Goal: Task Accomplishment & Management: Manage account settings

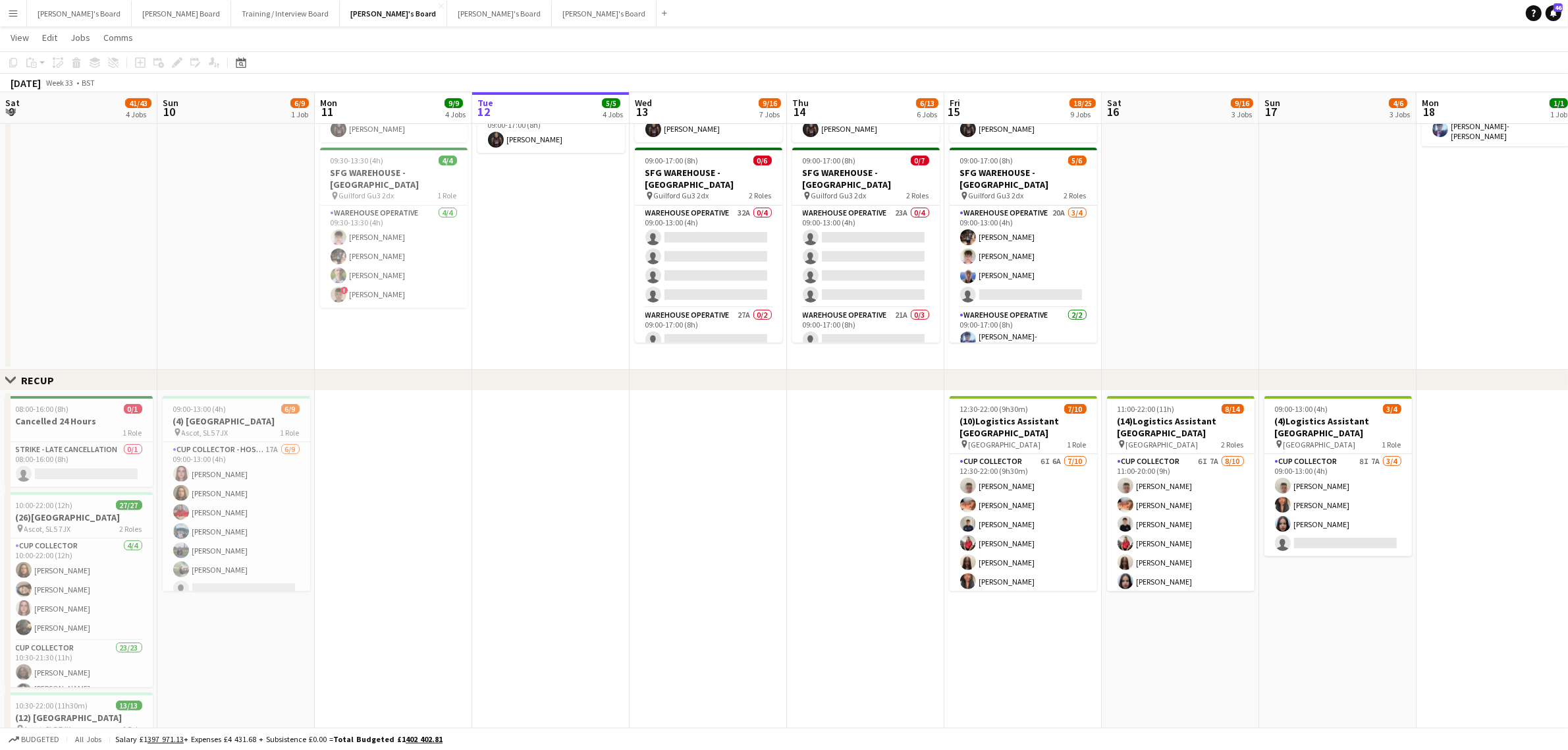
scroll to position [17, 0]
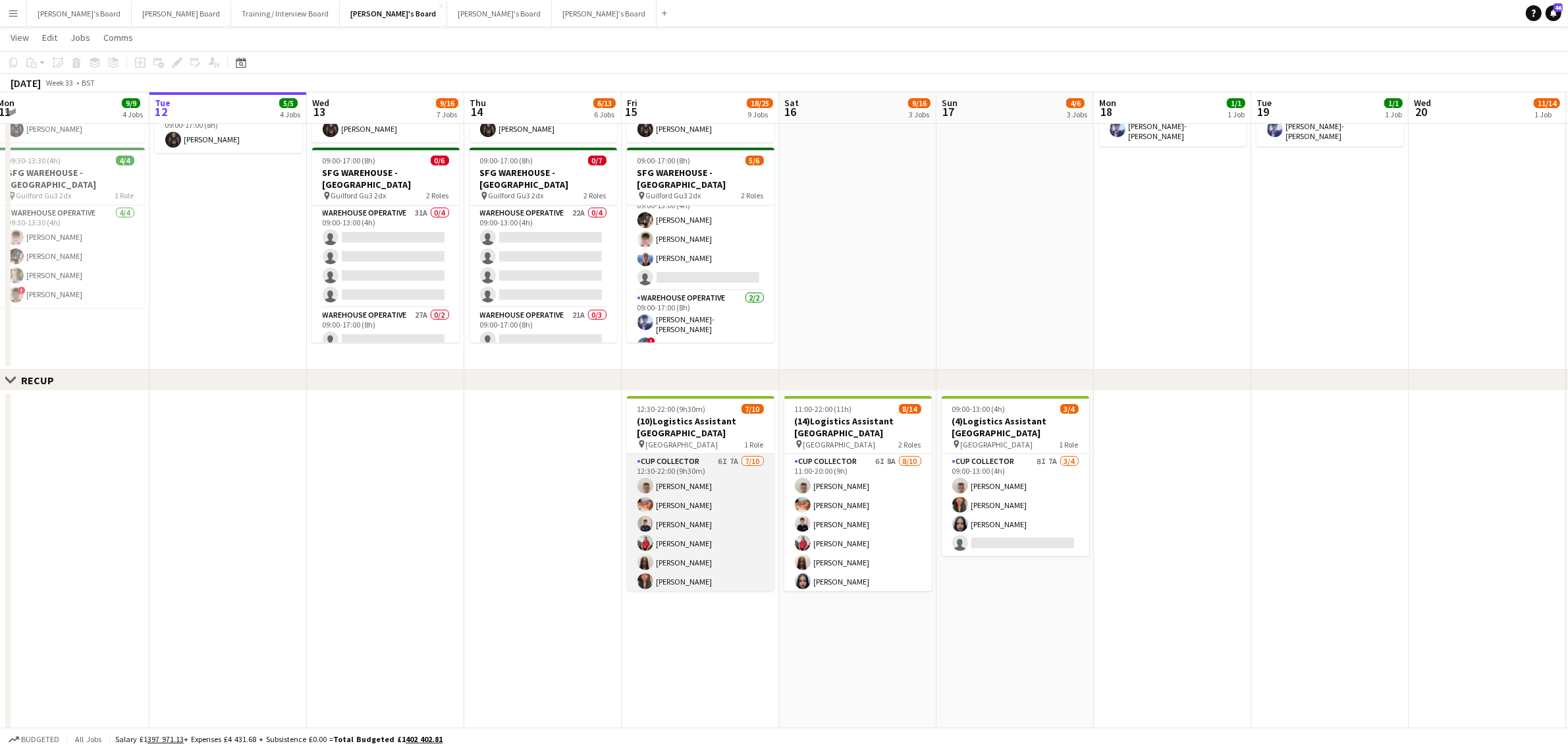
click at [743, 522] on app-card-role "CUP COLLECTOR 6I 7A [DATE] 12:30-22:00 (9h30m) [PERSON_NAME] [PERSON_NAME] [PER…" at bounding box center [700, 562] width 147 height 216
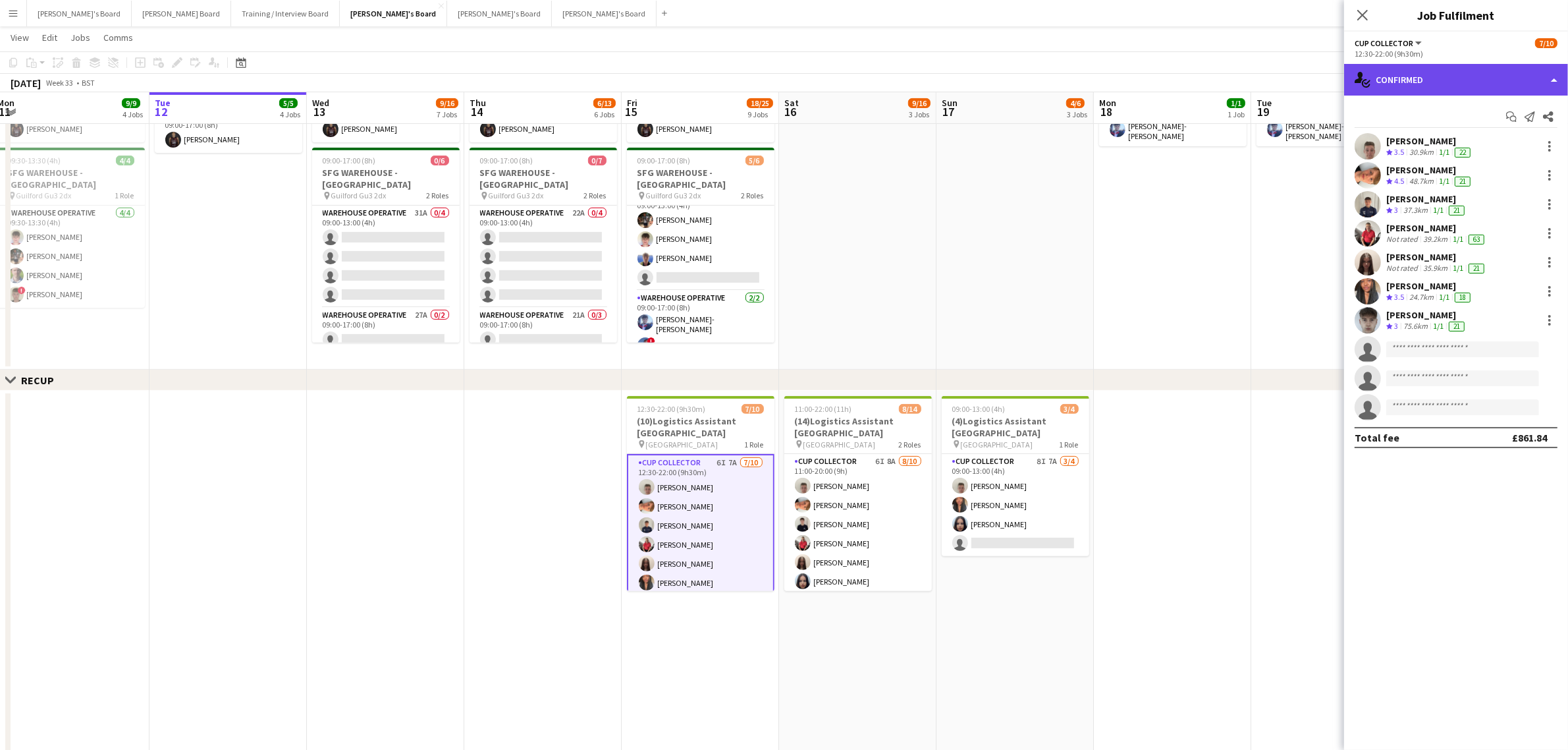
click at [1428, 68] on div "single-neutral-actions-check-2 Confirmed" at bounding box center [1456, 80] width 224 height 31
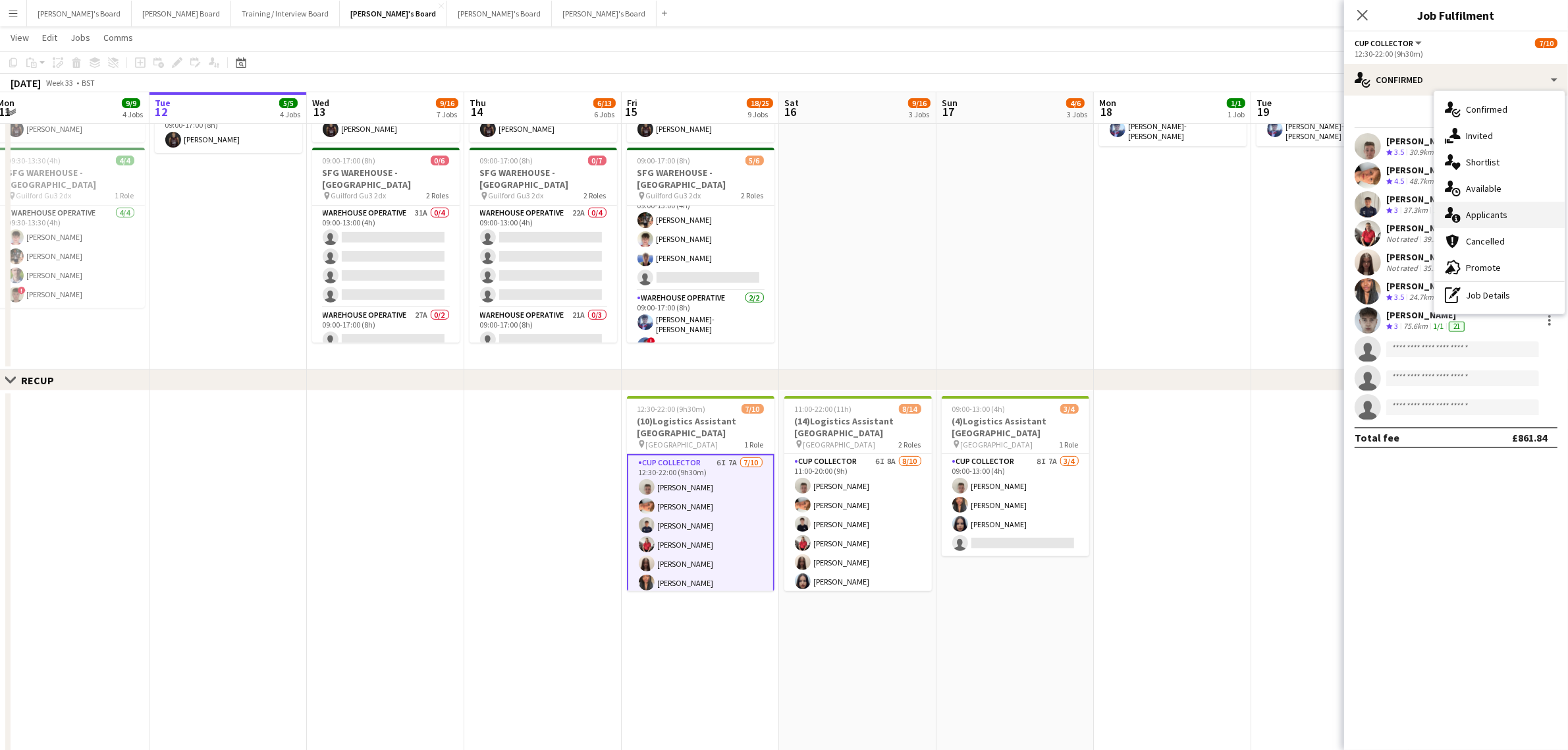
click at [1505, 215] on div "single-neutral-actions-information Applicants" at bounding box center [1500, 215] width 131 height 27
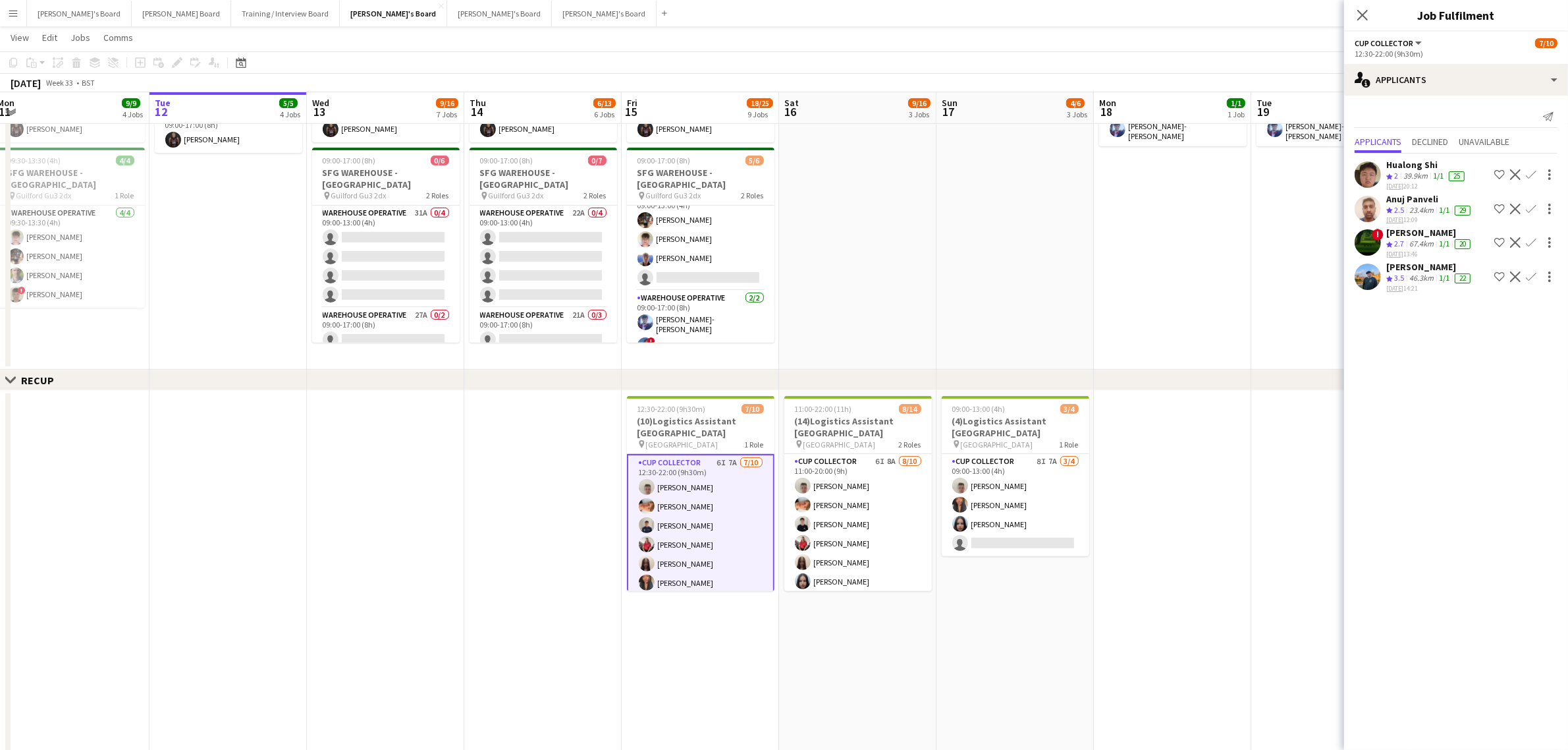
click at [1532, 176] on app-icon "Confirm" at bounding box center [1531, 174] width 10 height 10
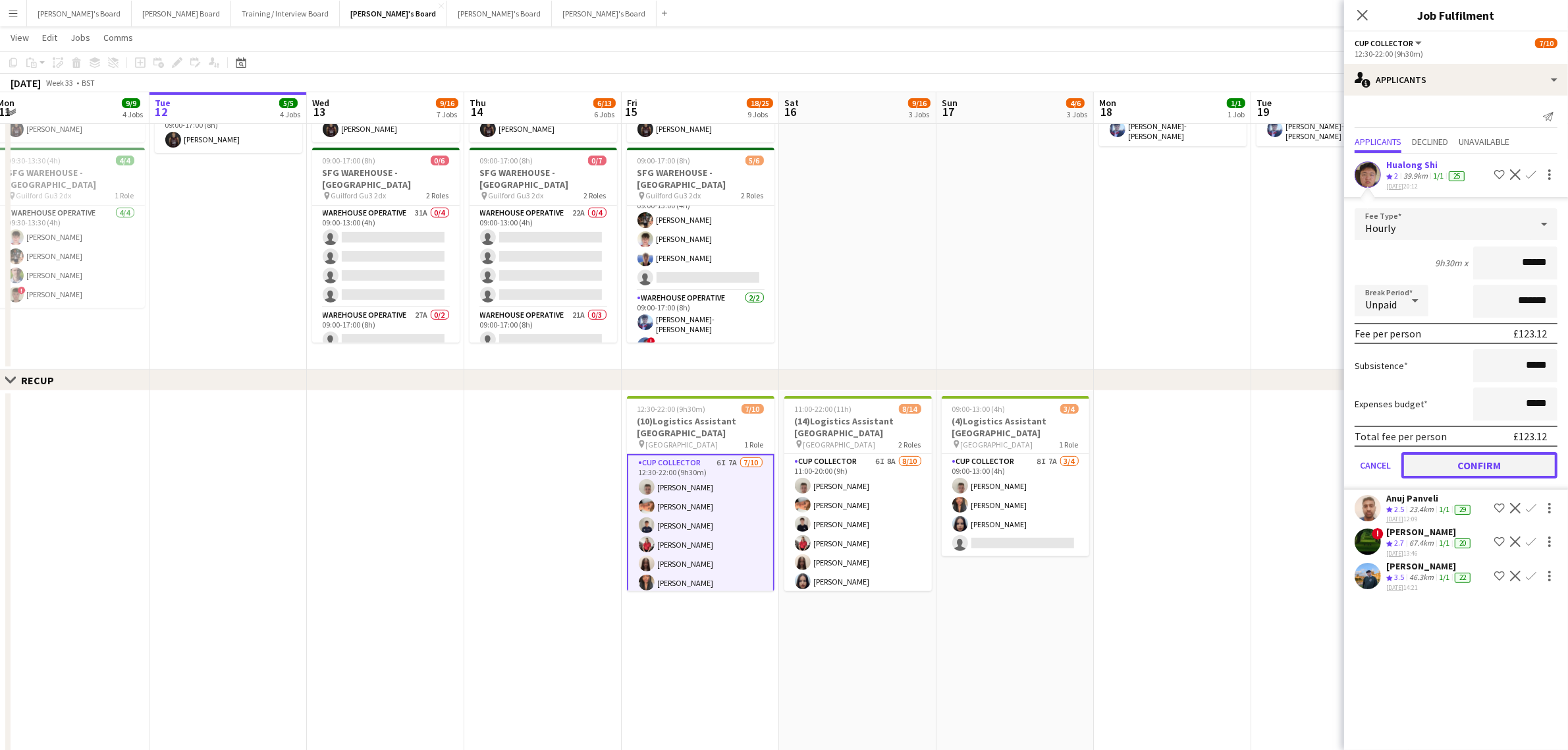
click at [1481, 463] on button "Confirm" at bounding box center [1480, 465] width 156 height 27
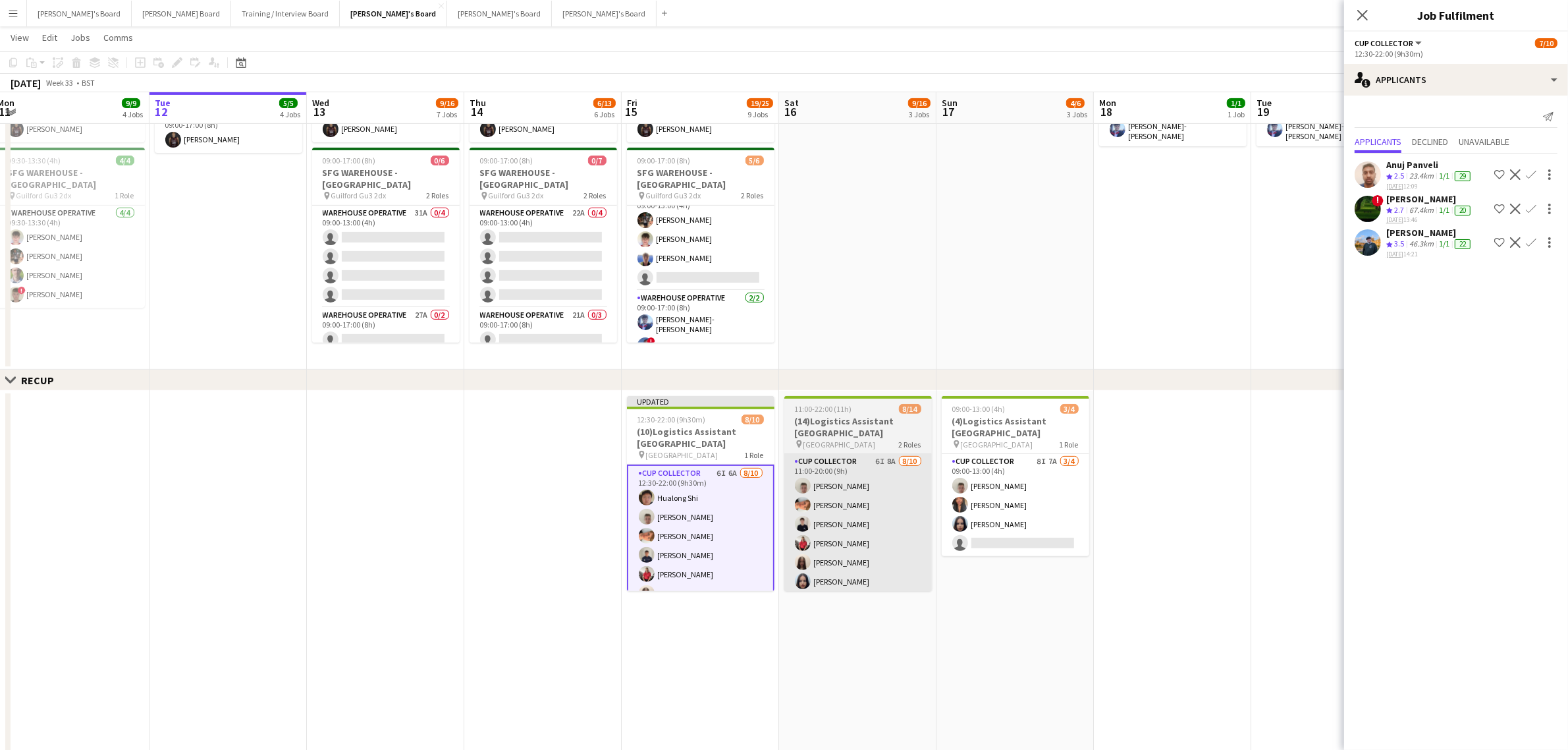
click at [878, 547] on app-card-role "CUP COLLECTOR 6I 8A [DATE] 11:00-20:00 (9h) [PERSON_NAME] [PERSON_NAME] [PERSON…" at bounding box center [858, 562] width 147 height 216
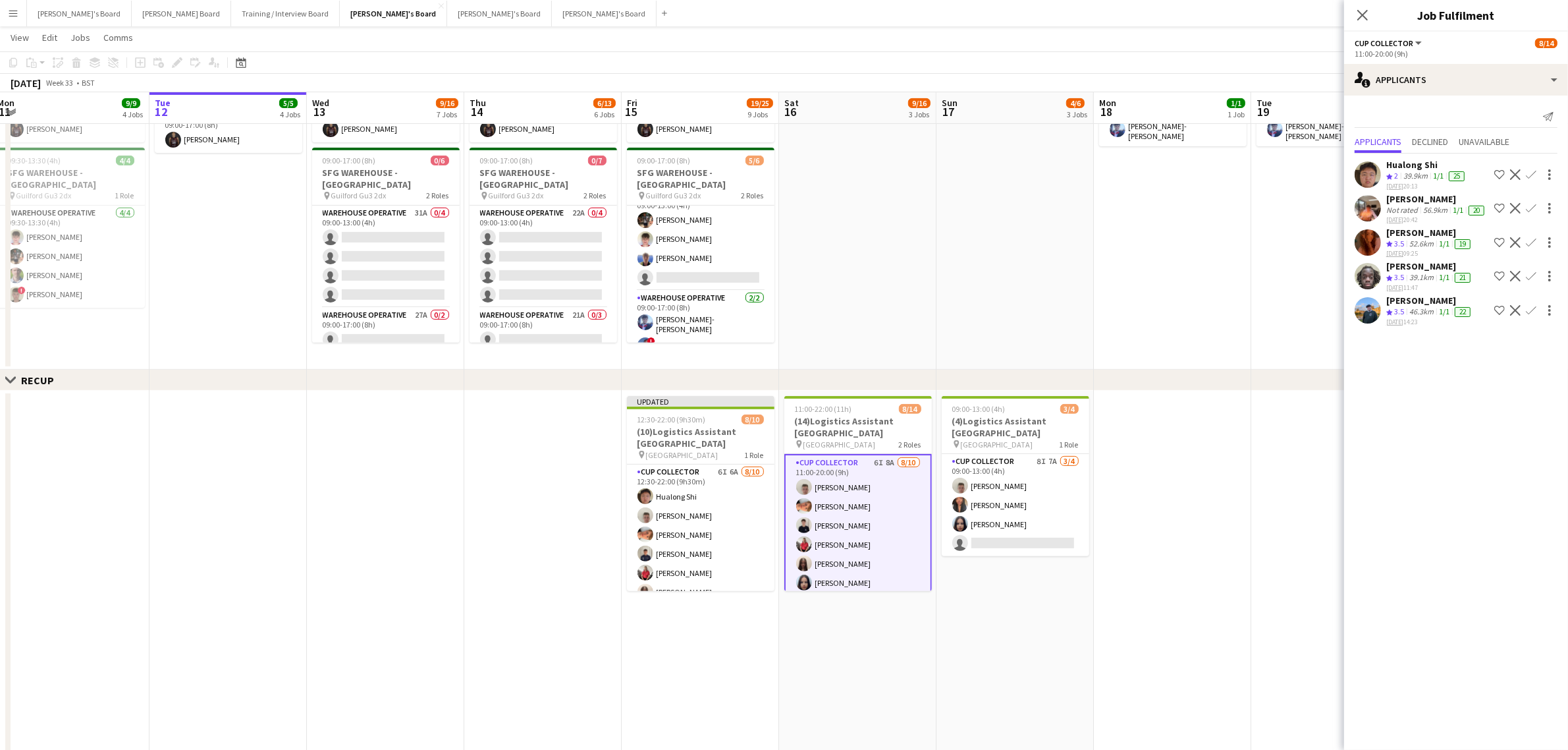
click at [1533, 175] on app-icon "Confirm" at bounding box center [1531, 174] width 10 height 10
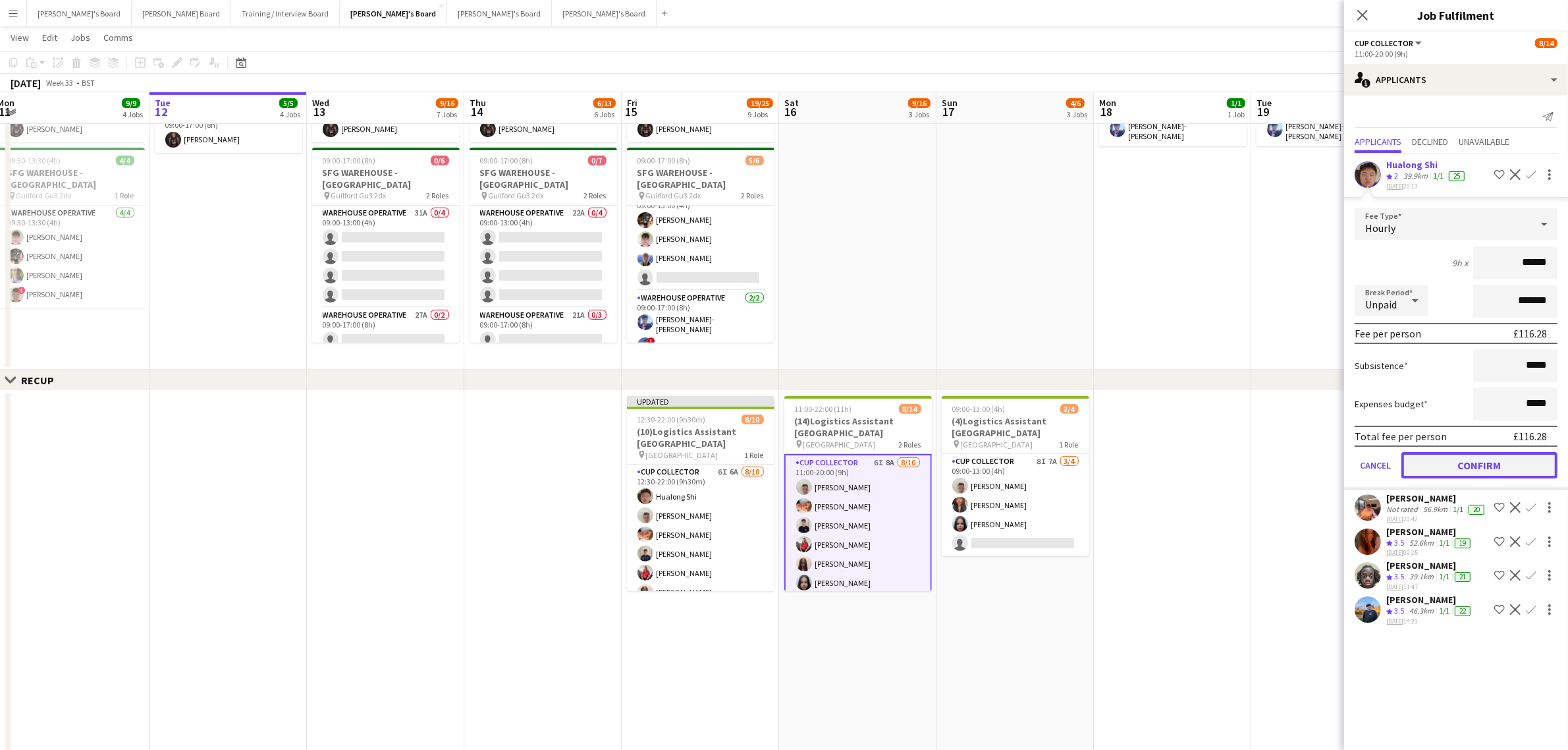
click at [1467, 466] on button "Confirm" at bounding box center [1480, 465] width 156 height 27
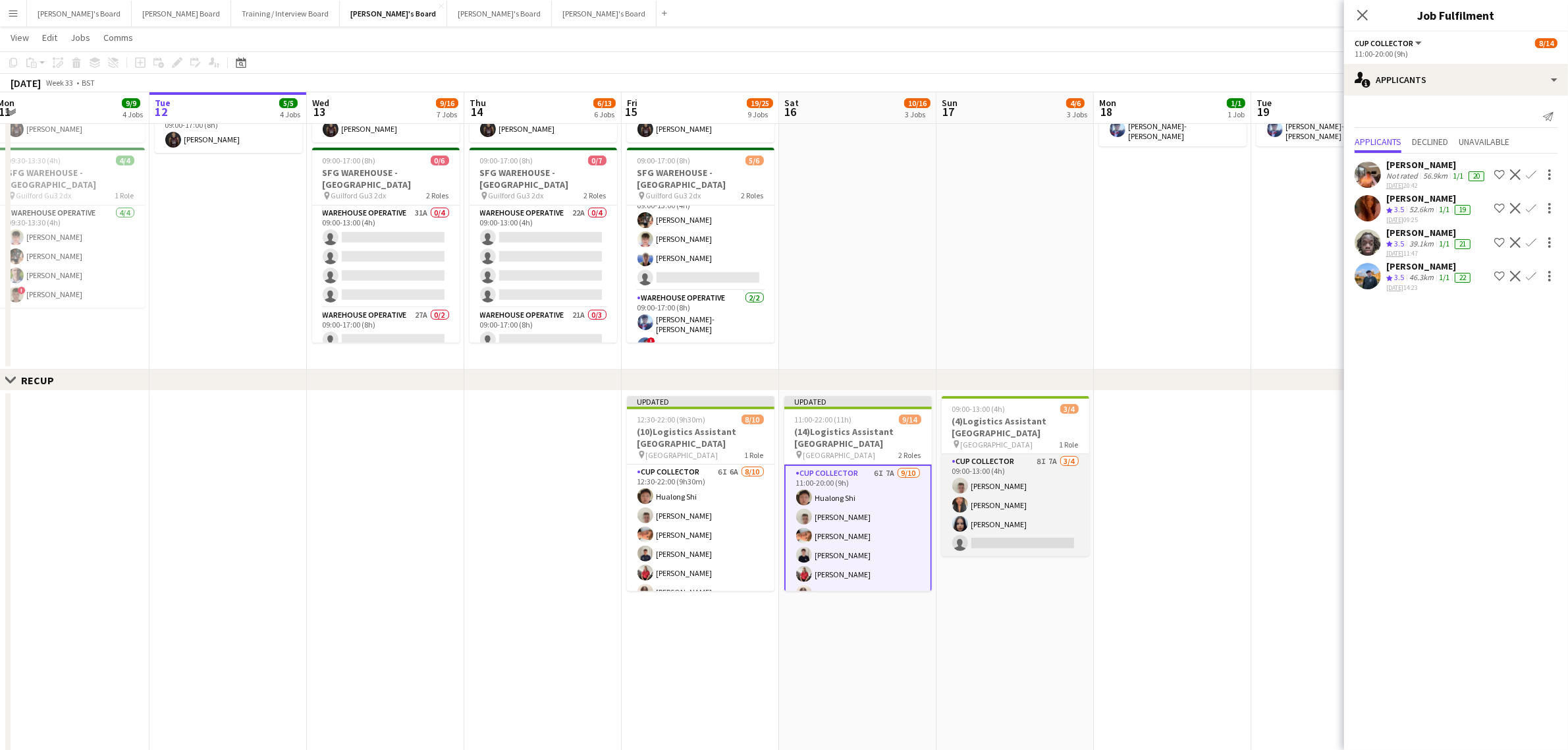
click at [1067, 508] on app-card-role "CUP COLLECTOR 8I 7A [DATE] 09:00-13:00 (4h) [PERSON_NAME] [PERSON_NAME] single-…" at bounding box center [1015, 505] width 147 height 102
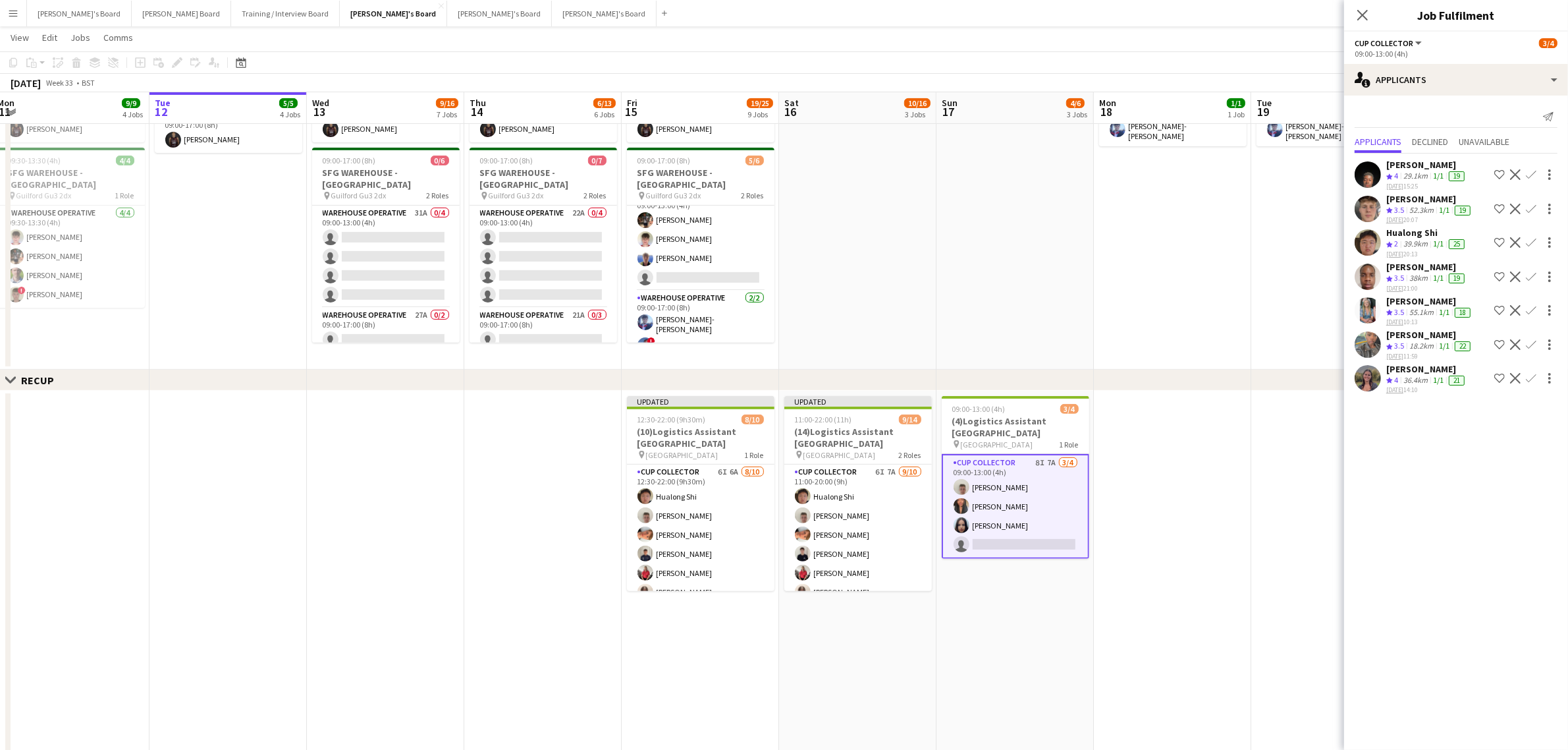
click at [1536, 241] on app-icon "Confirm" at bounding box center [1531, 242] width 10 height 10
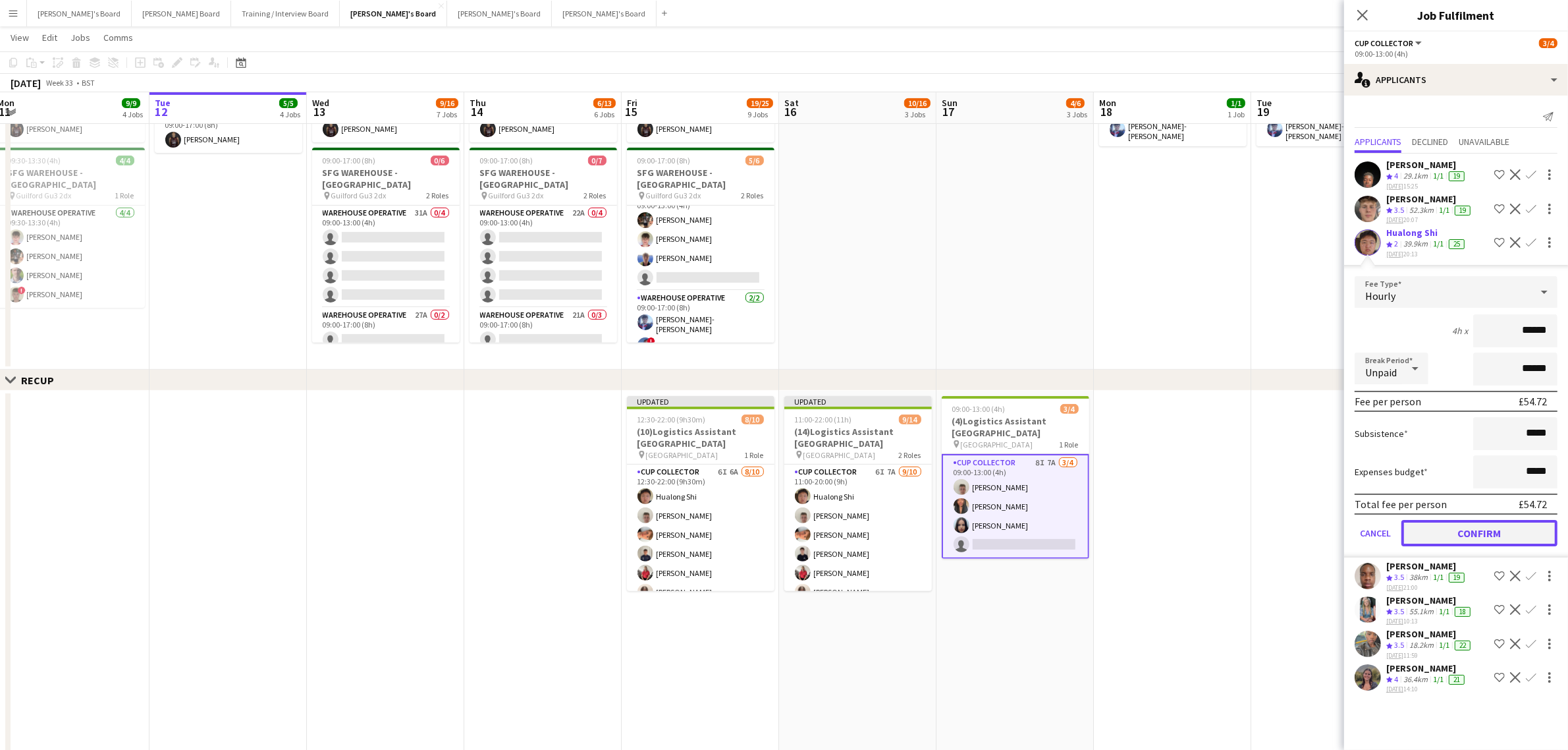
click at [1502, 520] on button "Confirm" at bounding box center [1480, 533] width 156 height 27
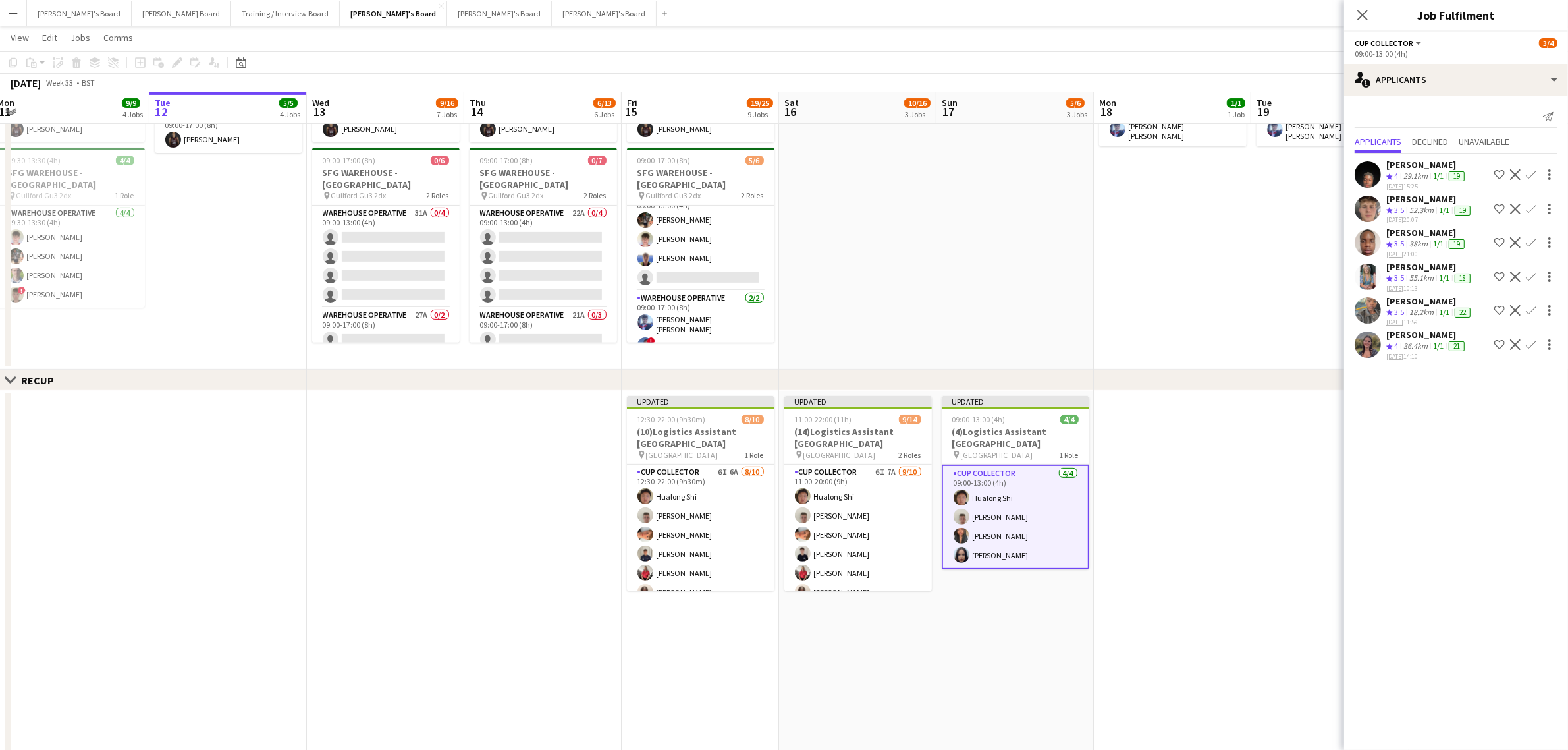
click at [1176, 445] on app-date-cell at bounding box center [1172, 652] width 157 height 524
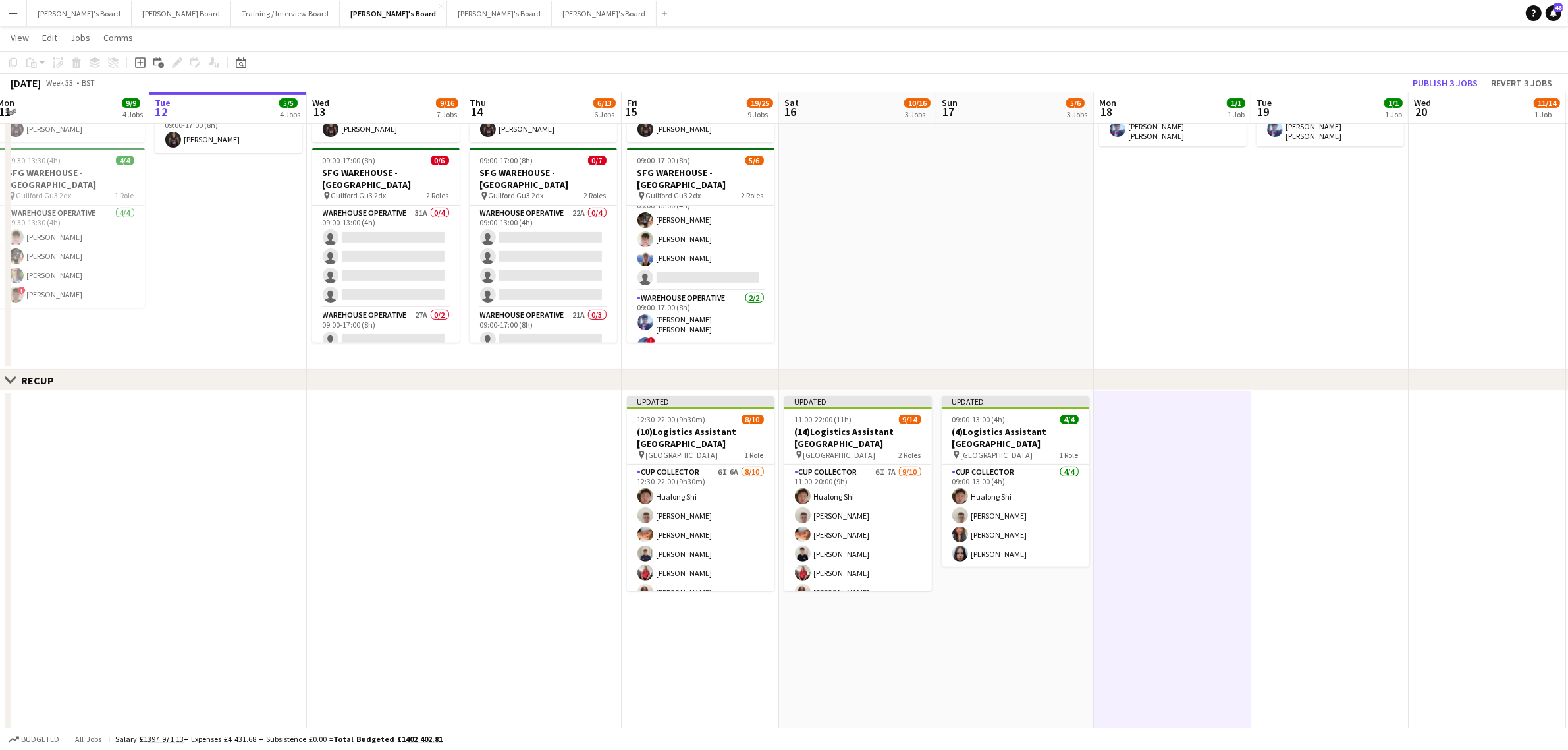
click at [1454, 74] on div "[DATE] Week 33 • BST Publish 3 jobs Revert 3 jobs" at bounding box center [784, 83] width 1568 height 18
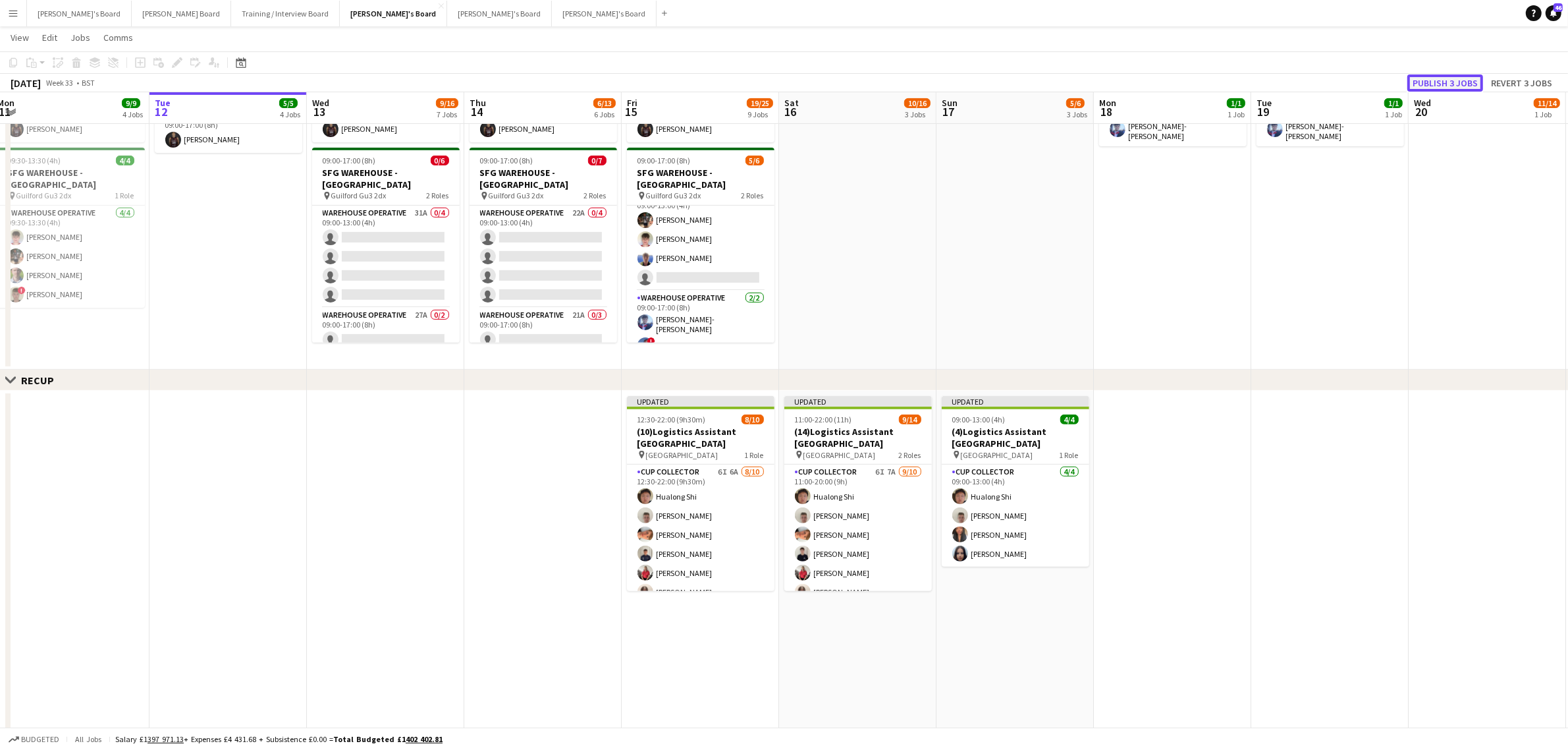
click at [1467, 82] on button "Publish 3 jobs" at bounding box center [1445, 83] width 76 height 17
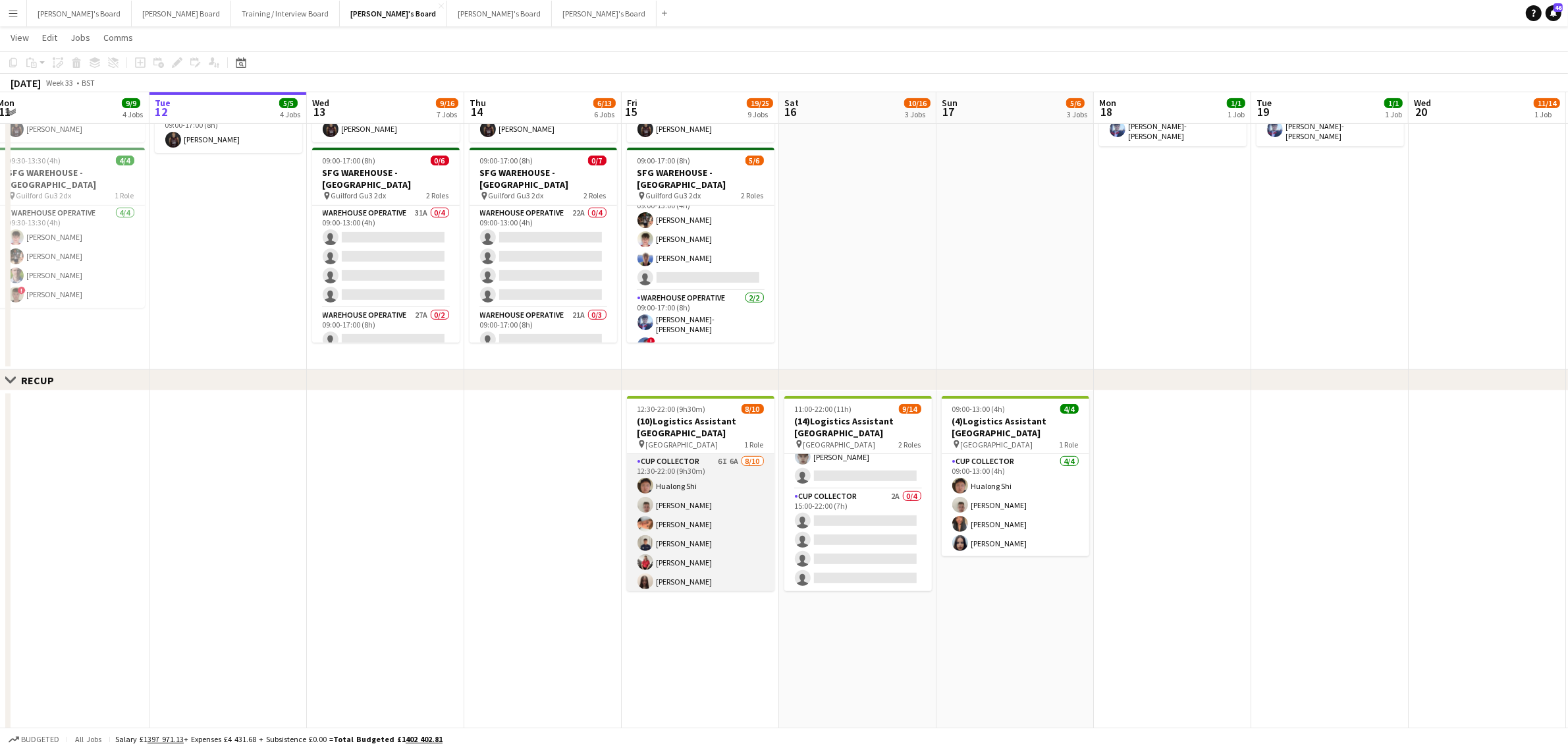
scroll to position [80, 0]
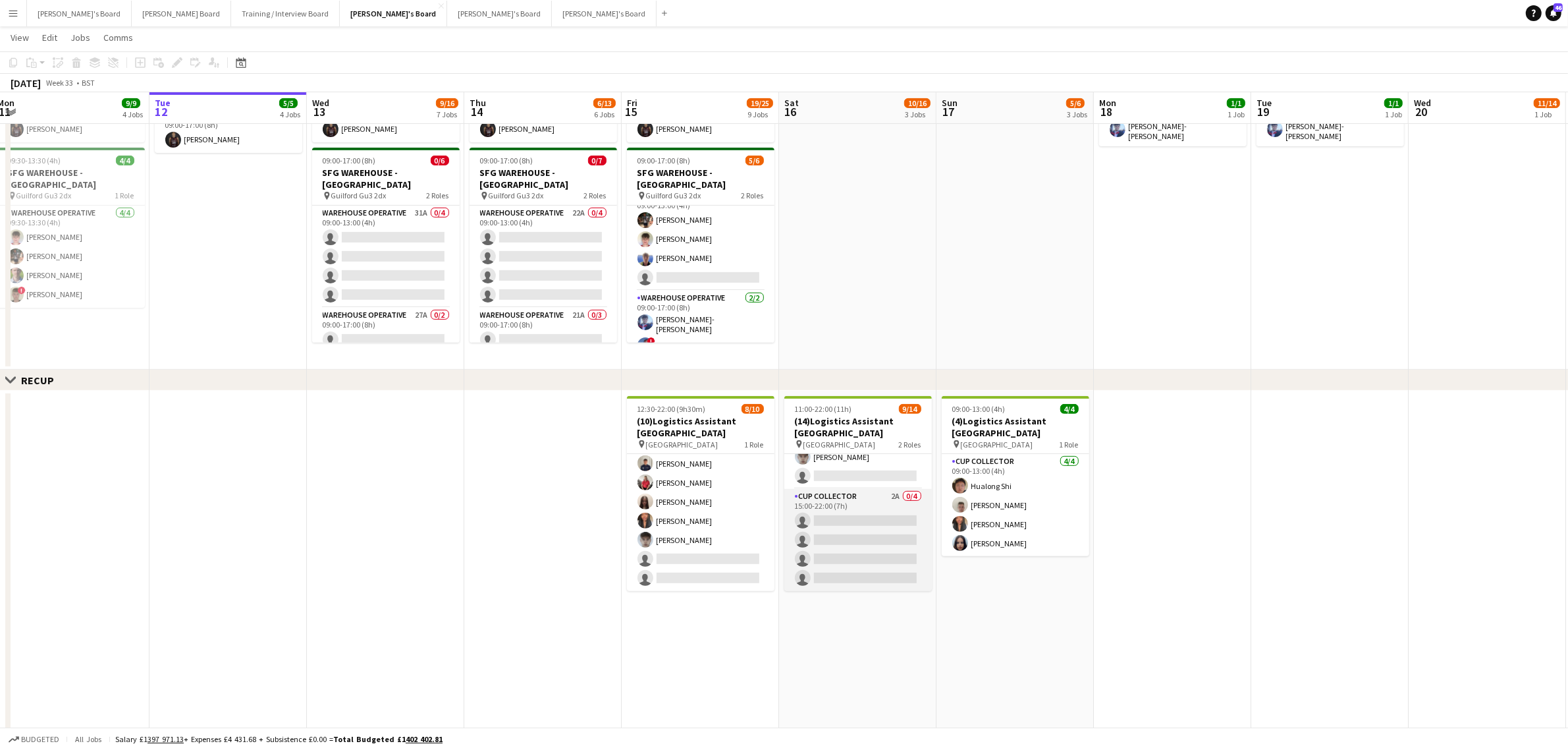
click at [903, 537] on app-card-role "CUP COLLECTOR 2A 0/4 15:00-22:00 (7h) single-neutral-actions single-neutral-act…" at bounding box center [858, 540] width 147 height 102
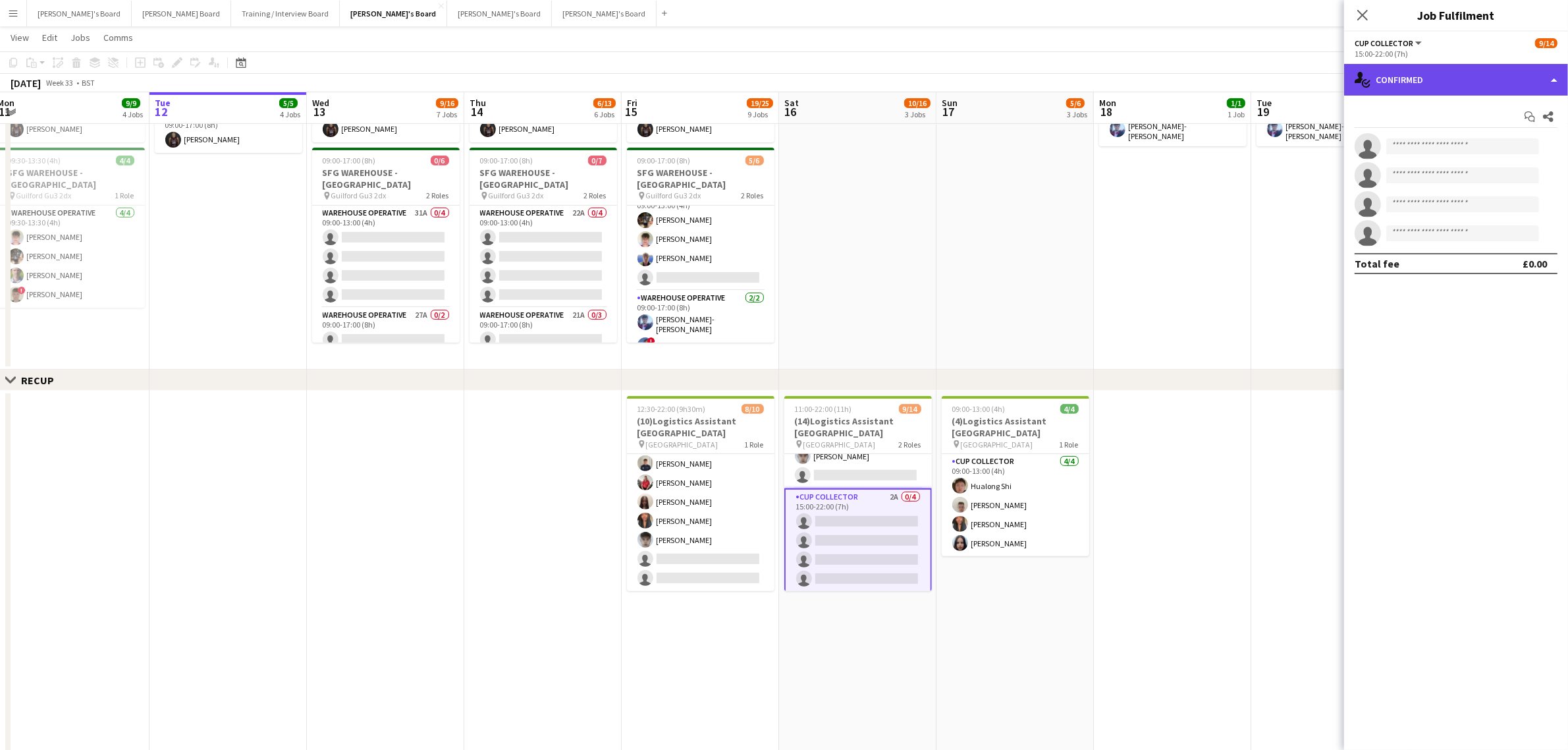
click at [1454, 94] on div "single-neutral-actions-check-2 Confirmed" at bounding box center [1456, 80] width 224 height 31
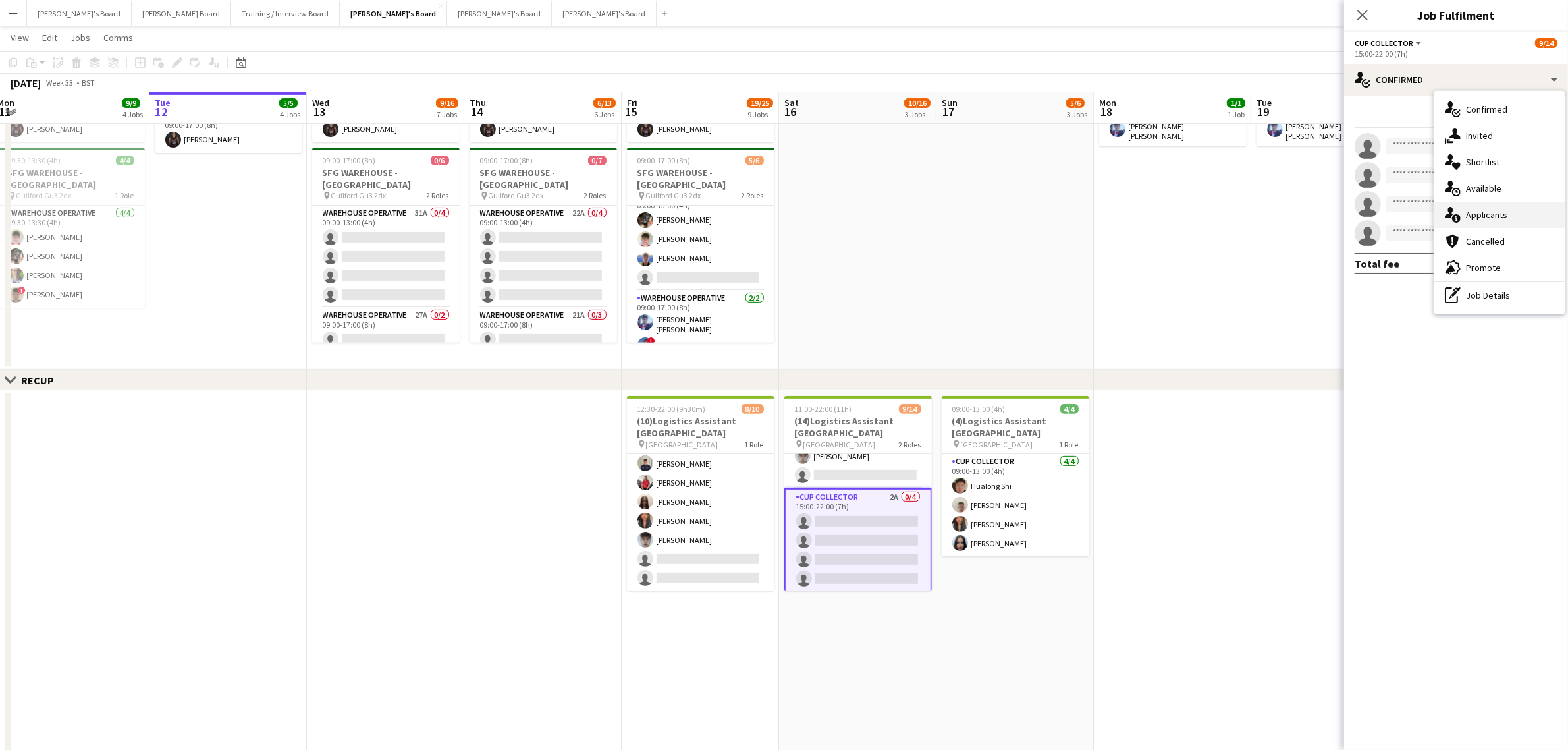
click at [1487, 204] on div "single-neutral-actions-information Applicants" at bounding box center [1500, 215] width 131 height 27
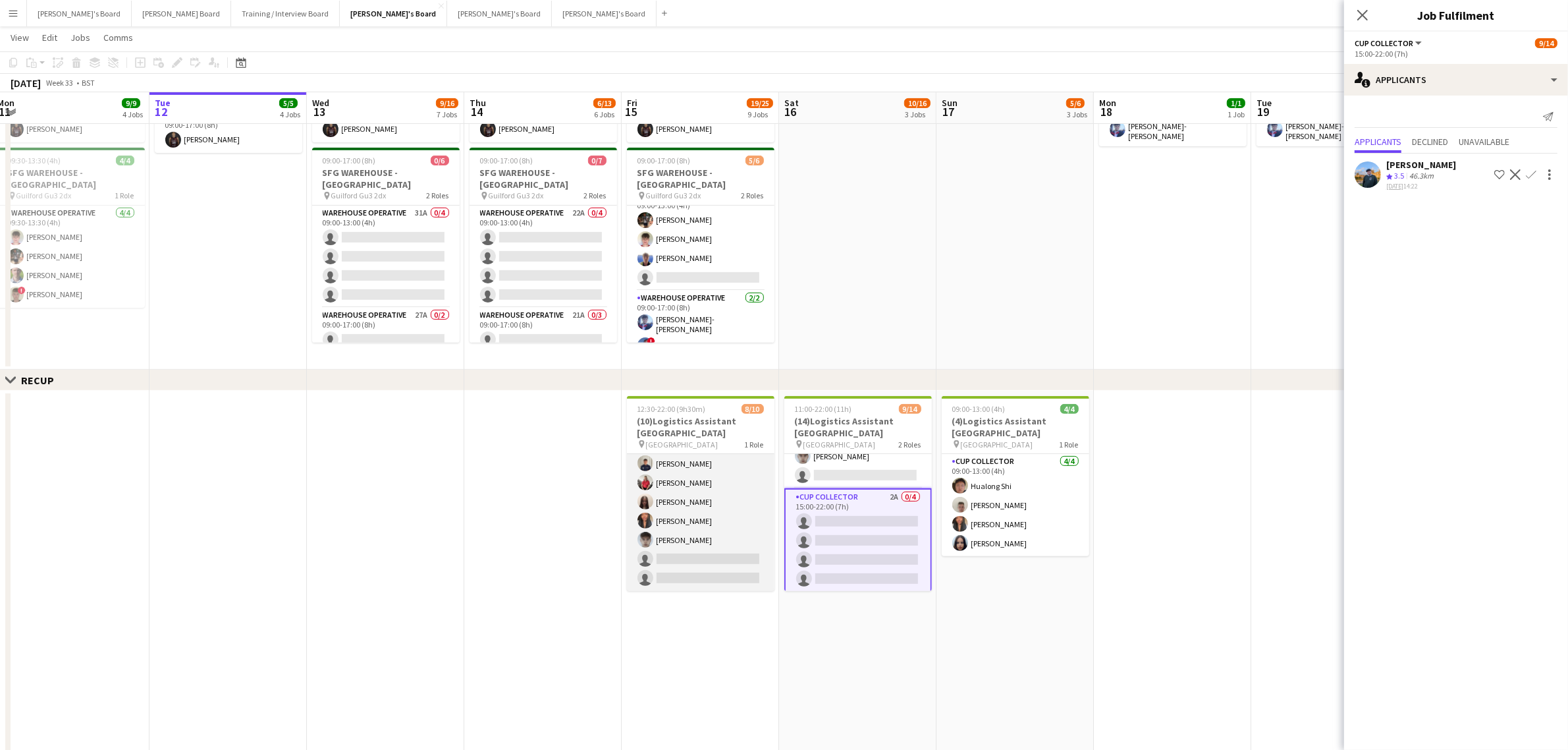
click at [718, 520] on app-card-role "CUP COLLECTOR 6I 6A [DATE] 12:30-22:00 (9h30m) Hualong Shi [PERSON_NAME] [PERSO…" at bounding box center [700, 483] width 147 height 216
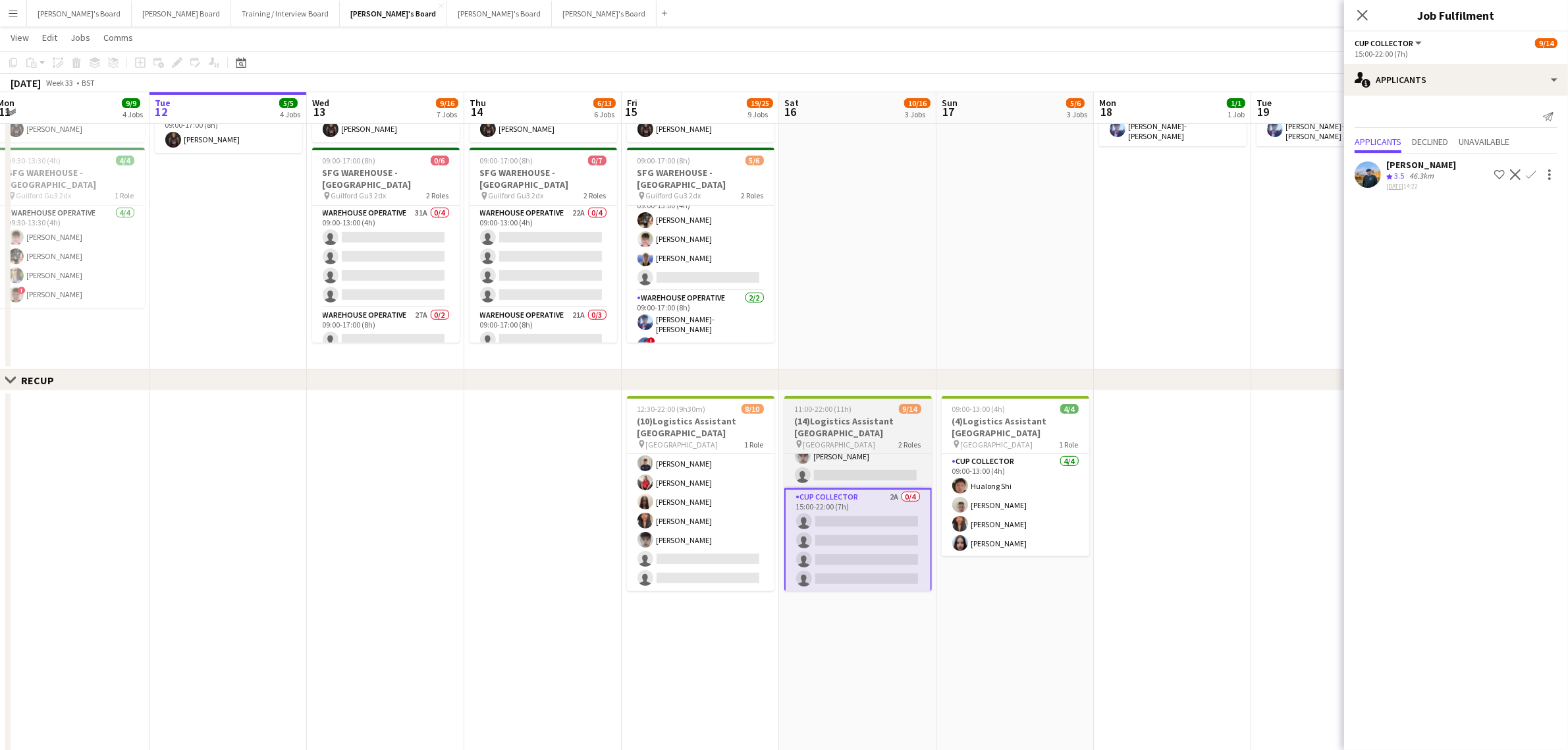
scroll to position [80, 0]
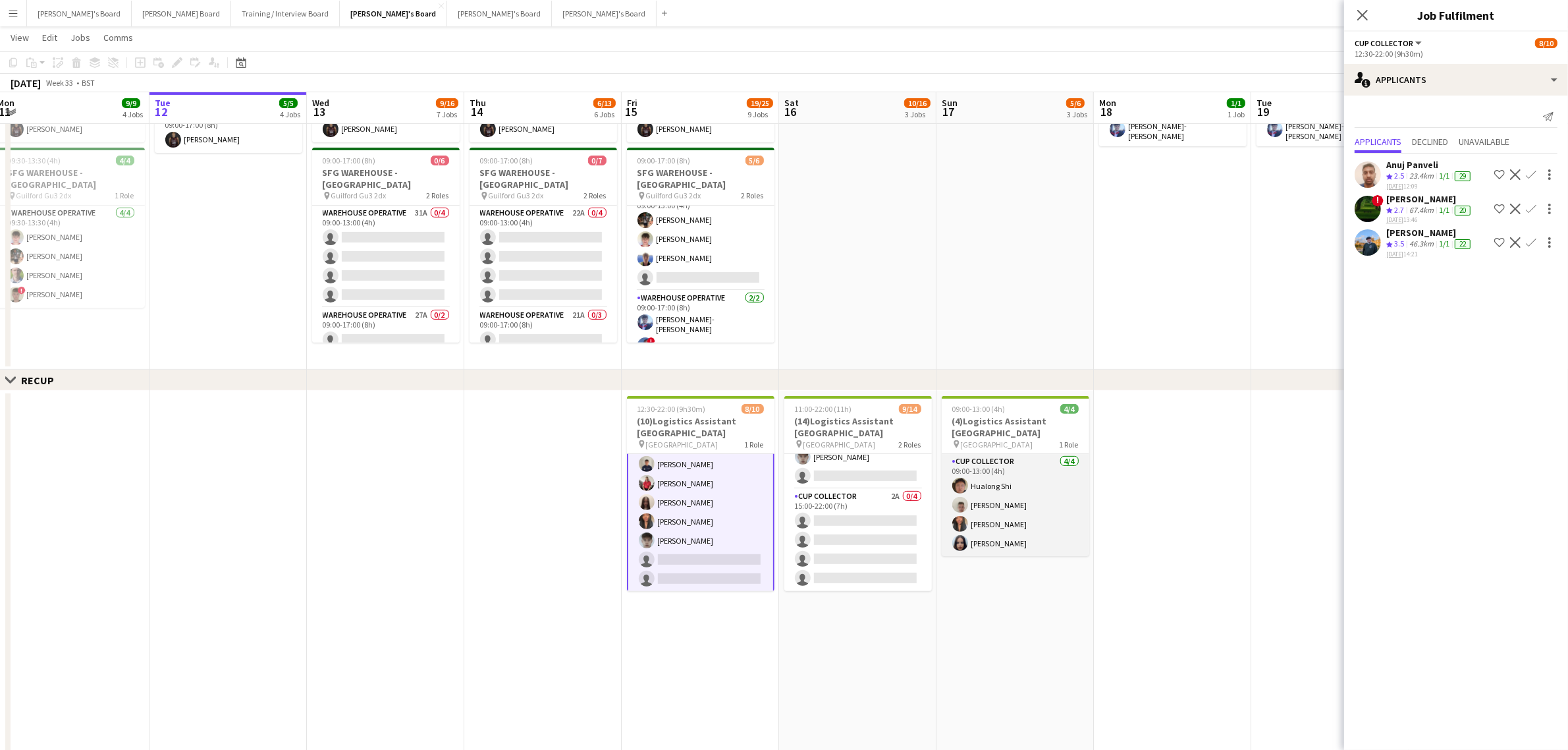
click at [973, 486] on app-card-role "CUP COLLECTOR [DATE] 09:00-13:00 (4h) [PERSON_NAME] Jem [PERSON_NAME] [PERSON_N…" at bounding box center [1015, 505] width 147 height 102
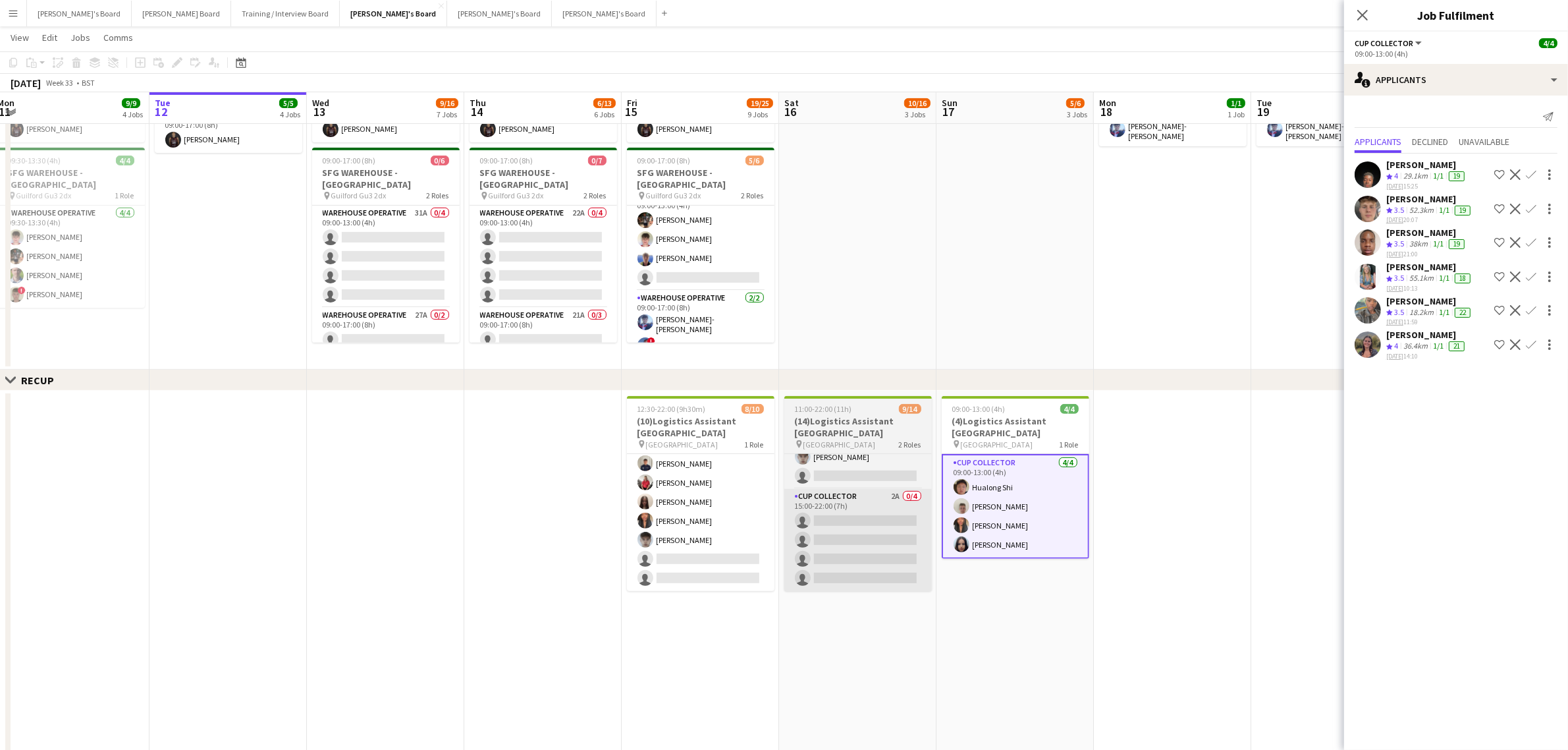
scroll to position [80, 0]
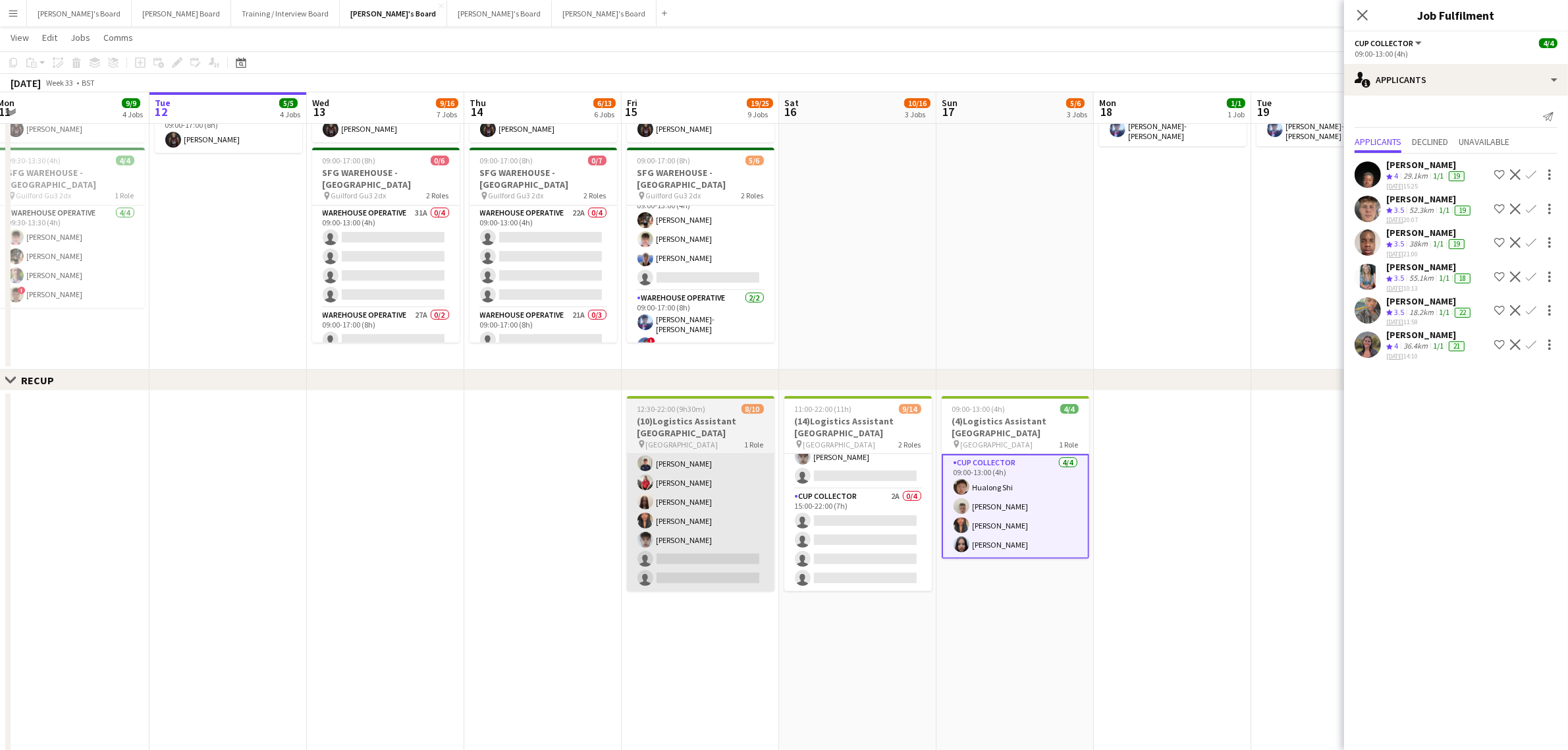
click at [732, 515] on app-card-role "CUP COLLECTOR 6I 6A [DATE] 12:30-22:00 (9h30m) Hualong Shi [PERSON_NAME] [PERSO…" at bounding box center [700, 483] width 147 height 216
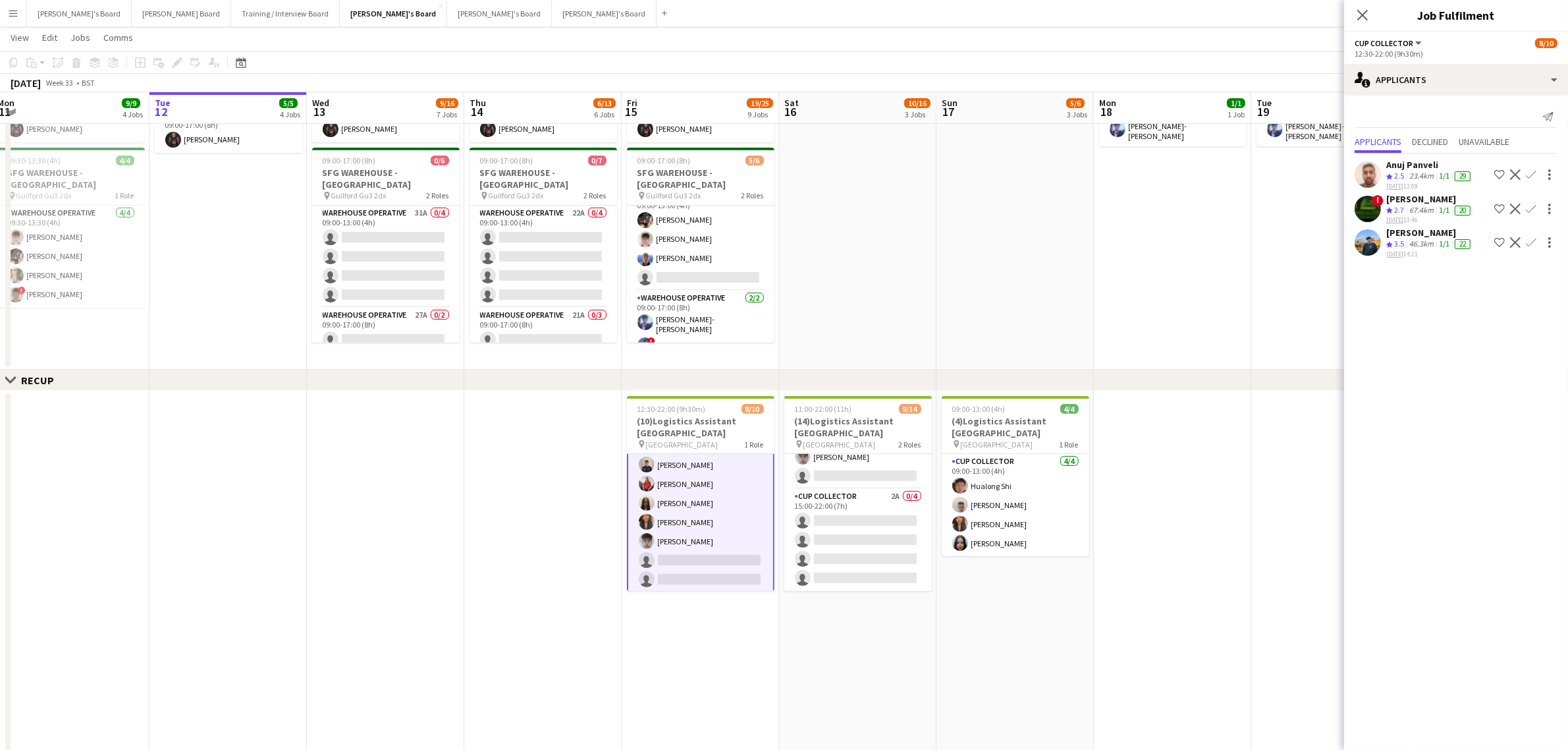
scroll to position [80, 0]
click at [1530, 242] on app-icon "Confirm" at bounding box center [1531, 242] width 10 height 10
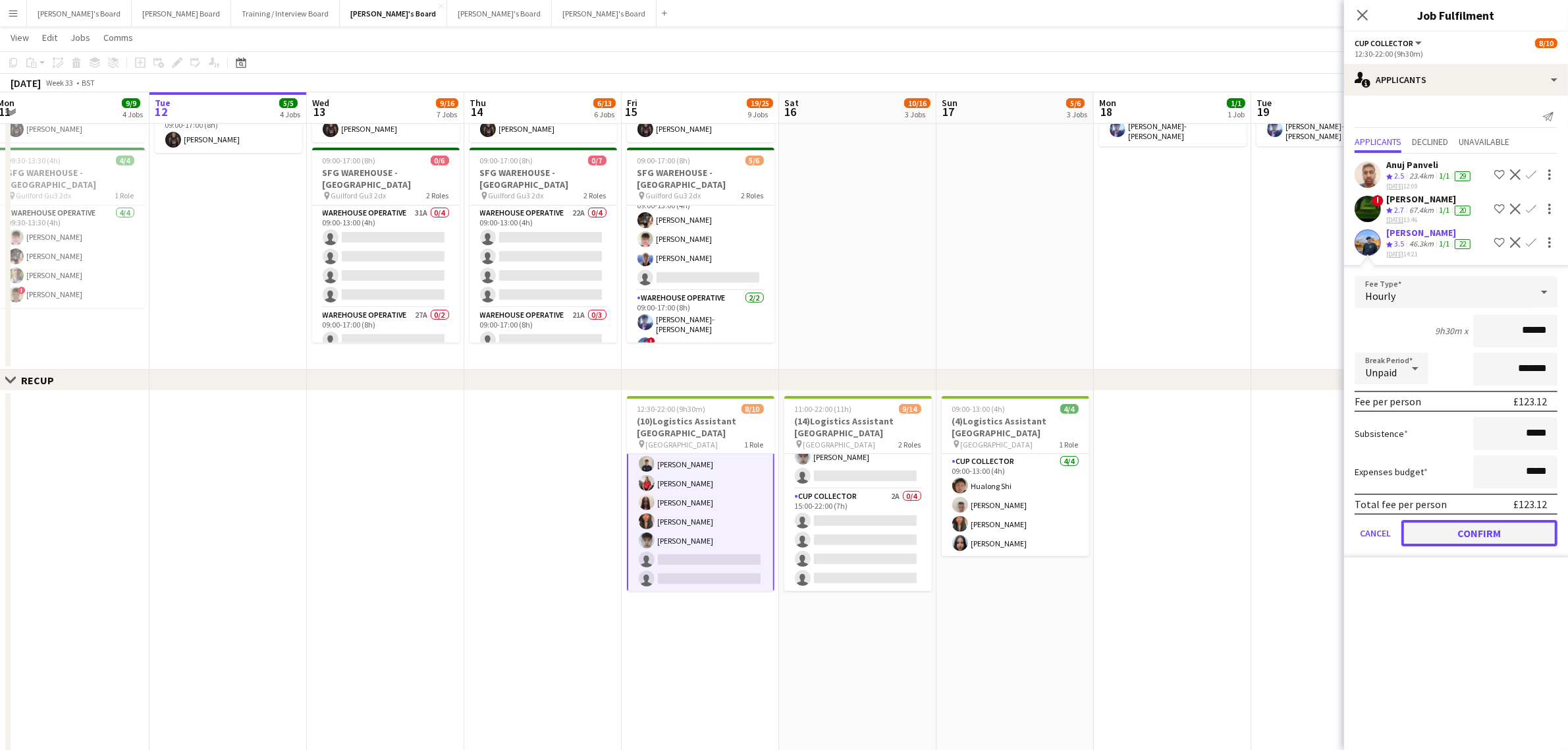
click at [1470, 526] on button "Confirm" at bounding box center [1480, 533] width 156 height 27
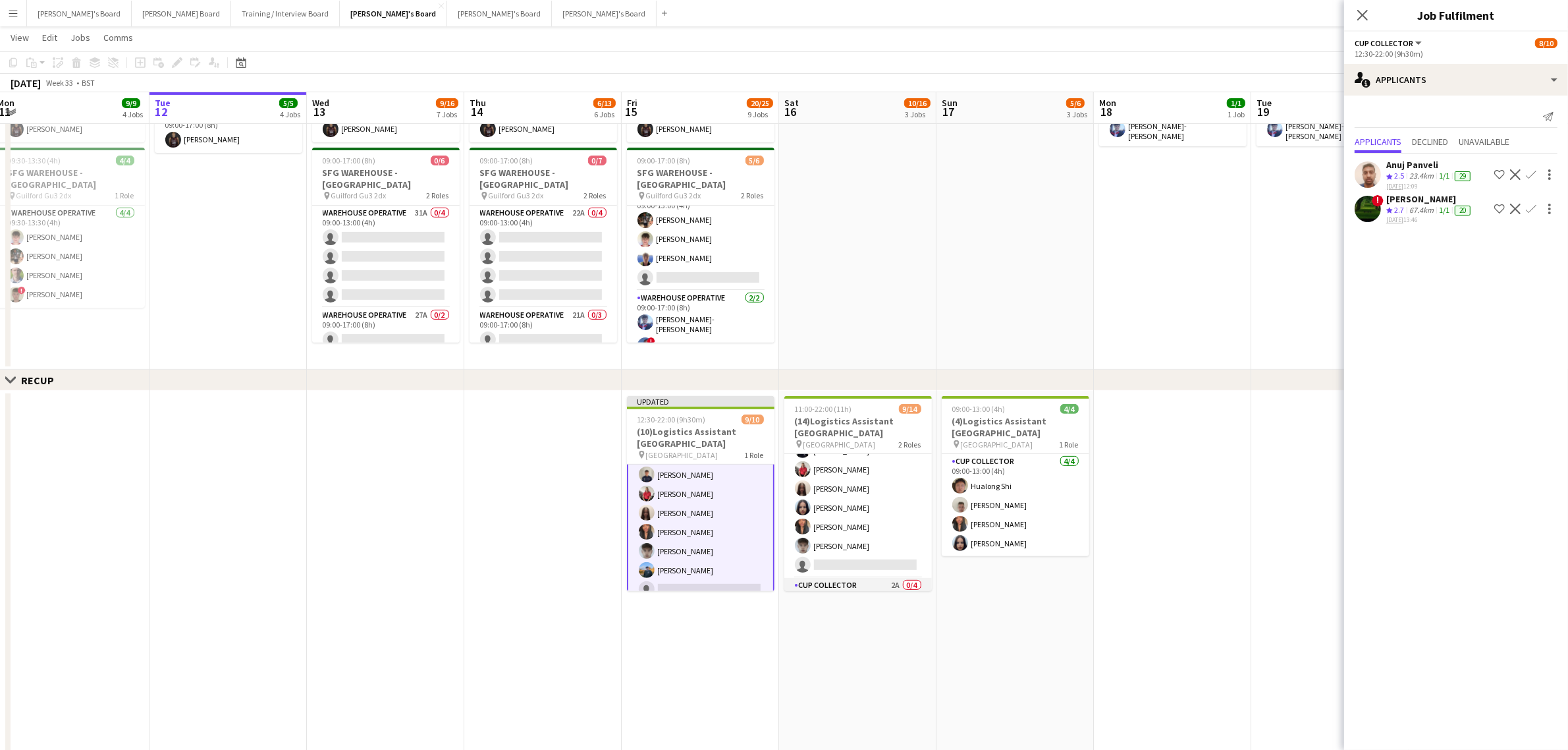
scroll to position [182, 0]
click at [880, 464] on app-card-role "CUP COLLECTOR 6I 7A [DATE] 11:00-20:00 (9h) Hualong Shi [PERSON_NAME] [PERSON_N…" at bounding box center [858, 381] width 147 height 216
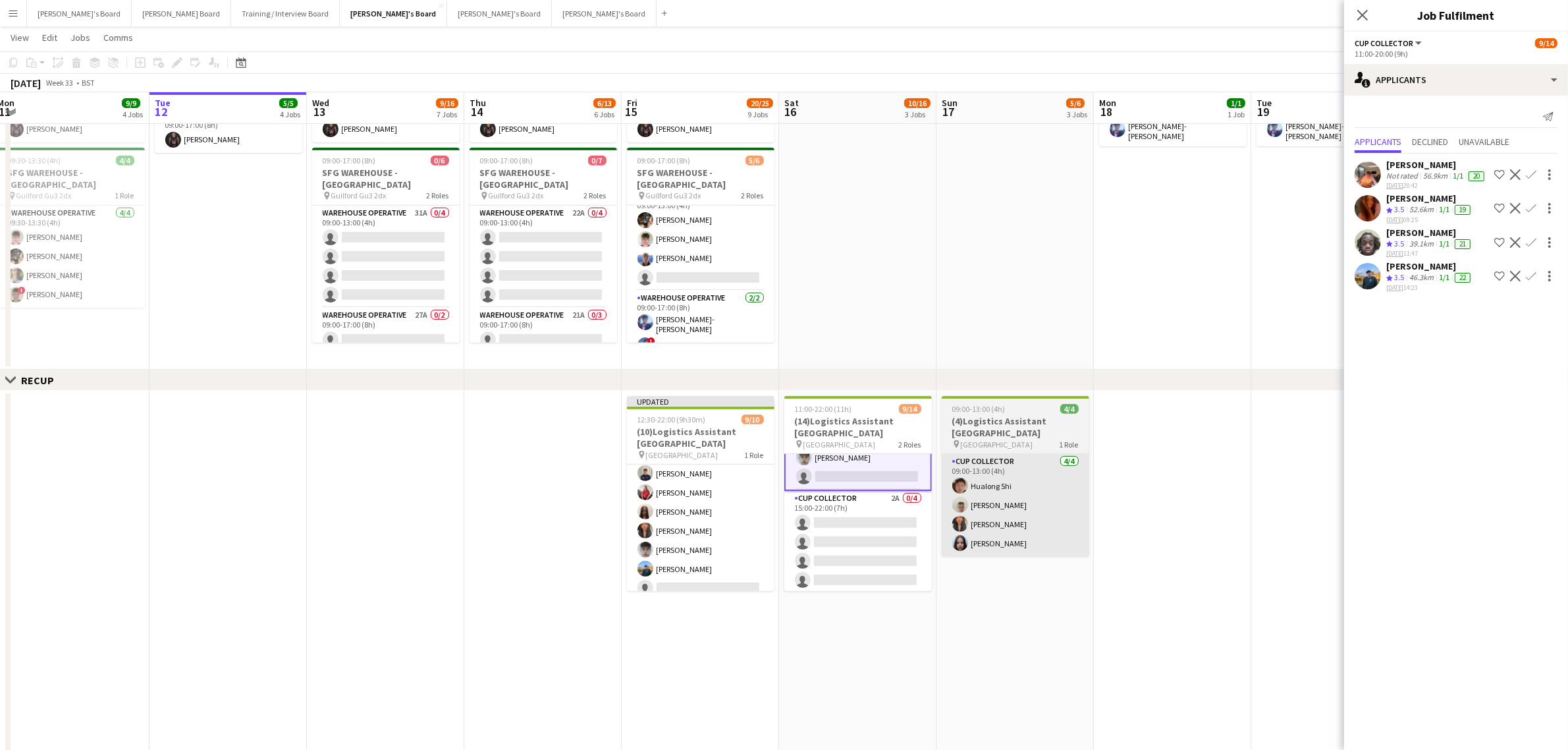
scroll to position [183, 0]
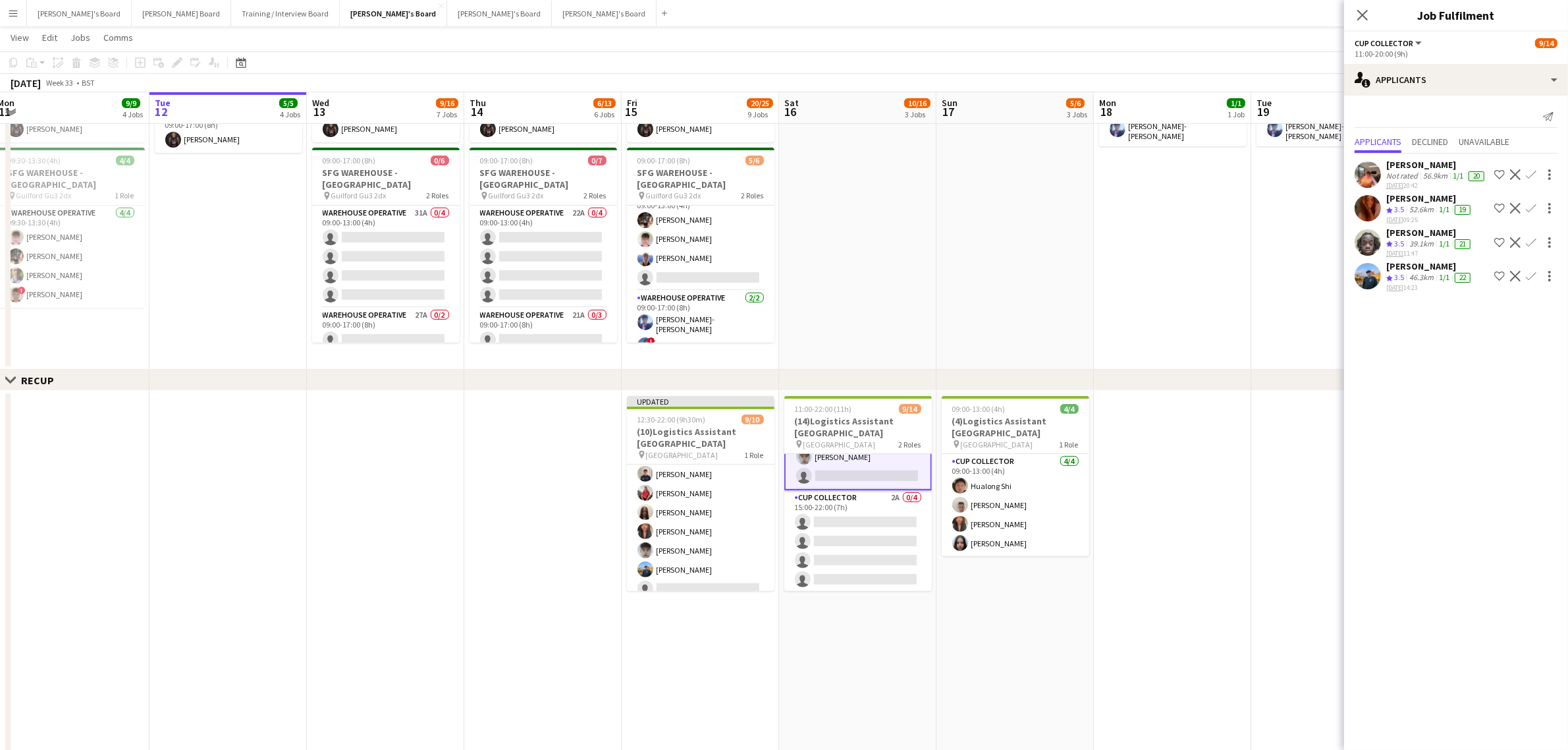
click at [1533, 277] on app-icon "Confirm" at bounding box center [1531, 276] width 10 height 10
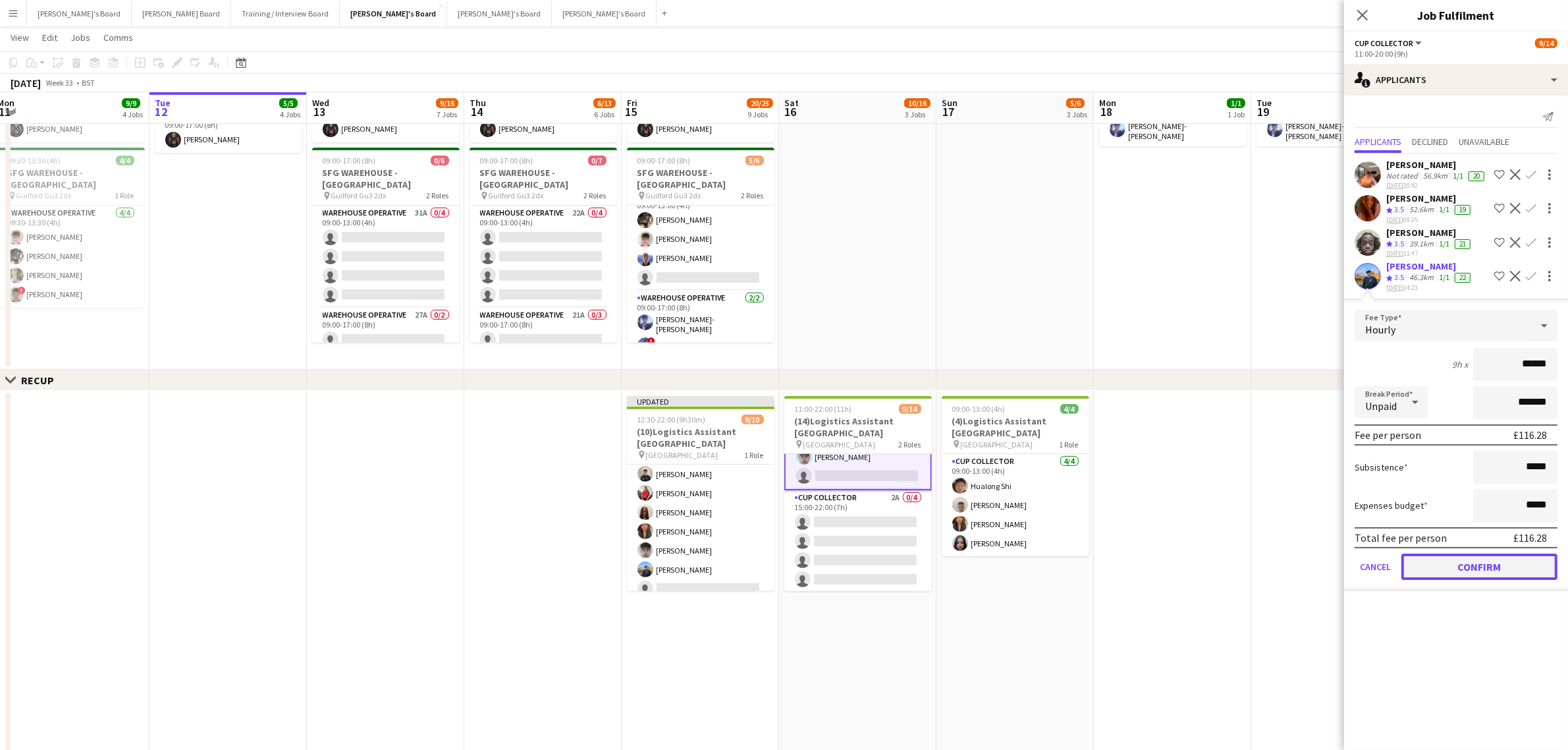
click at [1486, 568] on button "Confirm" at bounding box center [1480, 567] width 156 height 27
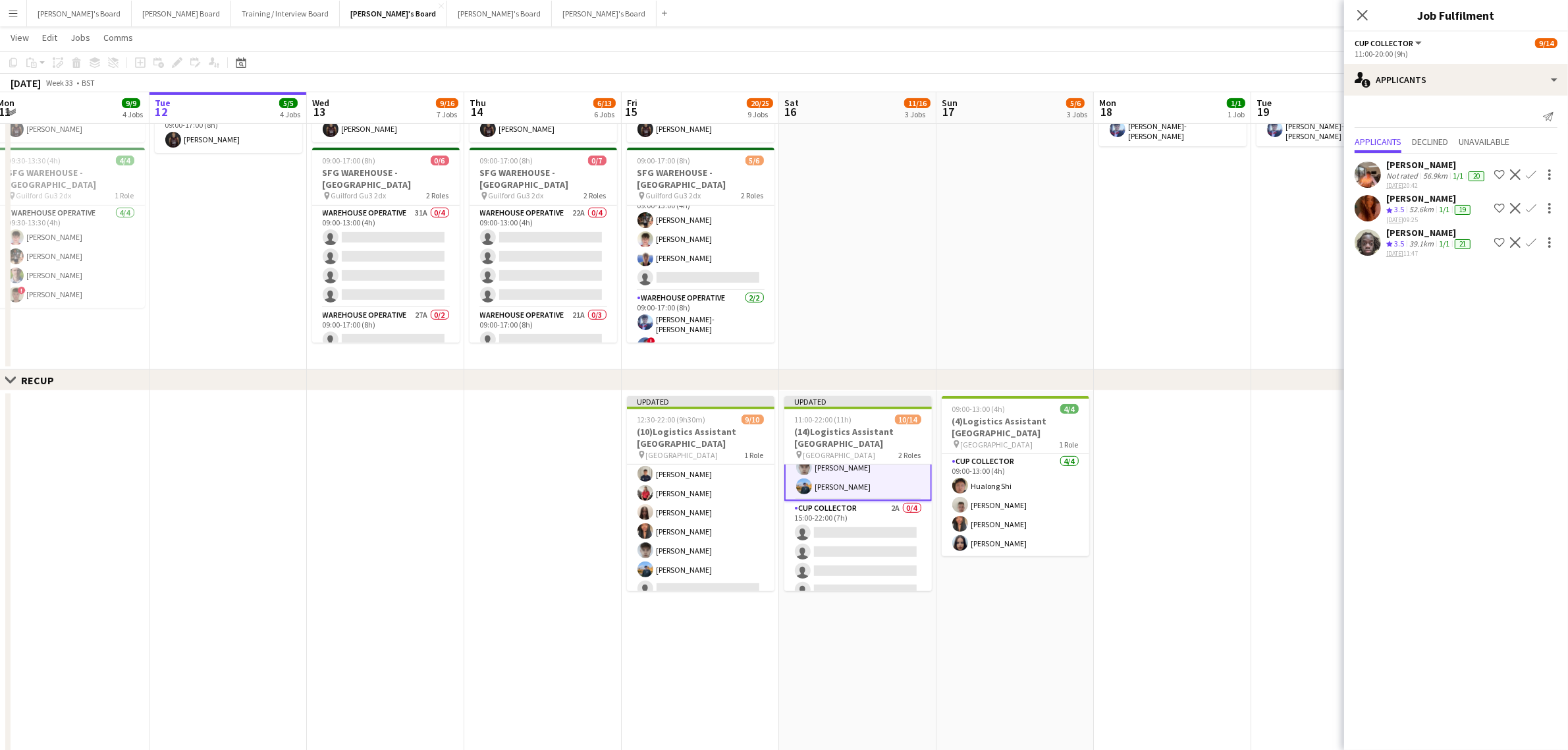
click at [1303, 385] on div "Close set RECUP" at bounding box center [784, 380] width 1568 height 21
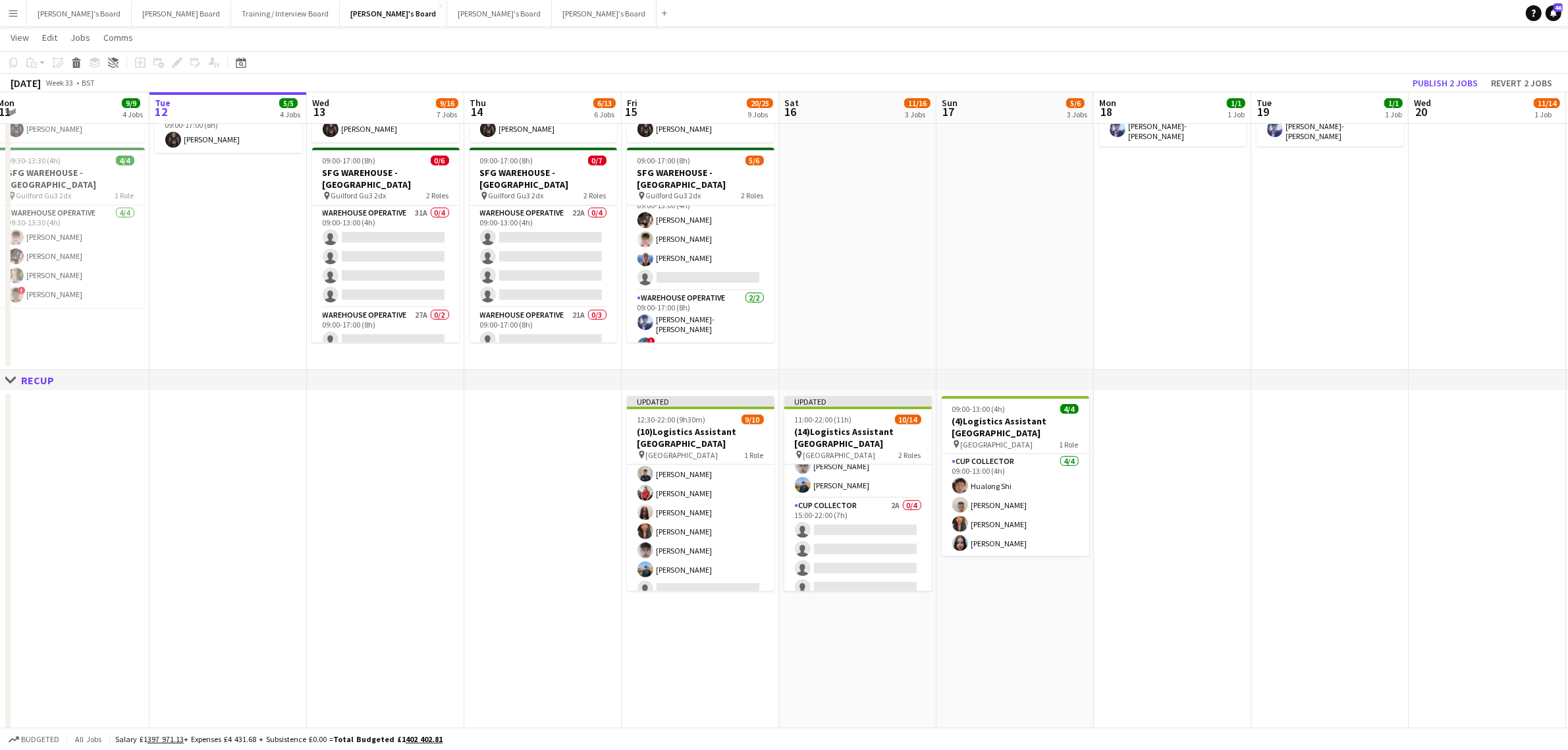
scroll to position [182, 0]
click at [1456, 81] on button "Publish 2 jobs" at bounding box center [1445, 83] width 76 height 17
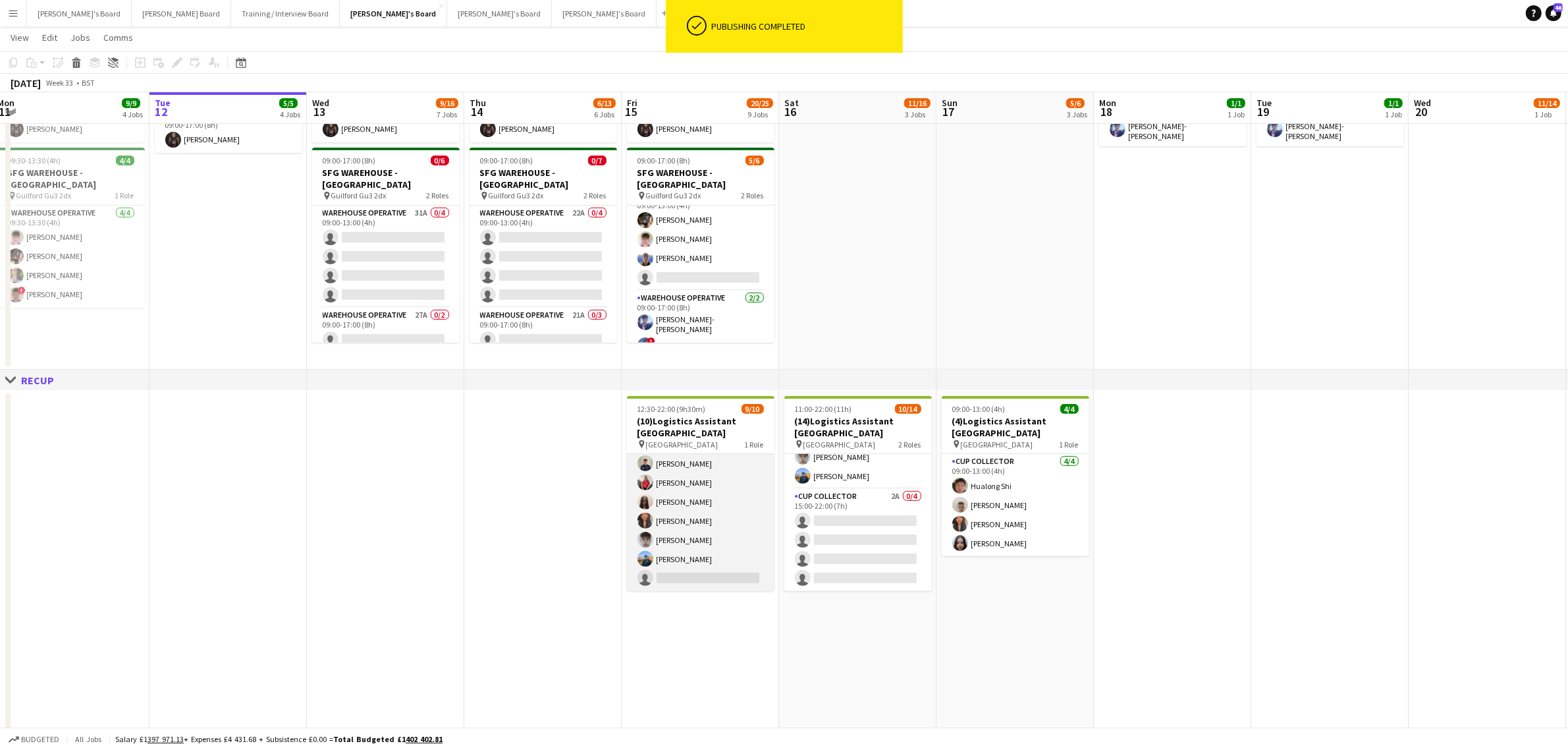
click at [682, 511] on app-card-role "CUP COLLECTOR 6I 5A [DATE] 12:30-22:00 (9h30m) Hualong Shi [PERSON_NAME] [PERSO…" at bounding box center [700, 483] width 147 height 216
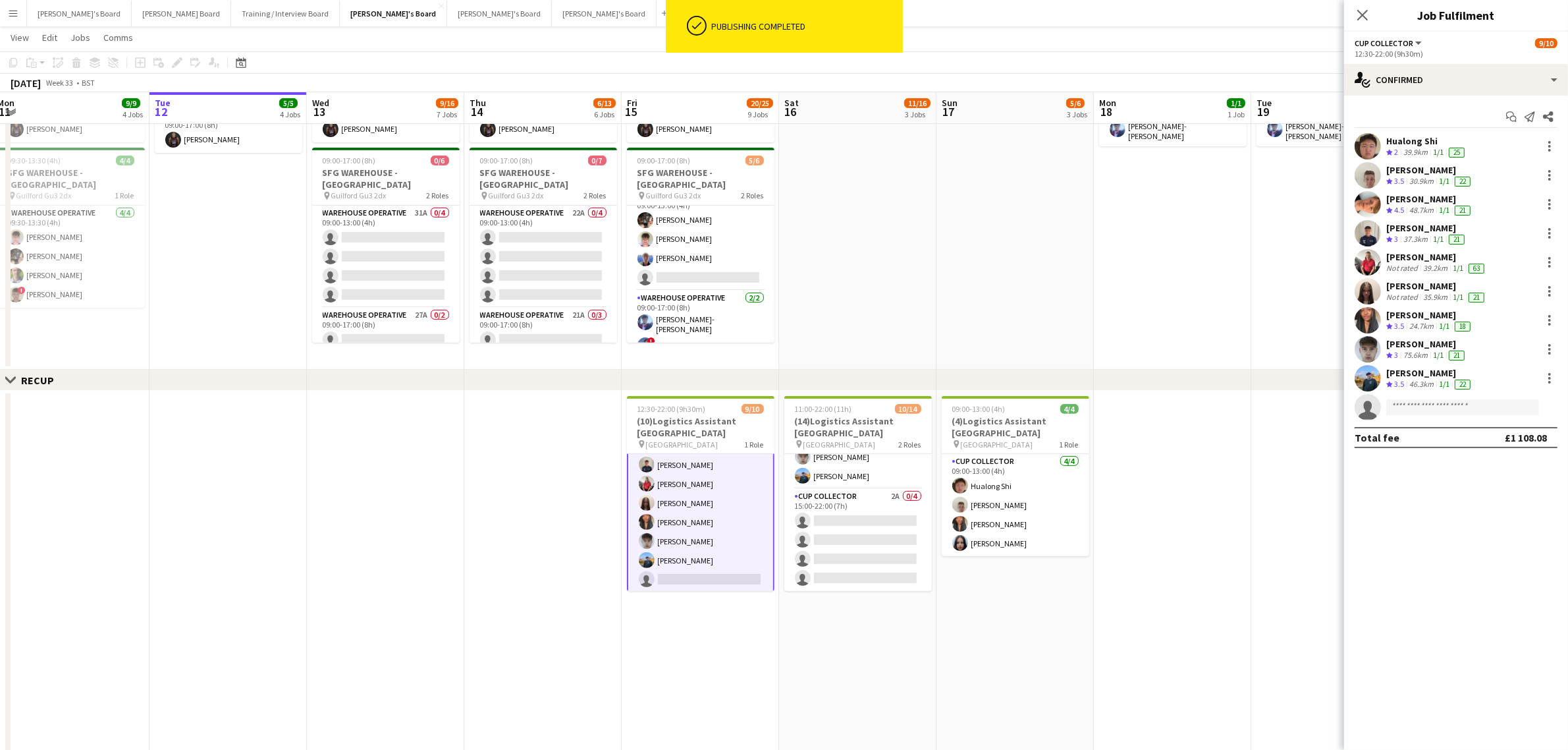
scroll to position [80, 0]
click at [1404, 86] on div "single-neutral-actions-check-2 Confirmed" at bounding box center [1456, 80] width 224 height 31
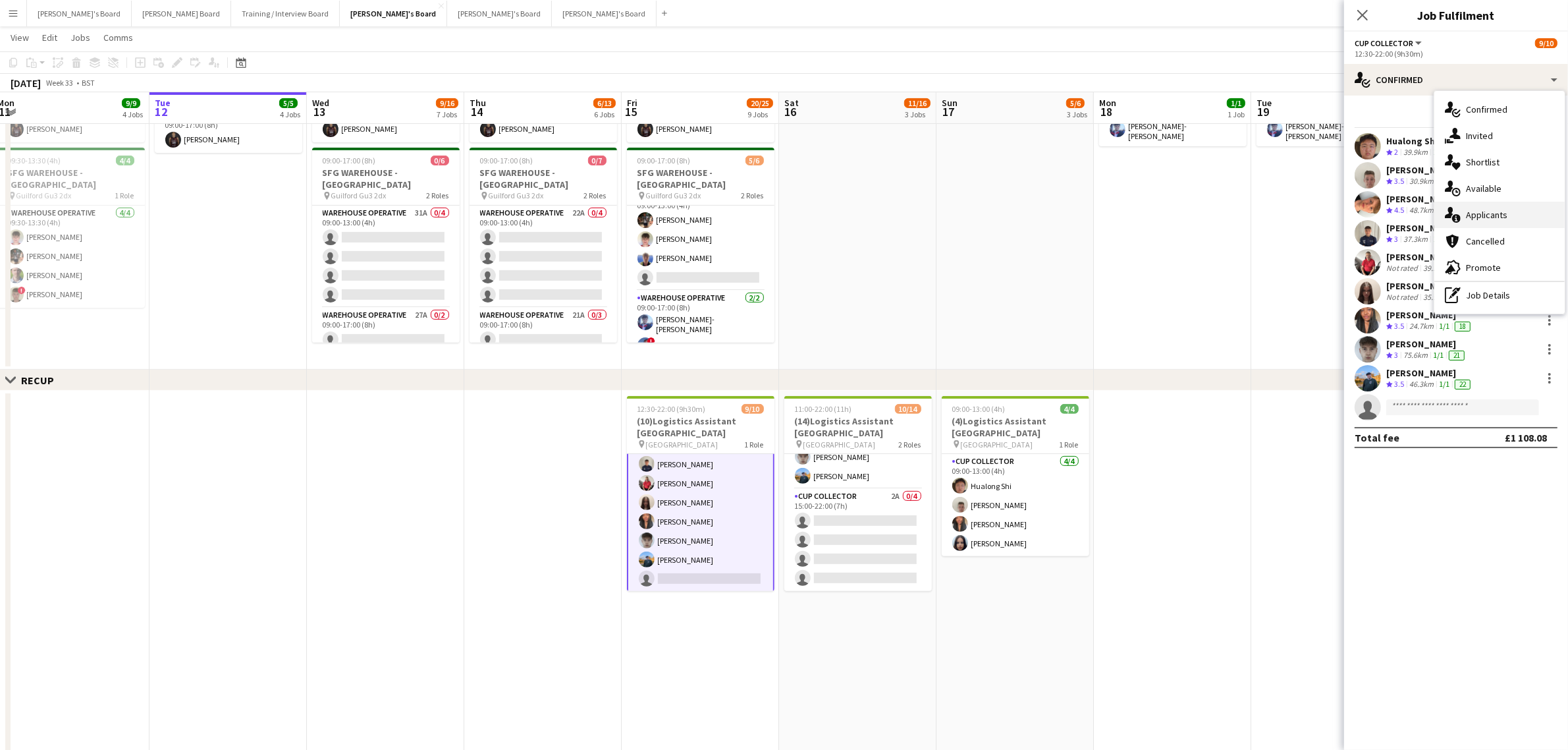
click at [1502, 214] on div "single-neutral-actions-information Applicants" at bounding box center [1500, 215] width 131 height 27
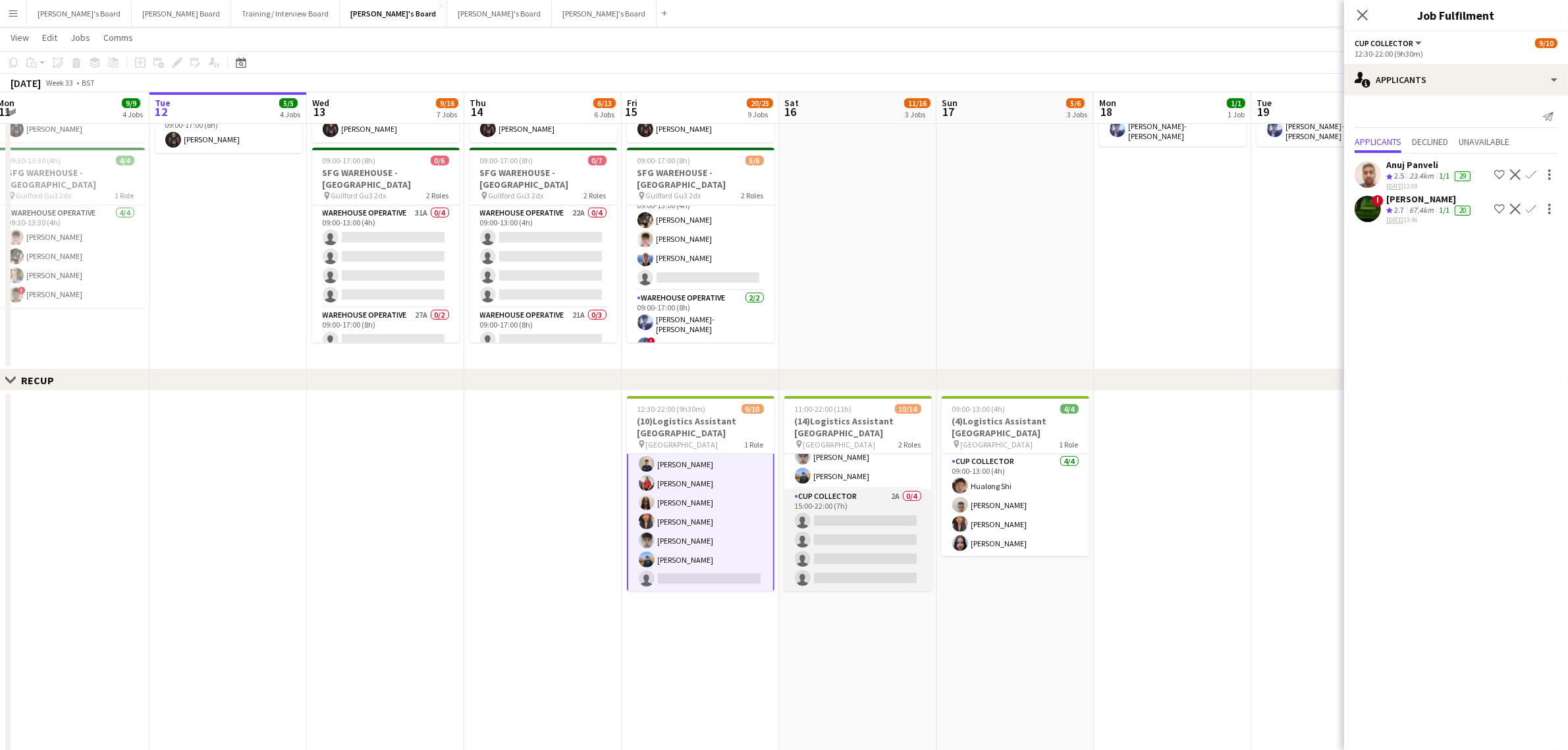
click at [857, 554] on app-card-role "CUP COLLECTOR 2A 0/4 15:00-22:00 (7h) single-neutral-actions single-neutral-act…" at bounding box center [858, 540] width 147 height 102
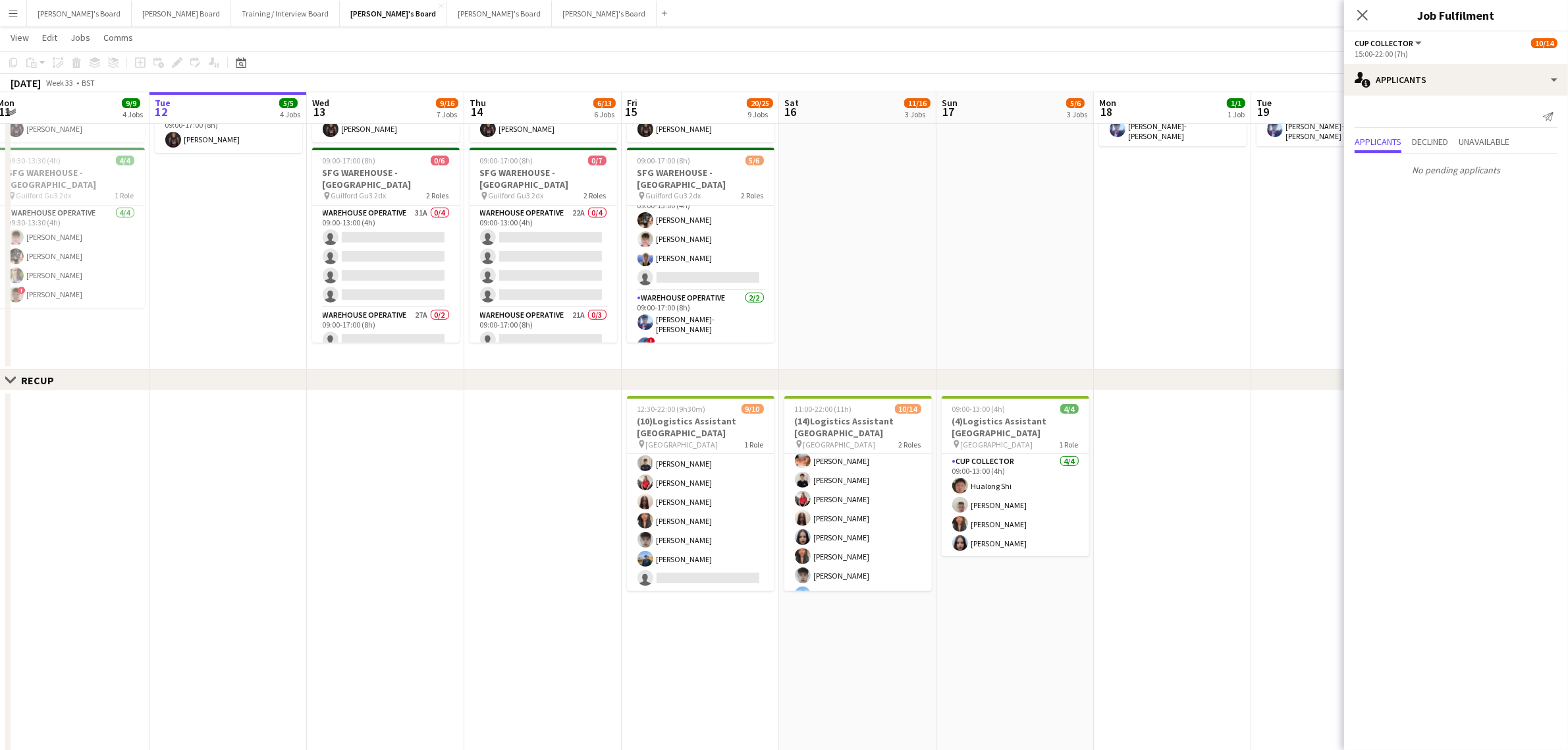
scroll to position [0, 0]
click at [1021, 260] on app-date-cell at bounding box center [1015, 202] width 157 height 336
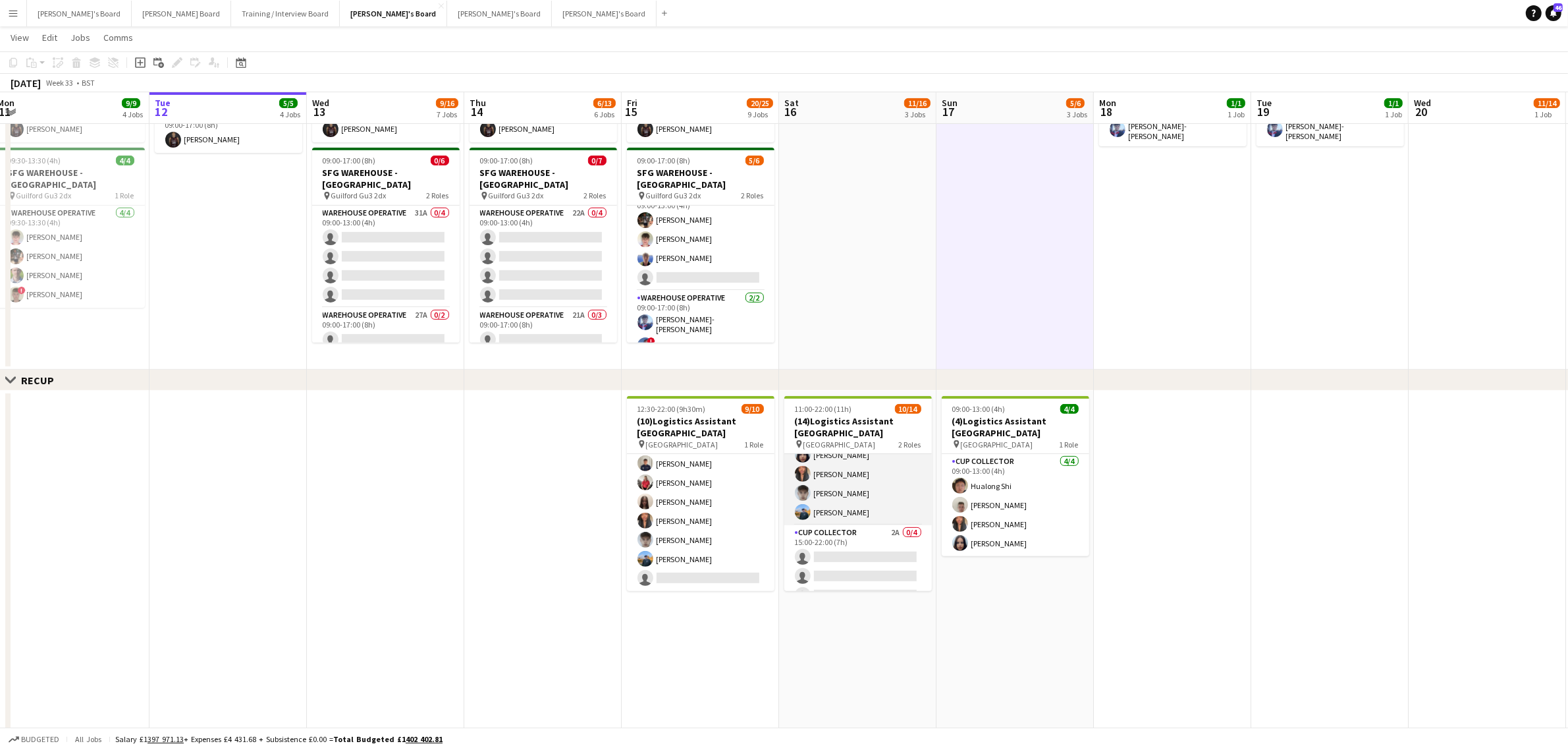
scroll to position [182, 0]
click at [705, 249] on app-card-role "Warehouse Operative 19A [DATE] 09:00-13:00 (4h) [PERSON_NAME] [PERSON_NAME] [PE…" at bounding box center [700, 240] width 147 height 102
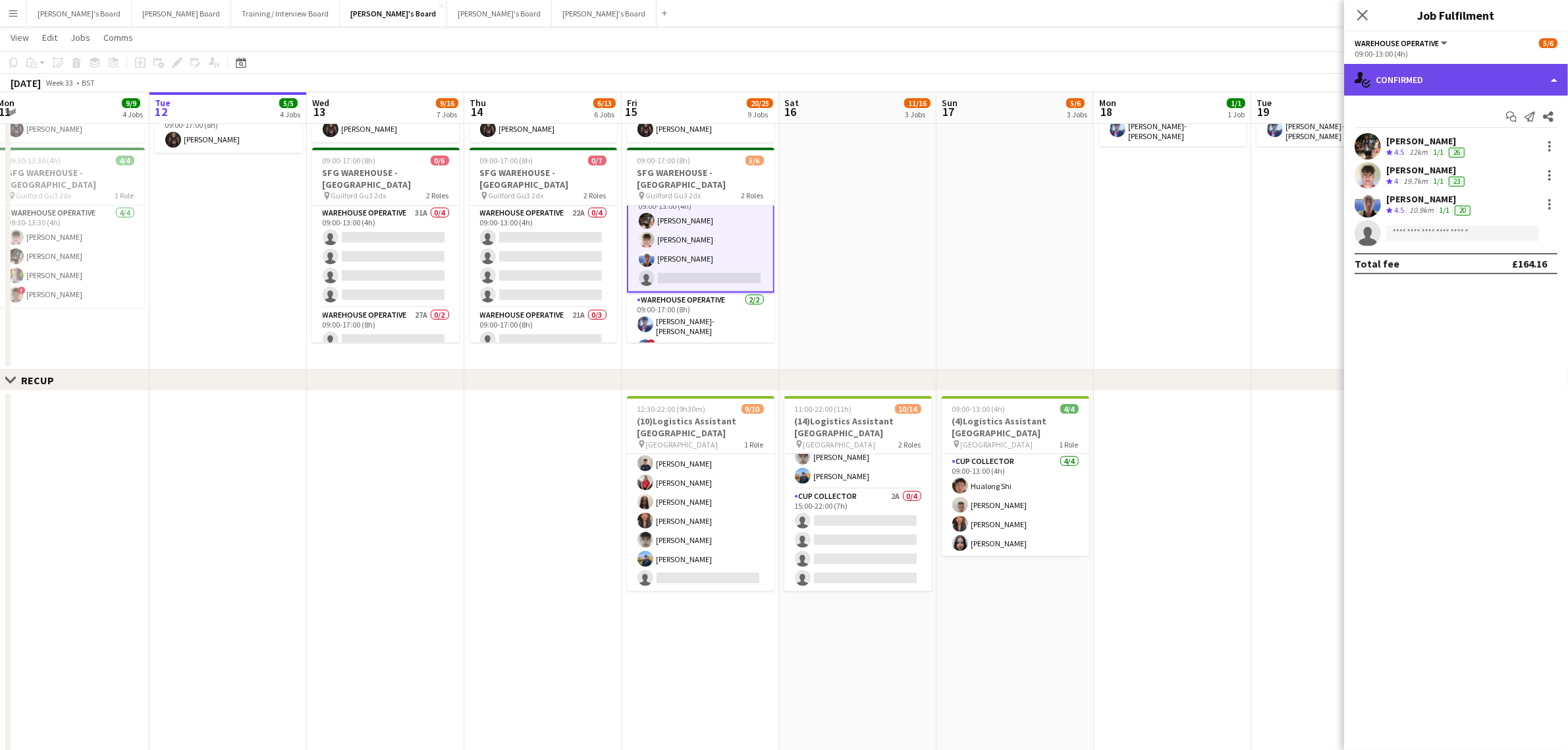
click at [1488, 75] on div "single-neutral-actions-check-2 Confirmed" at bounding box center [1456, 80] width 224 height 31
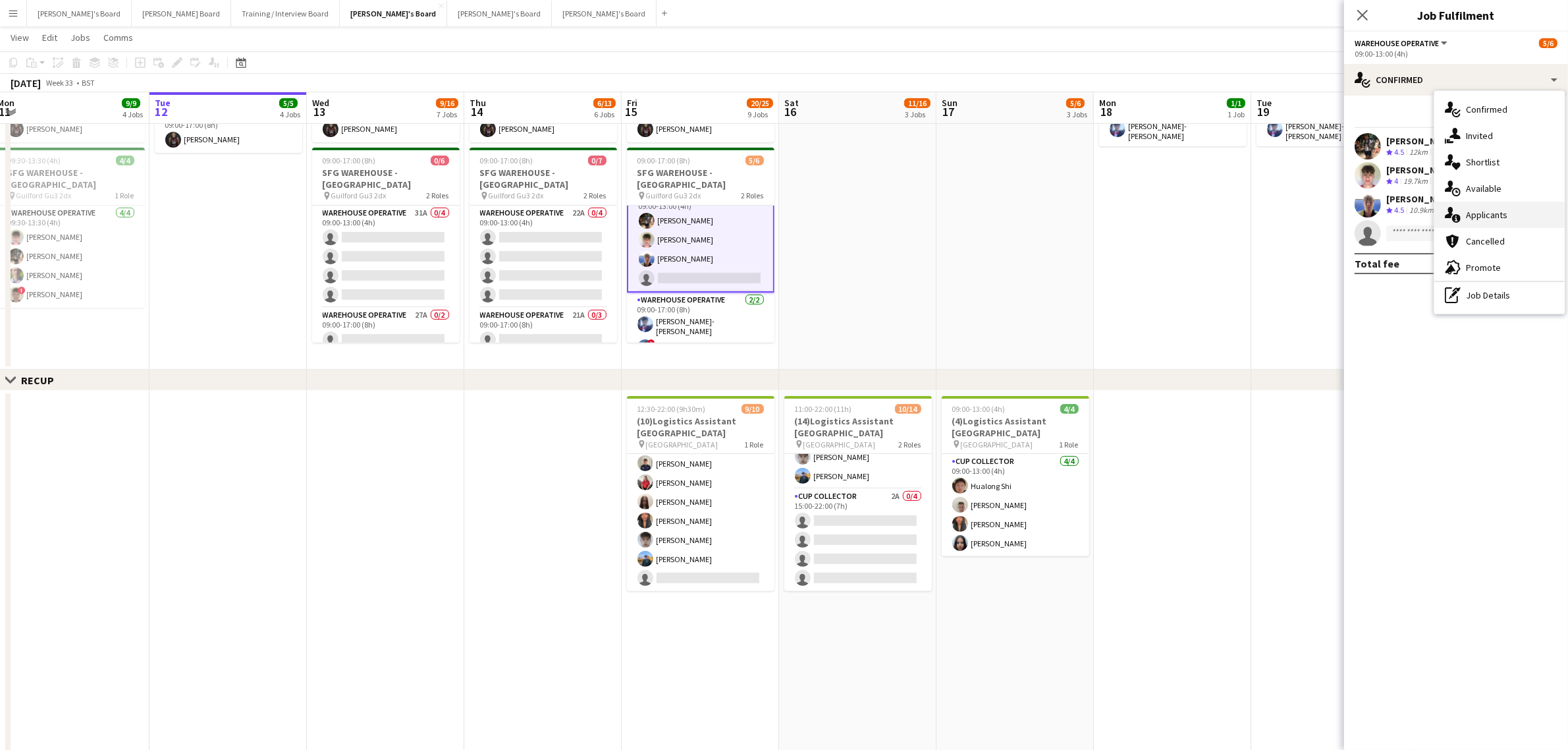
click at [1502, 208] on div "single-neutral-actions-information Applicants" at bounding box center [1500, 215] width 131 height 27
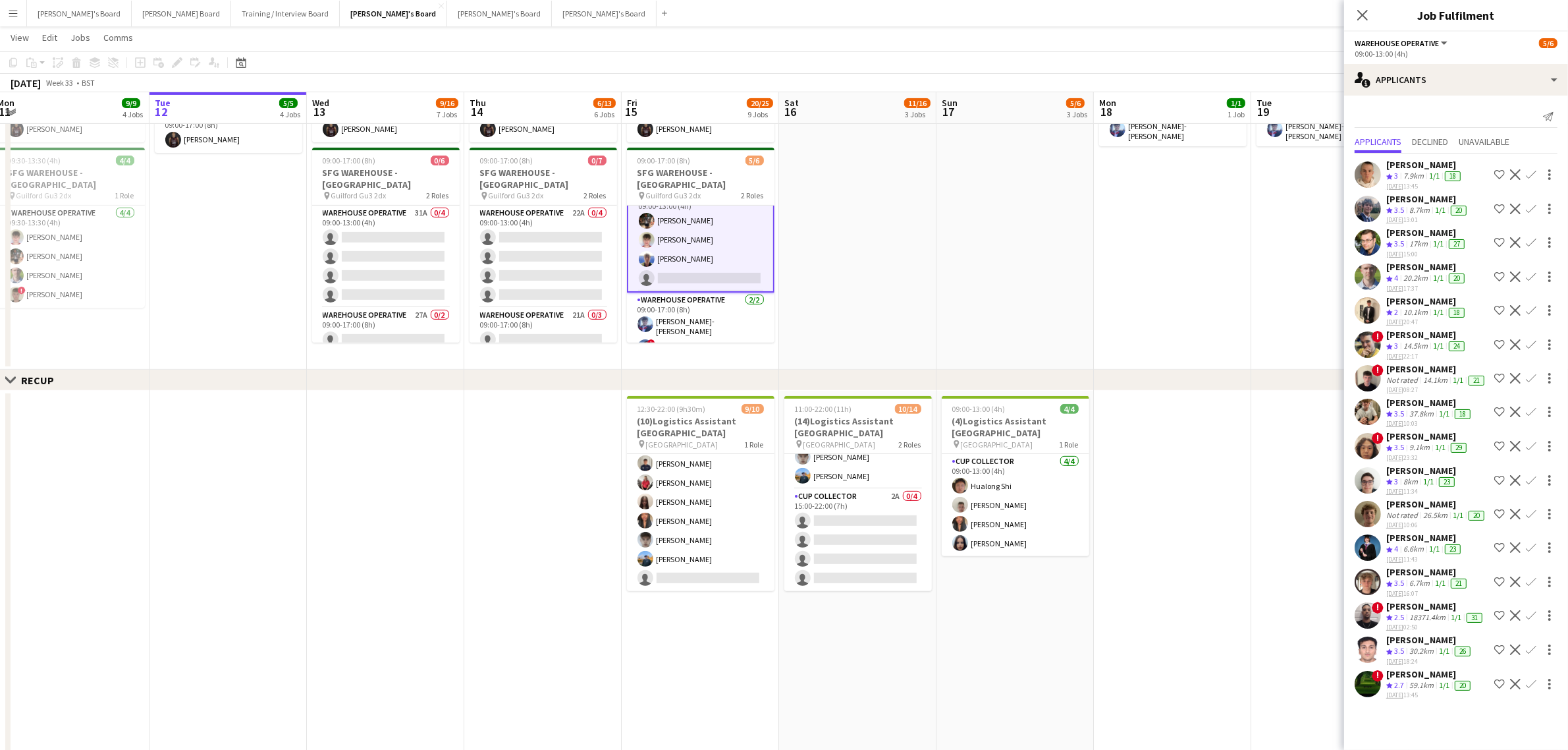
scroll to position [29, 0]
click at [1430, 464] on div "[PERSON_NAME]" at bounding box center [1422, 470] width 71 height 12
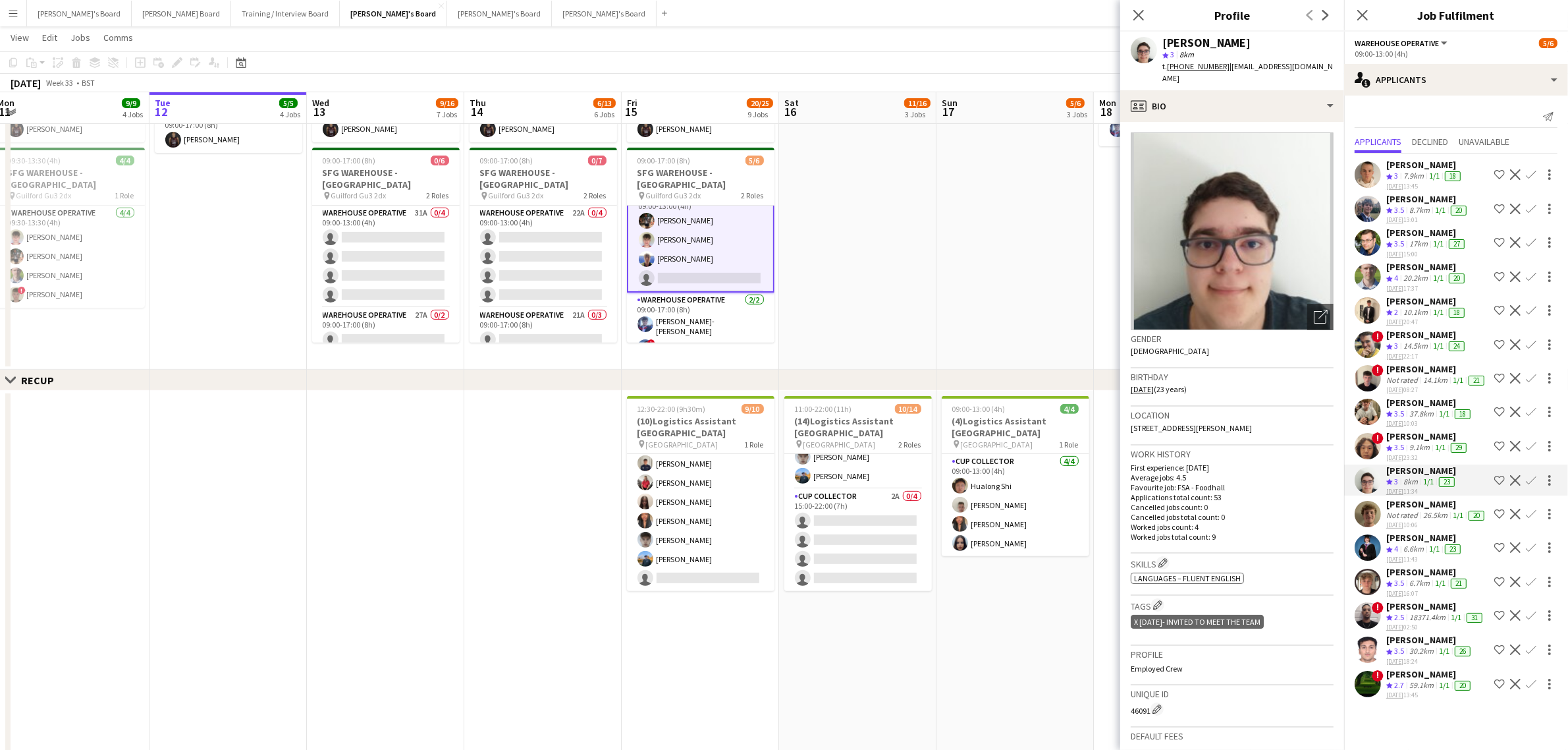
scroll to position [0, 0]
click at [1417, 263] on div "[PERSON_NAME]" at bounding box center [1427, 267] width 81 height 12
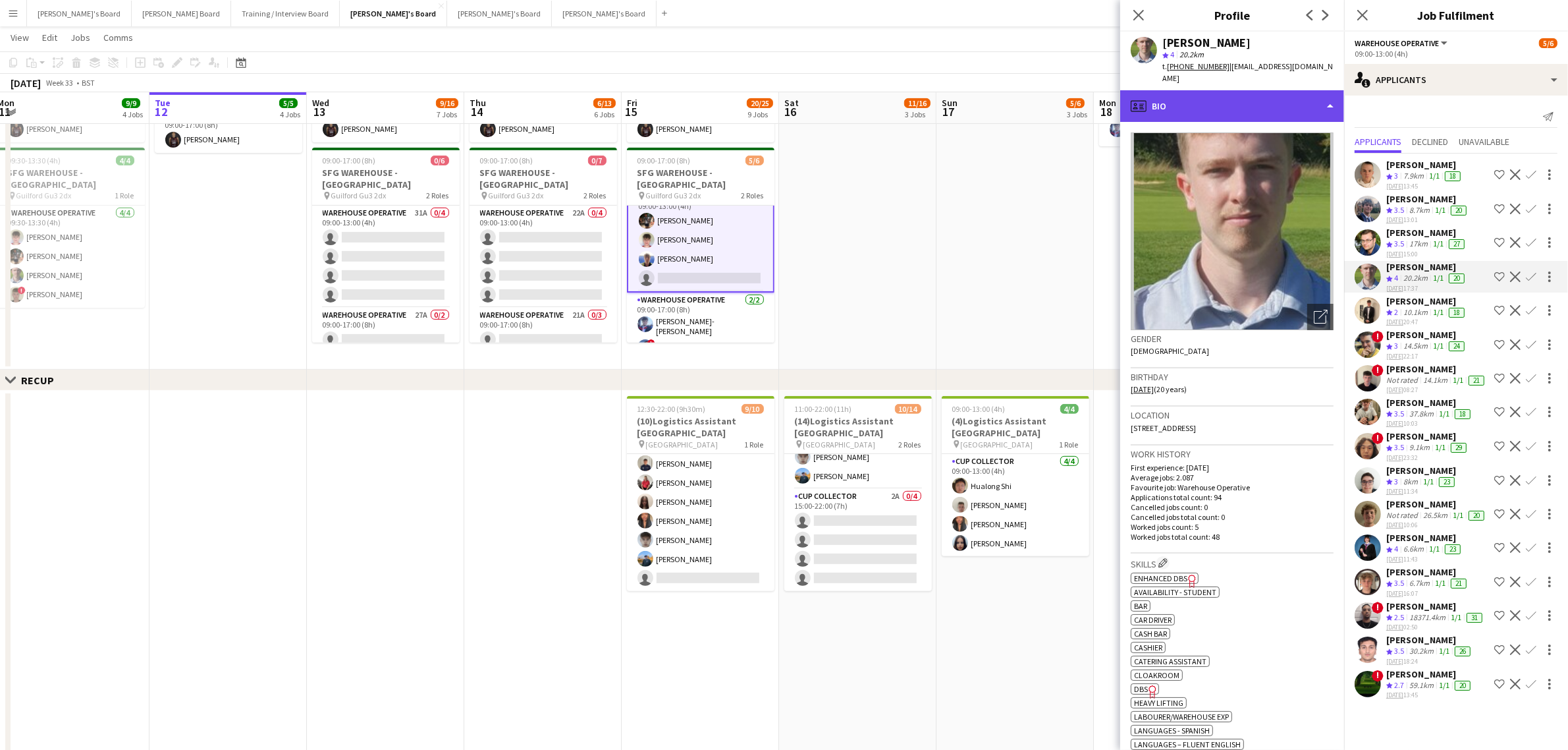
click at [1288, 99] on div "profile Bio" at bounding box center [1232, 105] width 224 height 31
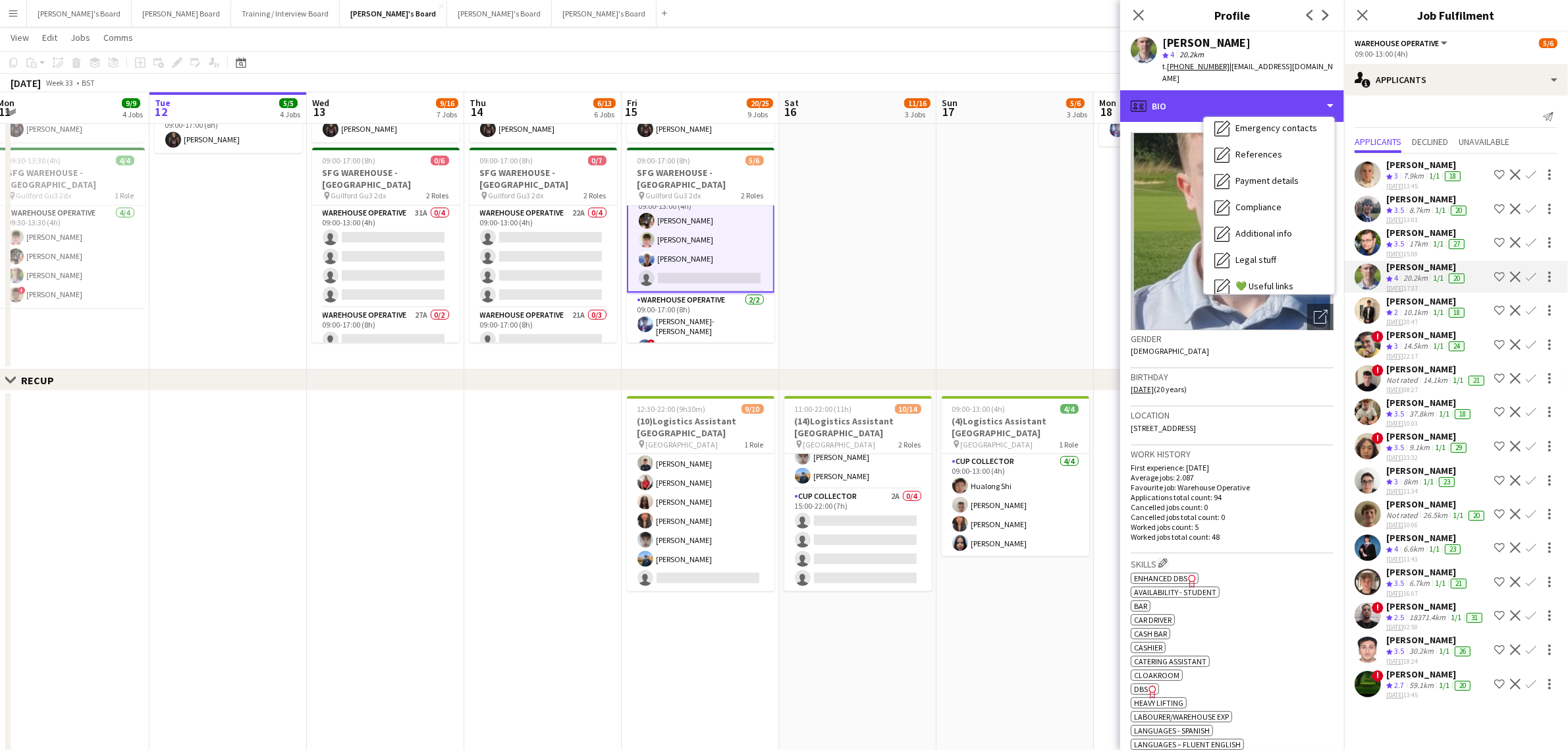
scroll to position [203, 0]
click at [1278, 263] on div "Calendar Calendar" at bounding box center [1269, 276] width 131 height 27
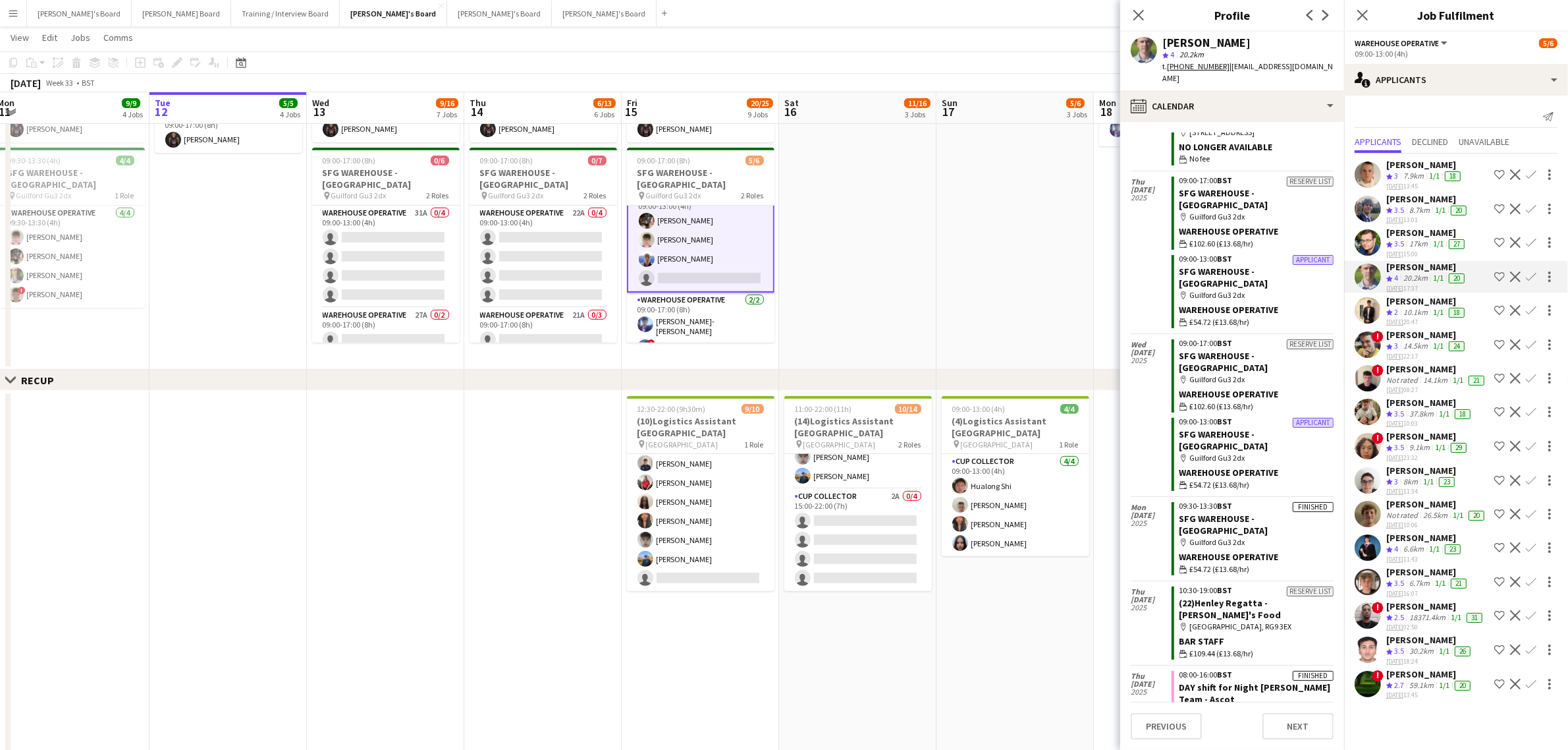
scroll to position [636, 0]
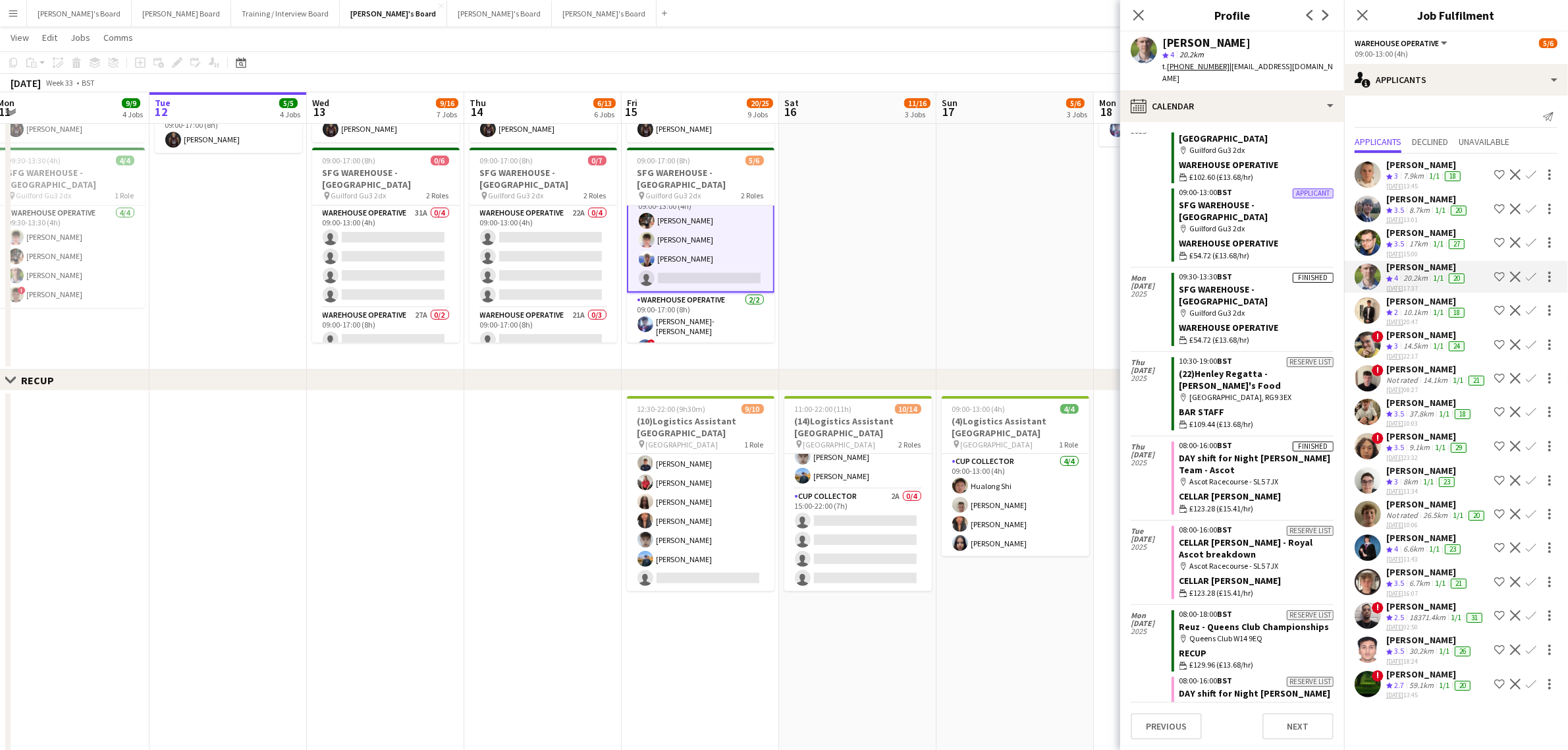
click at [1526, 272] on app-icon "Confirm" at bounding box center [1531, 277] width 10 height 10
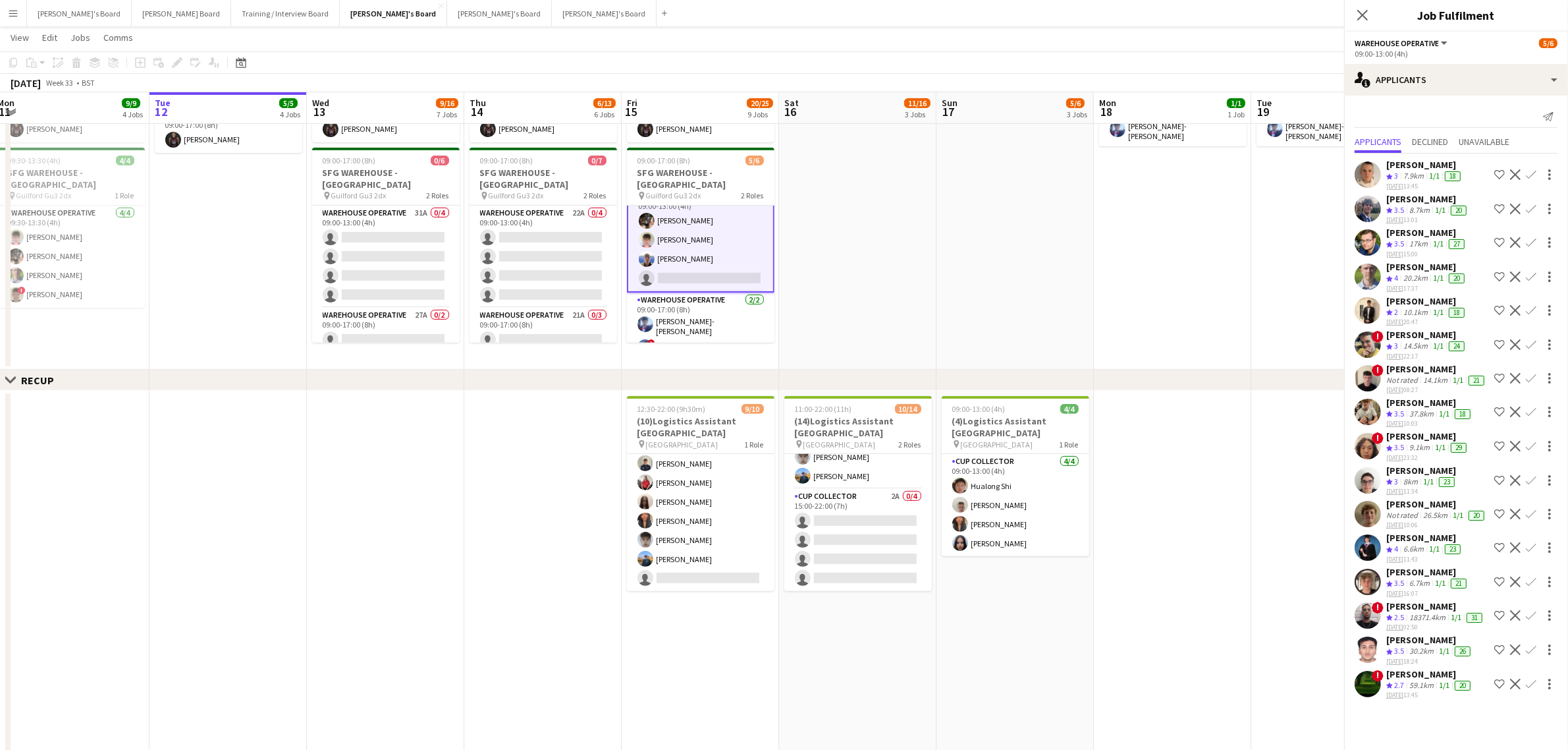
click at [1516, 272] on app-icon "Decline" at bounding box center [1515, 277] width 10 height 10
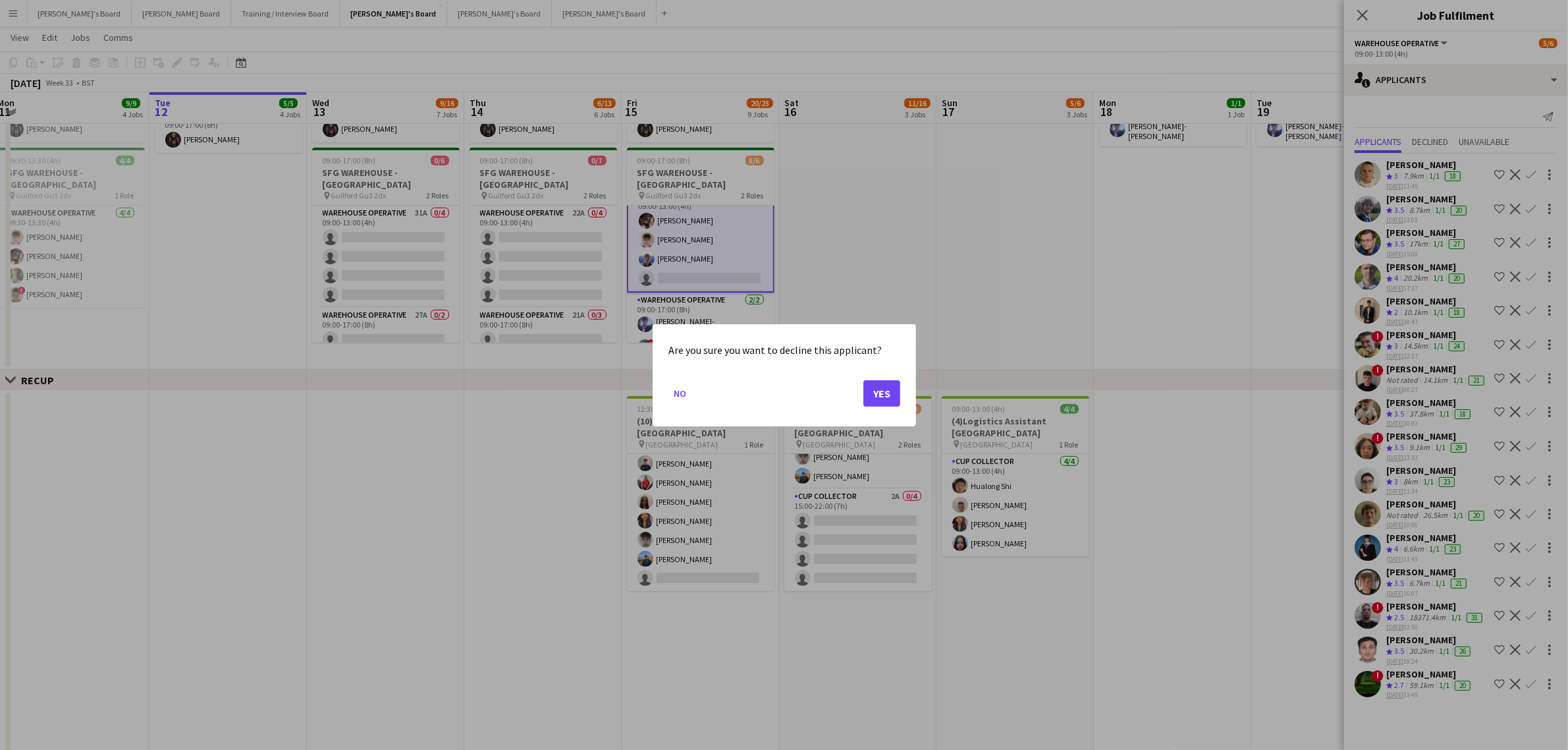
scroll to position [0, 0]
click at [672, 392] on button "No" at bounding box center [680, 392] width 23 height 21
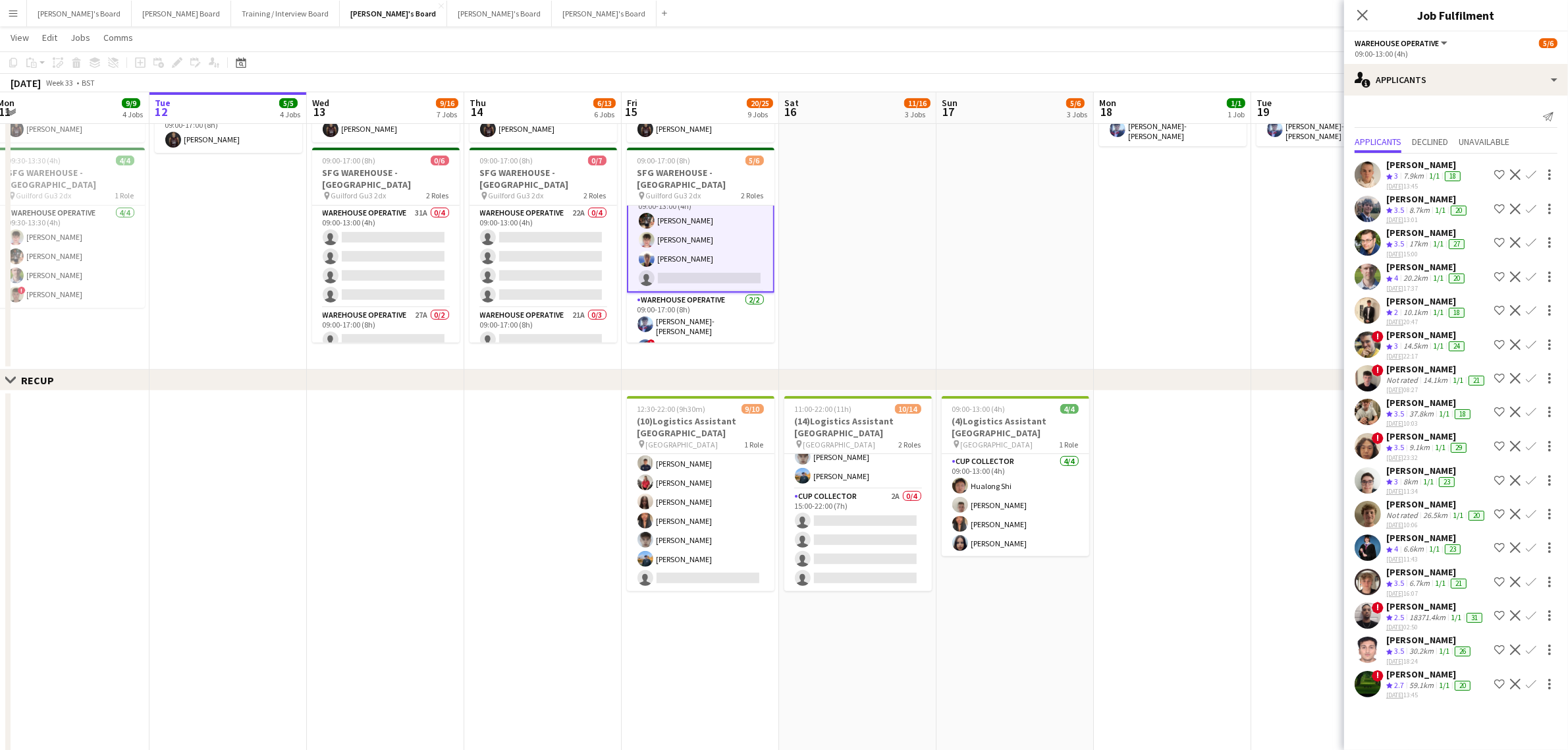
click at [1536, 269] on button "Confirm" at bounding box center [1531, 277] width 16 height 16
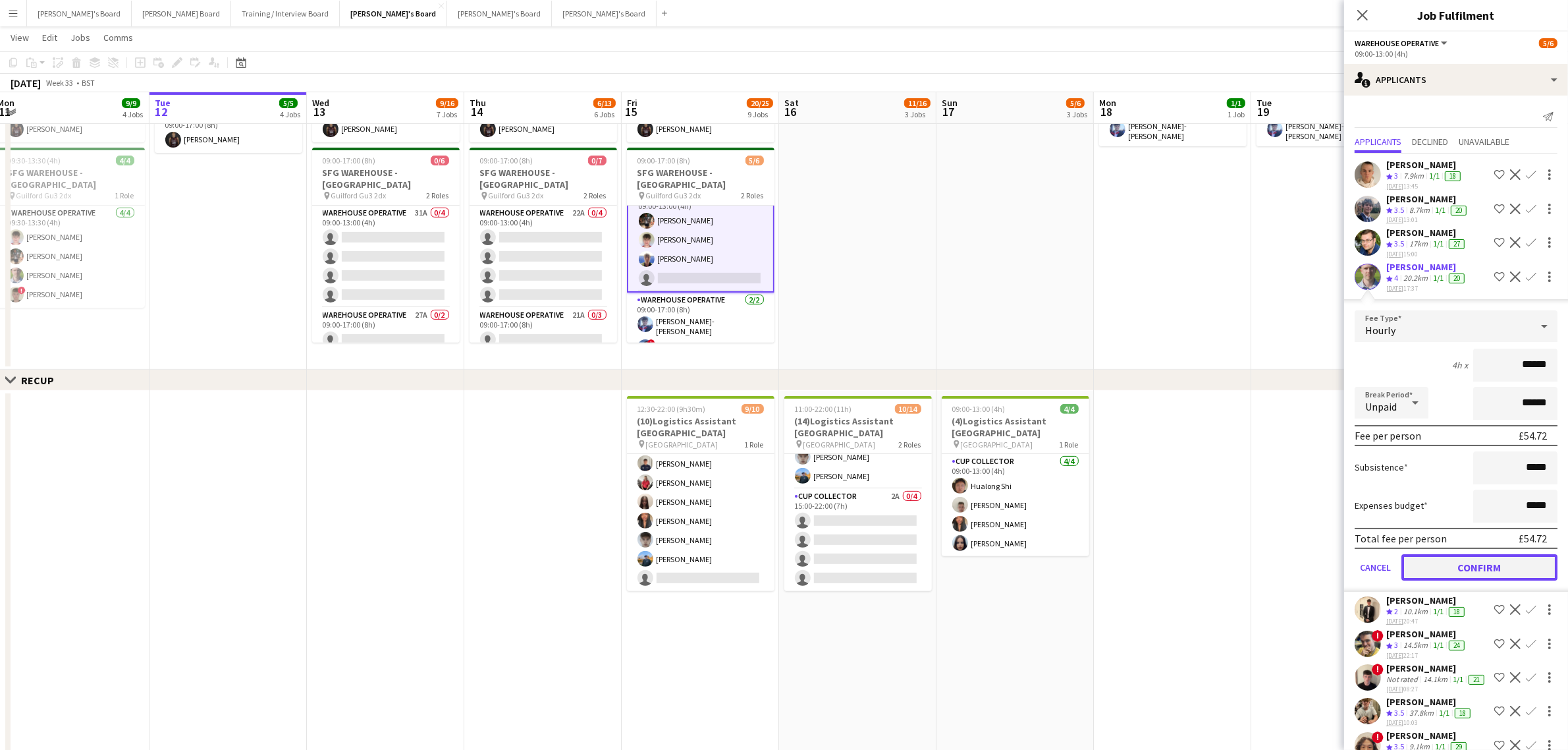
click at [1466, 560] on button "Confirm" at bounding box center [1480, 567] width 156 height 27
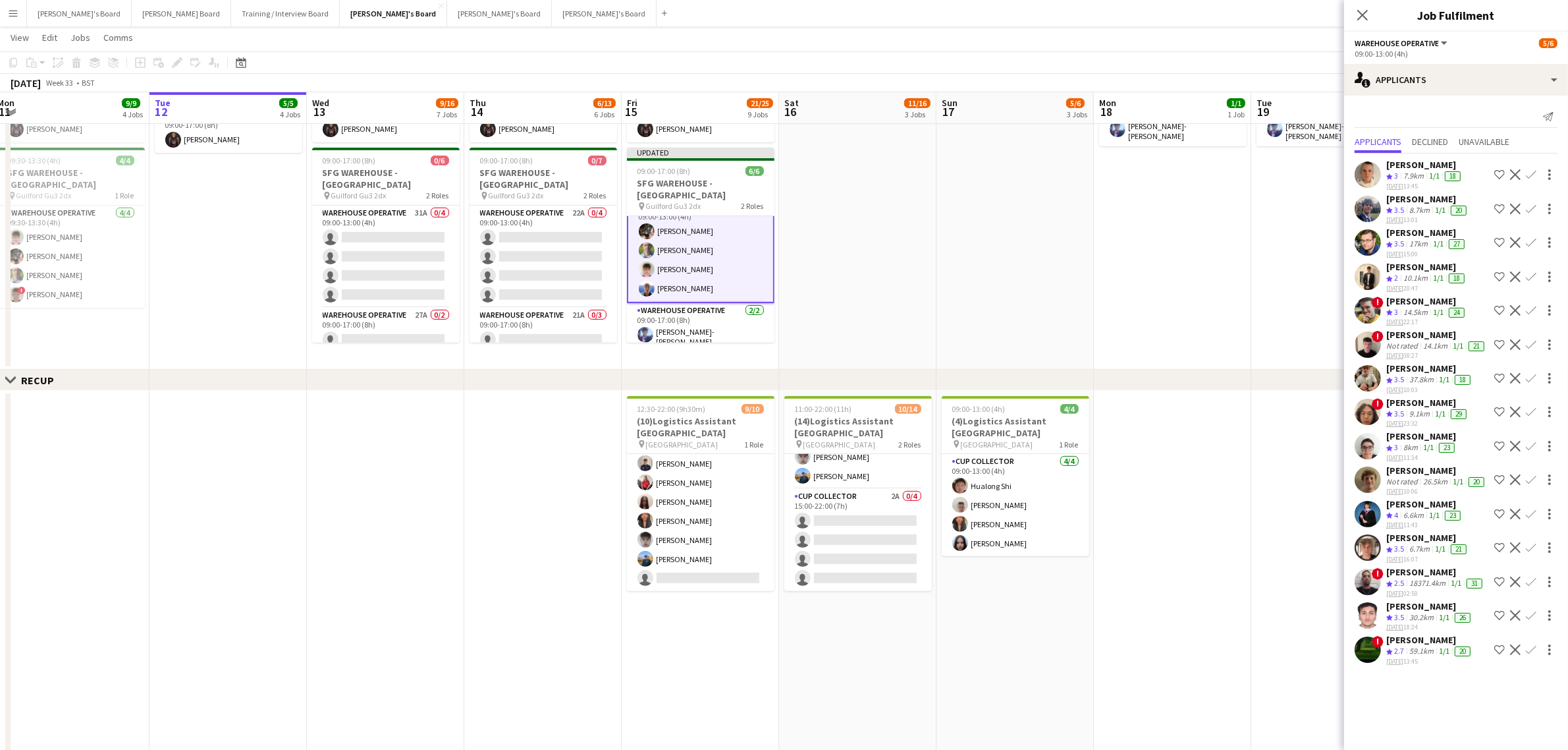
scroll to position [0, 0]
click at [829, 236] on app-date-cell at bounding box center [857, 202] width 157 height 336
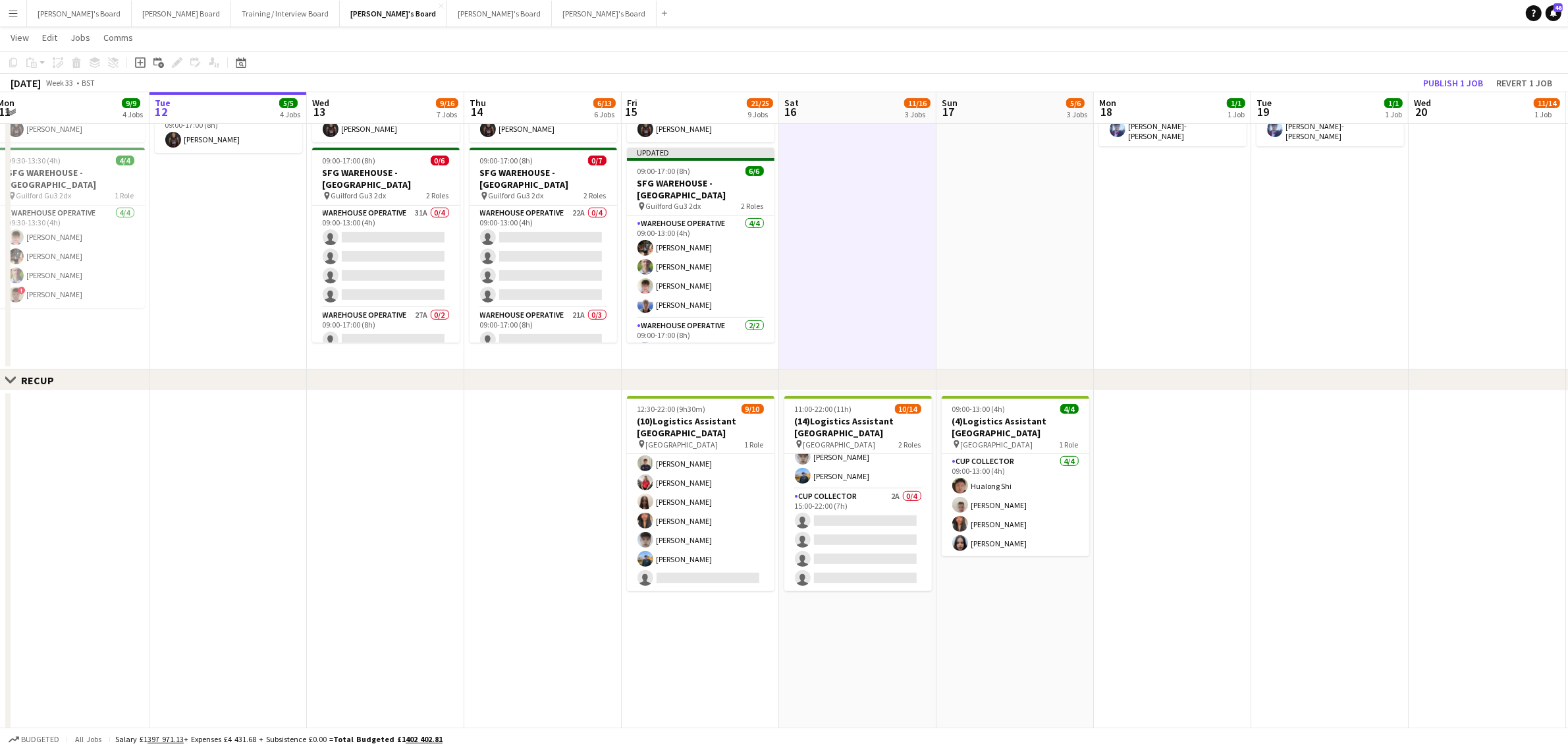
click at [1467, 70] on app-toolbar "Copy Paste Paste Ctrl+V Paste with crew Ctrl+Shift+V Paste linked Job [GEOGRAPH…" at bounding box center [784, 63] width 1568 height 22
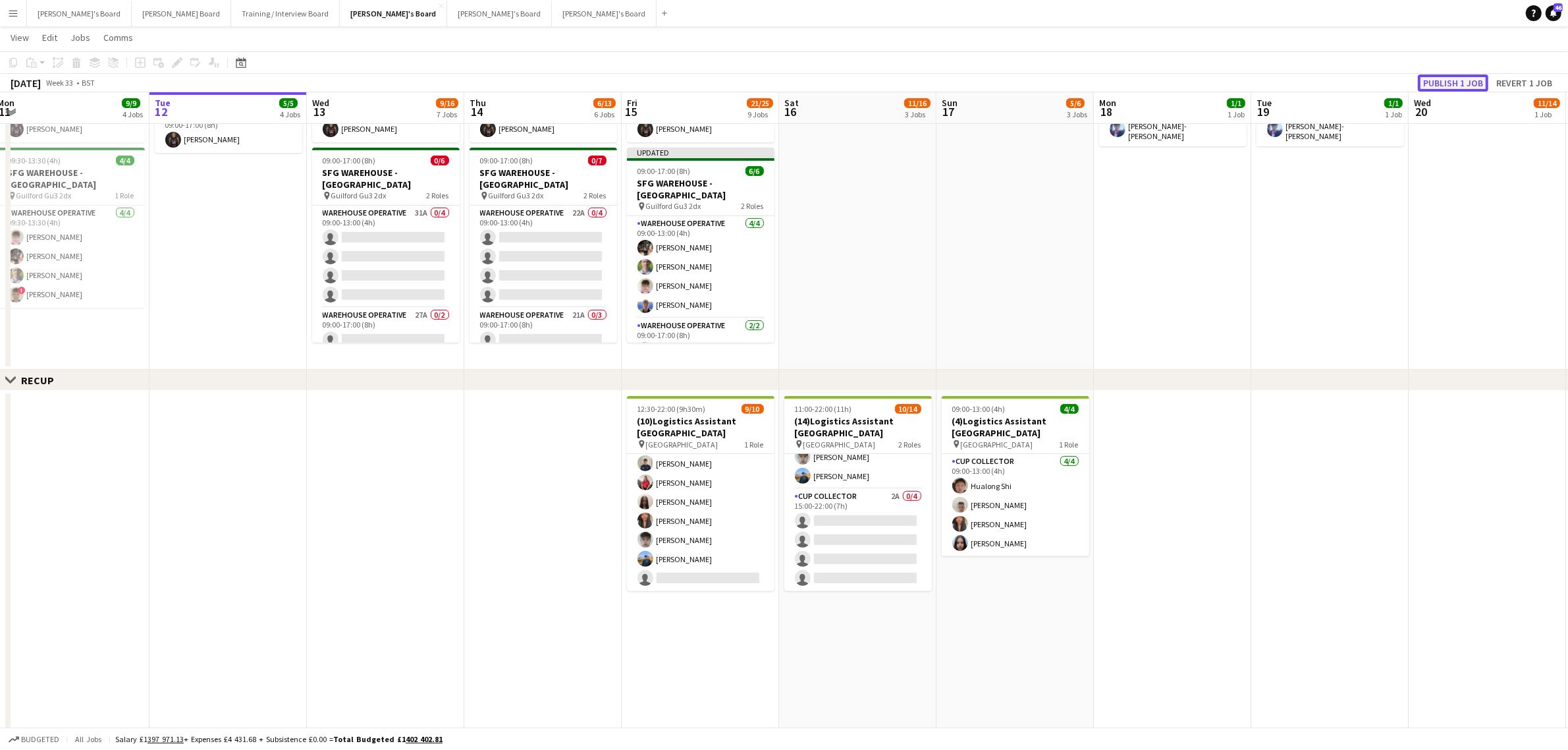
click at [1460, 76] on button "Publish 1 job" at bounding box center [1453, 83] width 71 height 17
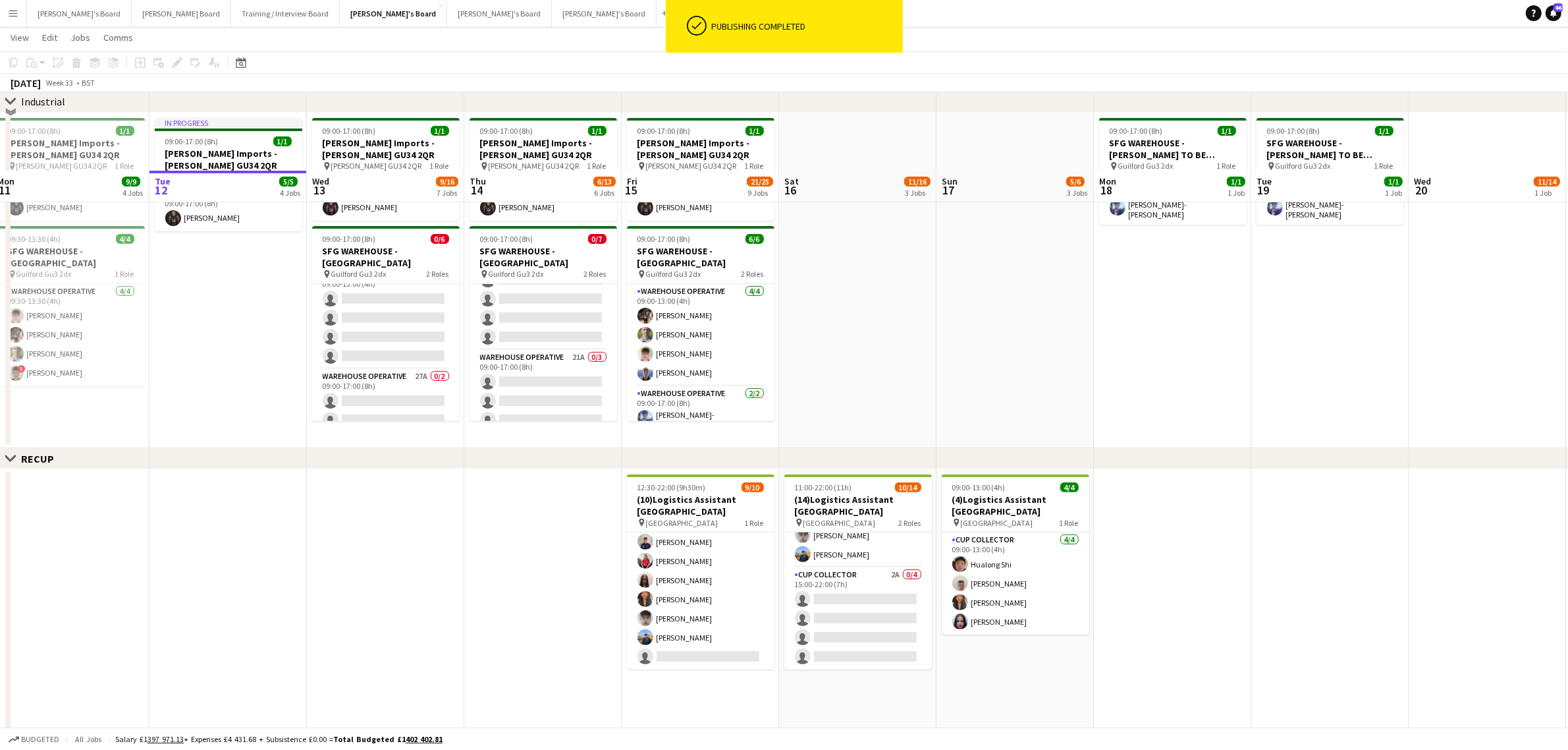
scroll to position [330, 0]
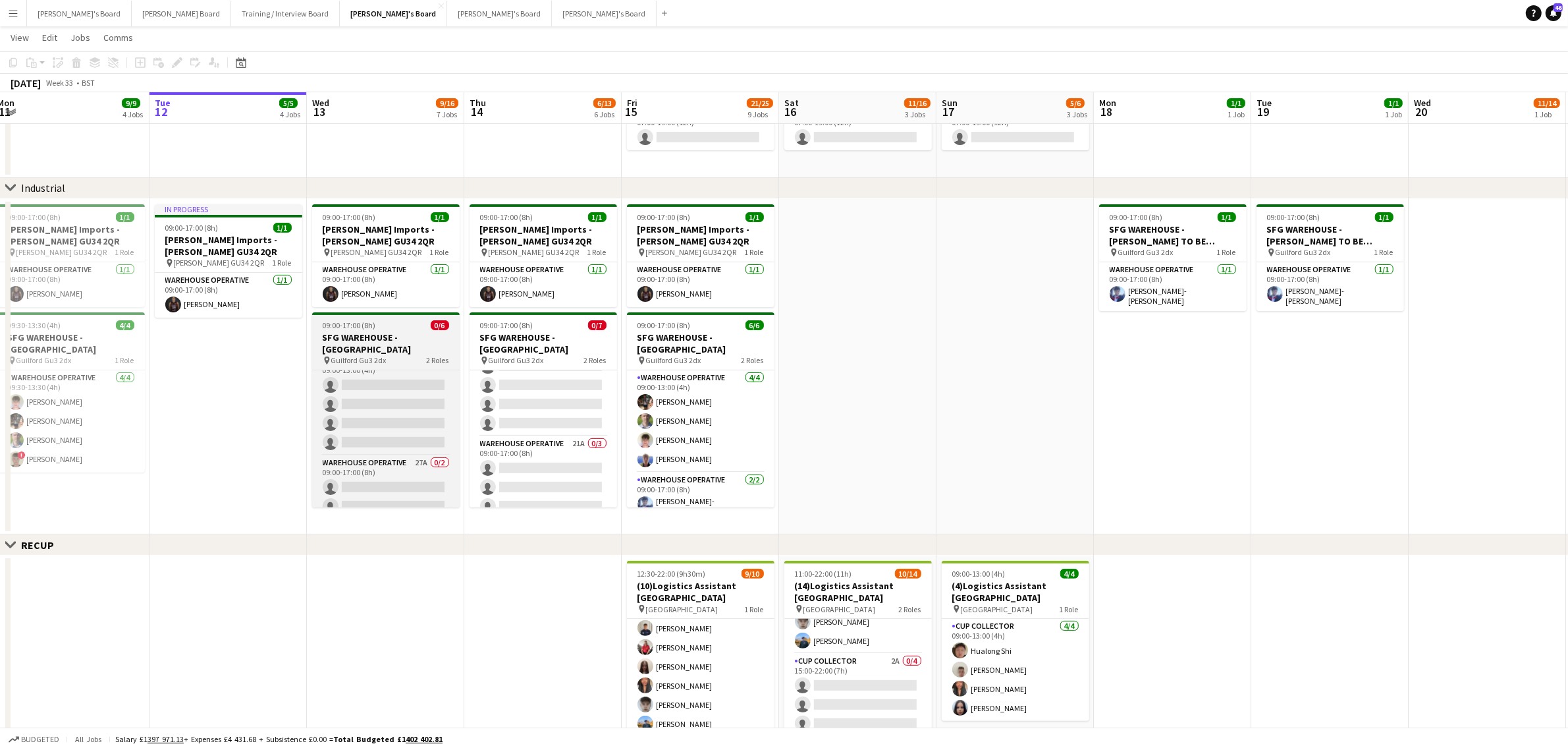
click at [432, 327] on span "0/6" at bounding box center [440, 325] width 18 height 10
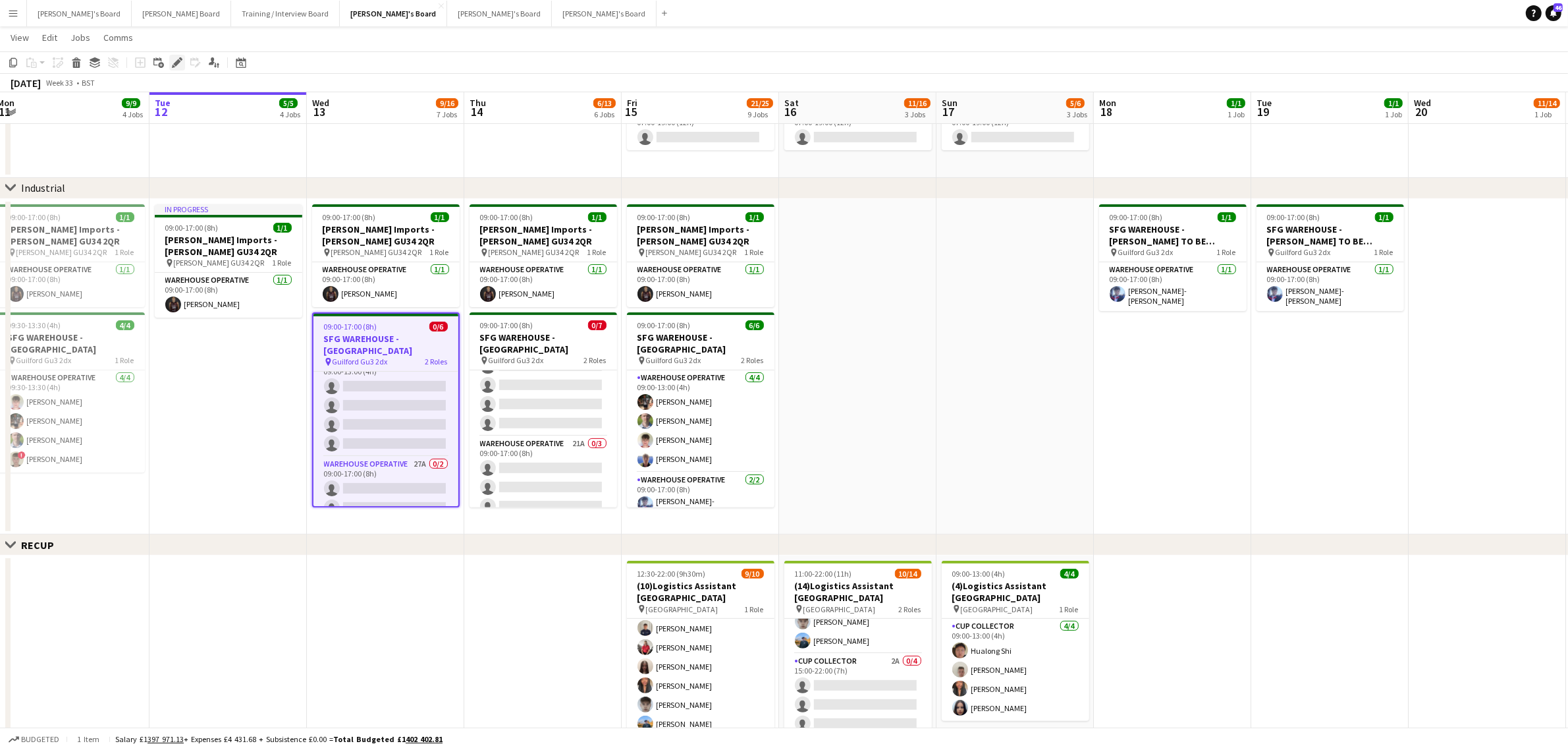
click at [175, 54] on div "Edit" at bounding box center [177, 62] width 16 height 16
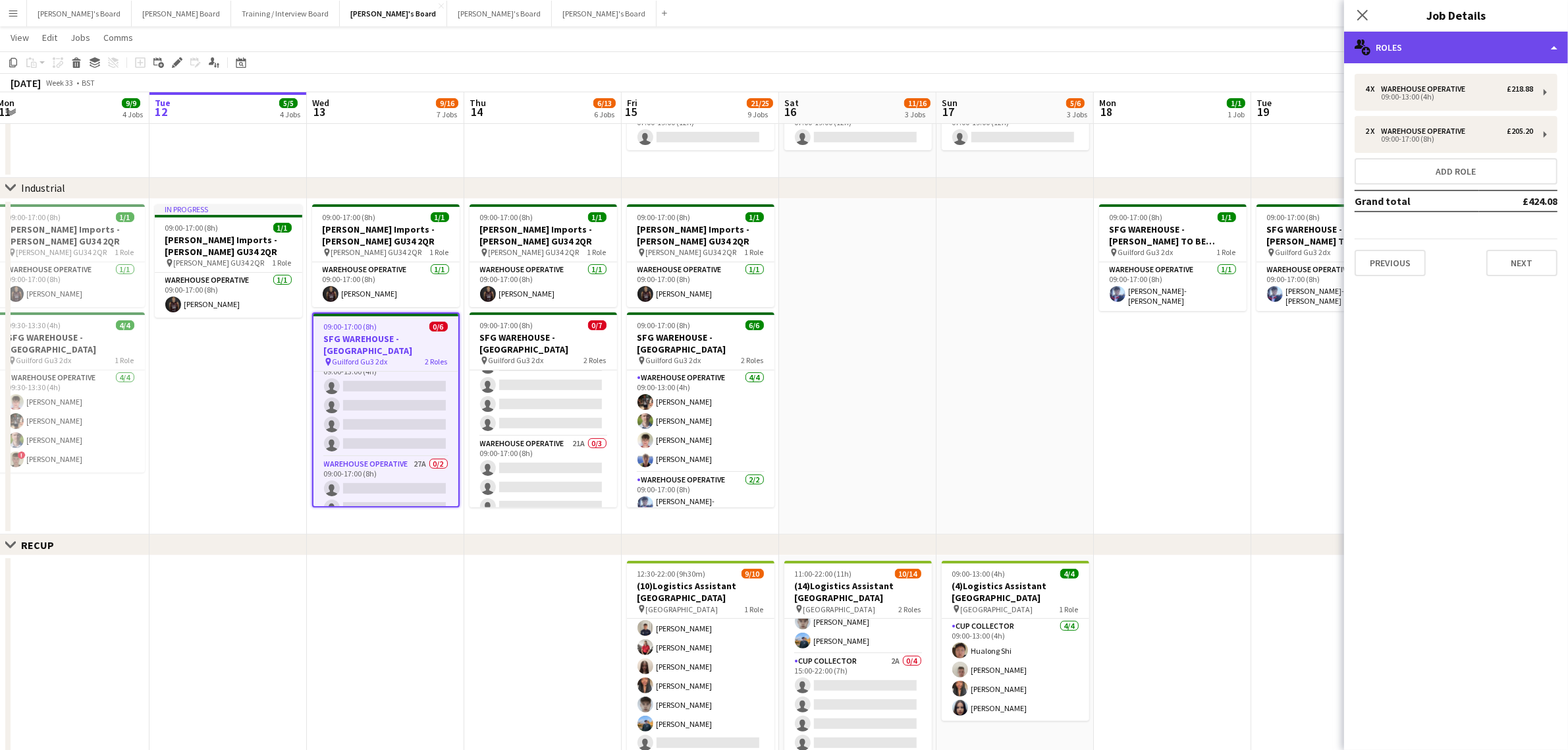
click at [1461, 47] on div "multiple-users-add Roles" at bounding box center [1456, 47] width 224 height 31
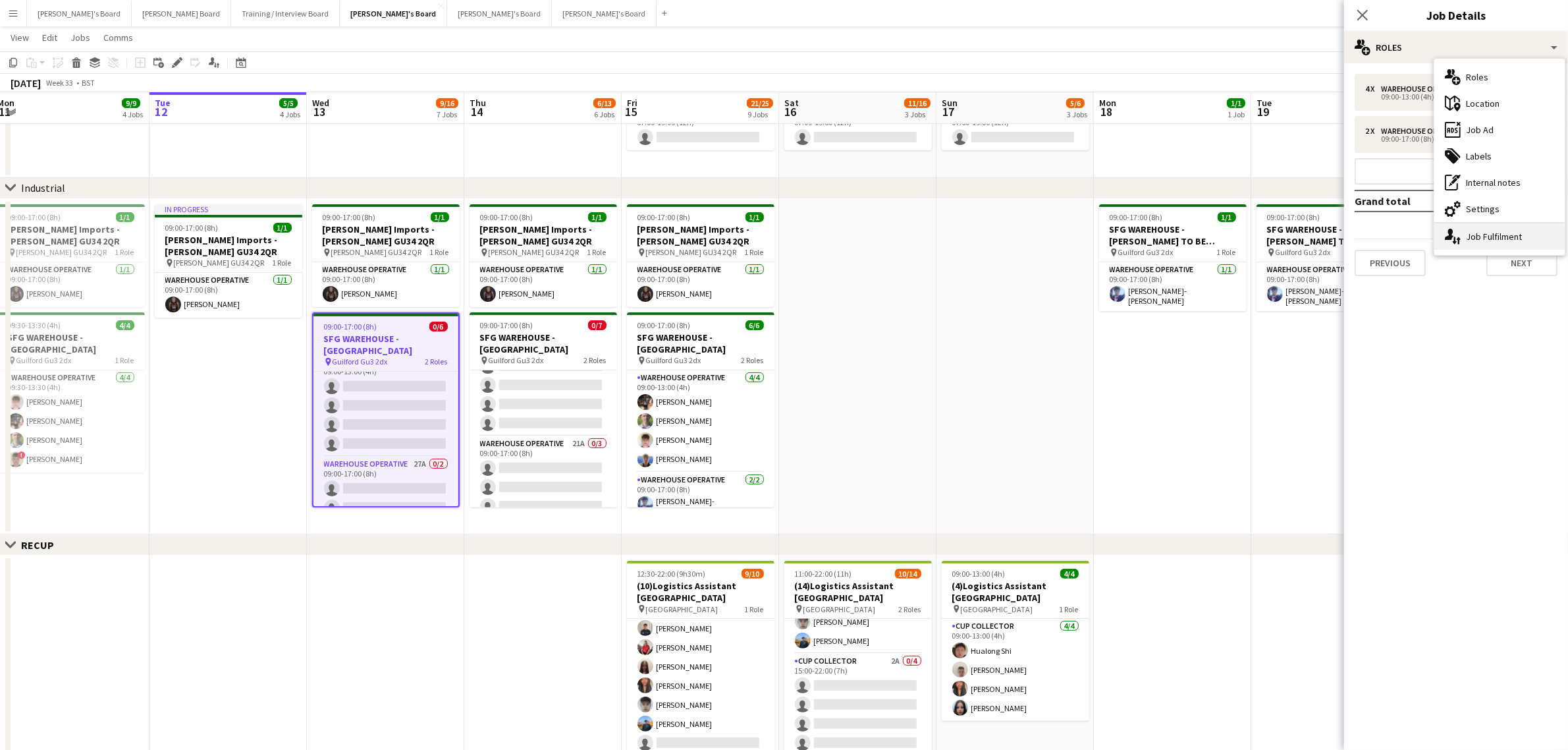
click at [1467, 240] on div "single-neutral-actions-up-down Job Fulfilment" at bounding box center [1500, 237] width 131 height 27
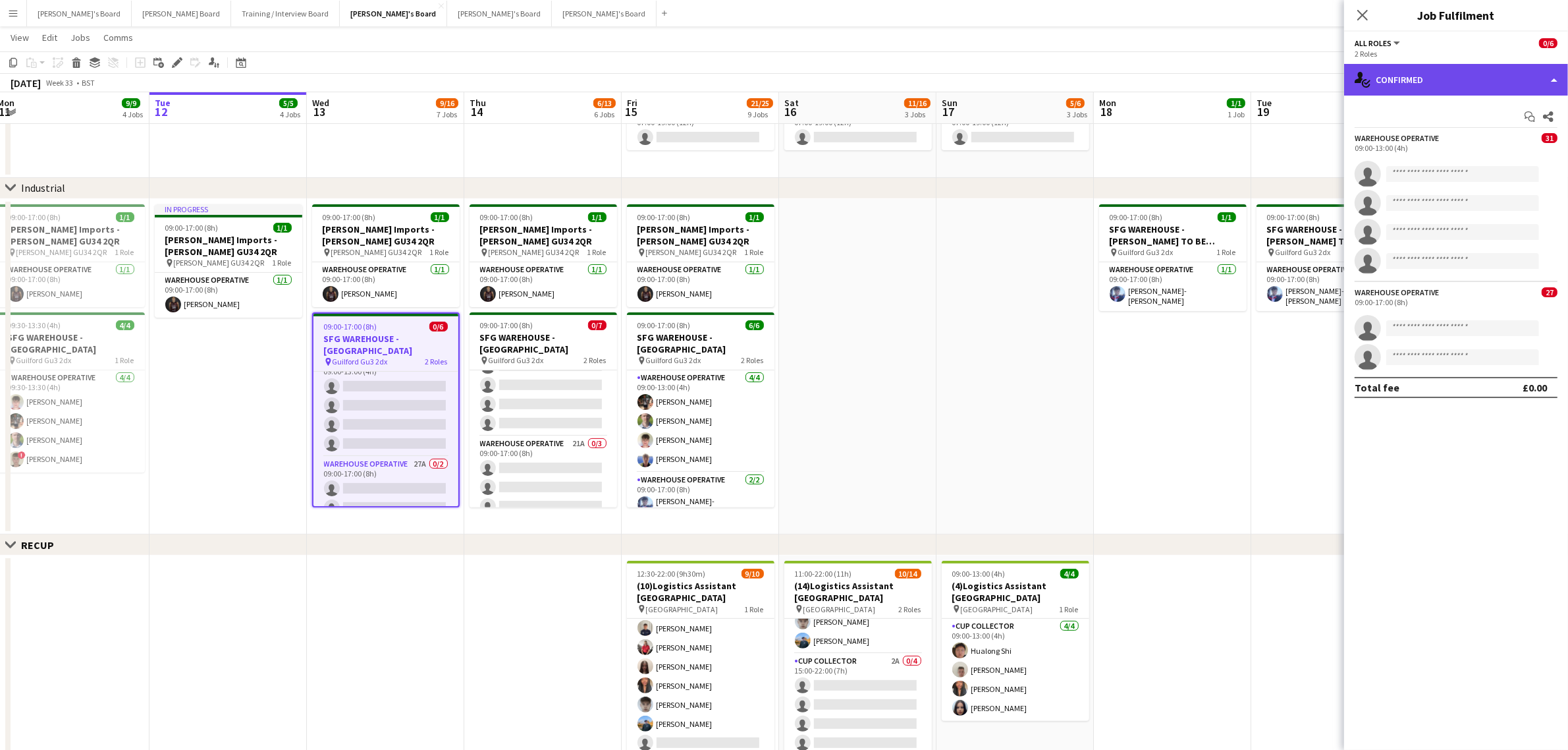
click at [1472, 66] on div "single-neutral-actions-check-2 Confirmed" at bounding box center [1456, 80] width 224 height 31
click at [865, 438] on app-date-cell at bounding box center [857, 367] width 157 height 336
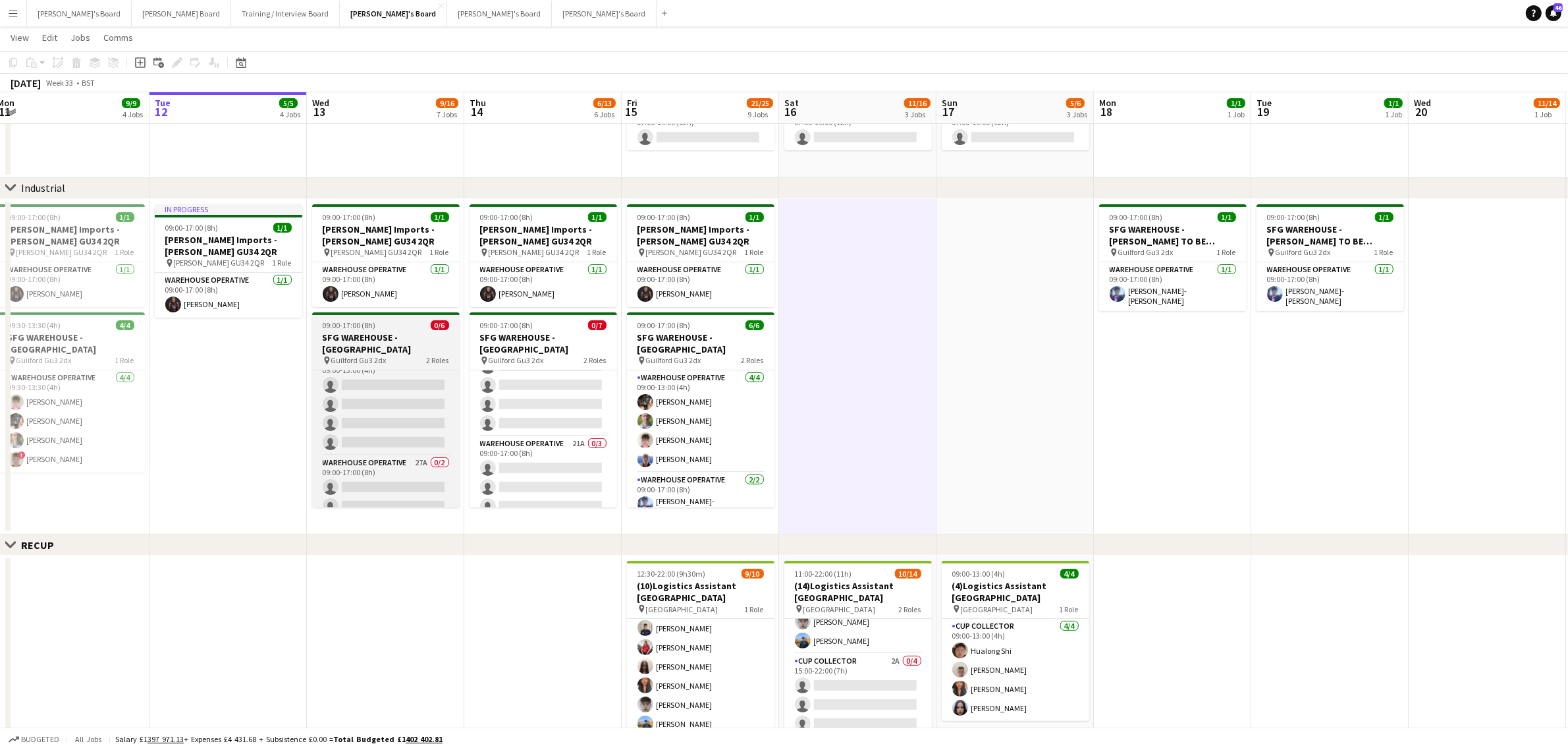
click at [369, 354] on app-job-card "09:00-17:00 (8h) 0/6 SFG WAREHOUSE - [GEOGRAPHIC_DATA] pin Guilford Gu3 2dx 2 R…" at bounding box center [385, 409] width 147 height 195
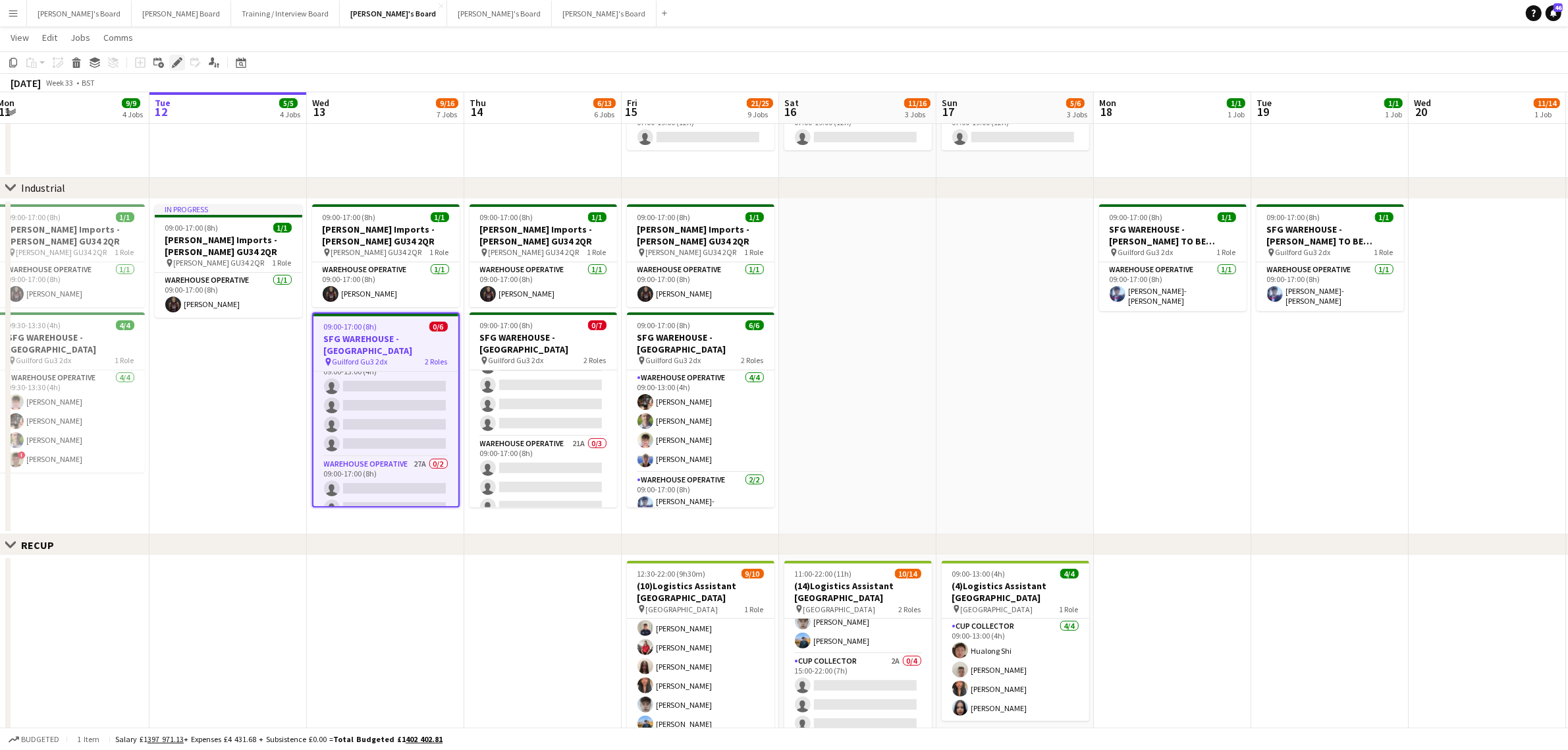
click at [181, 58] on icon at bounding box center [181, 59] width 3 height 3
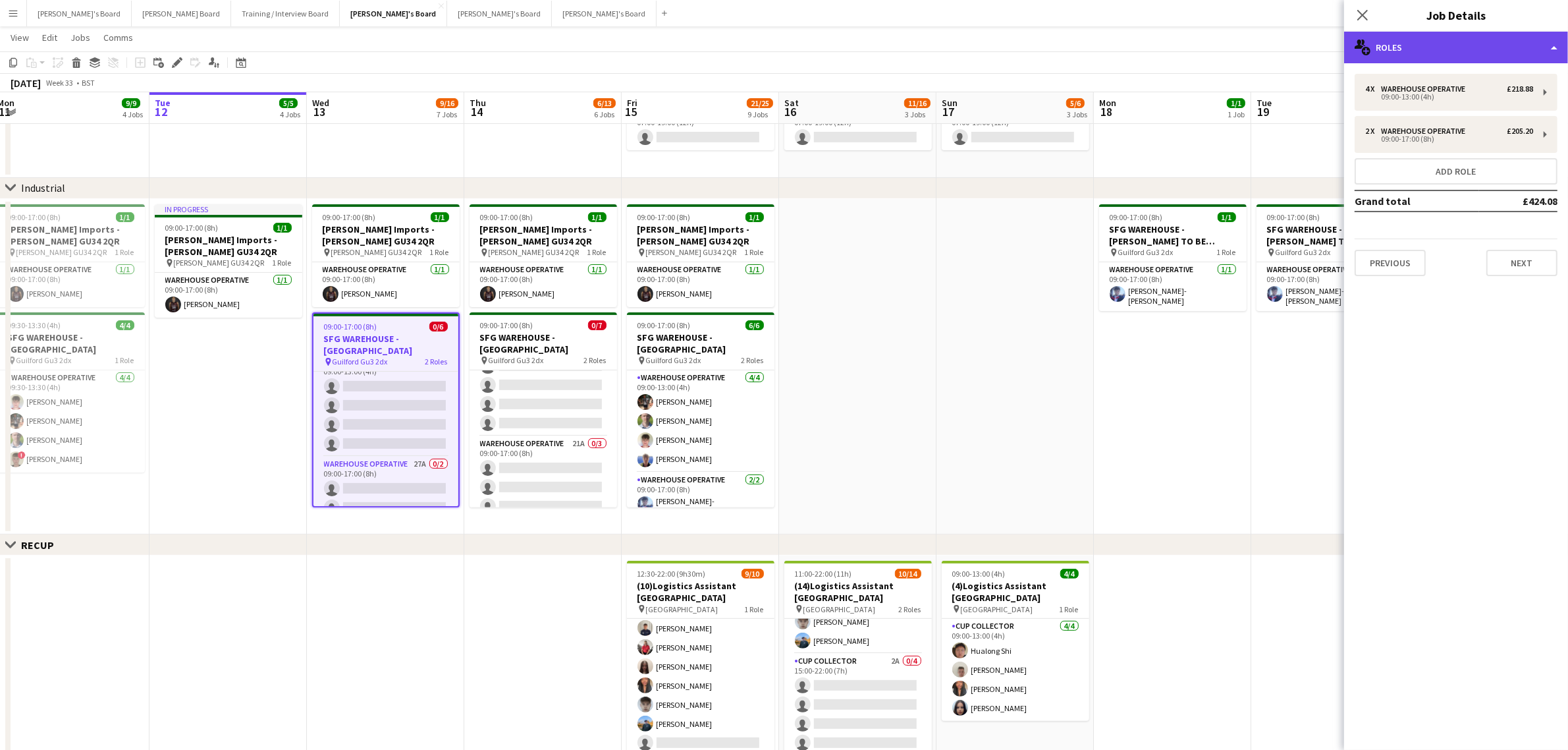
click at [1523, 51] on div "multiple-users-add Roles" at bounding box center [1456, 47] width 224 height 31
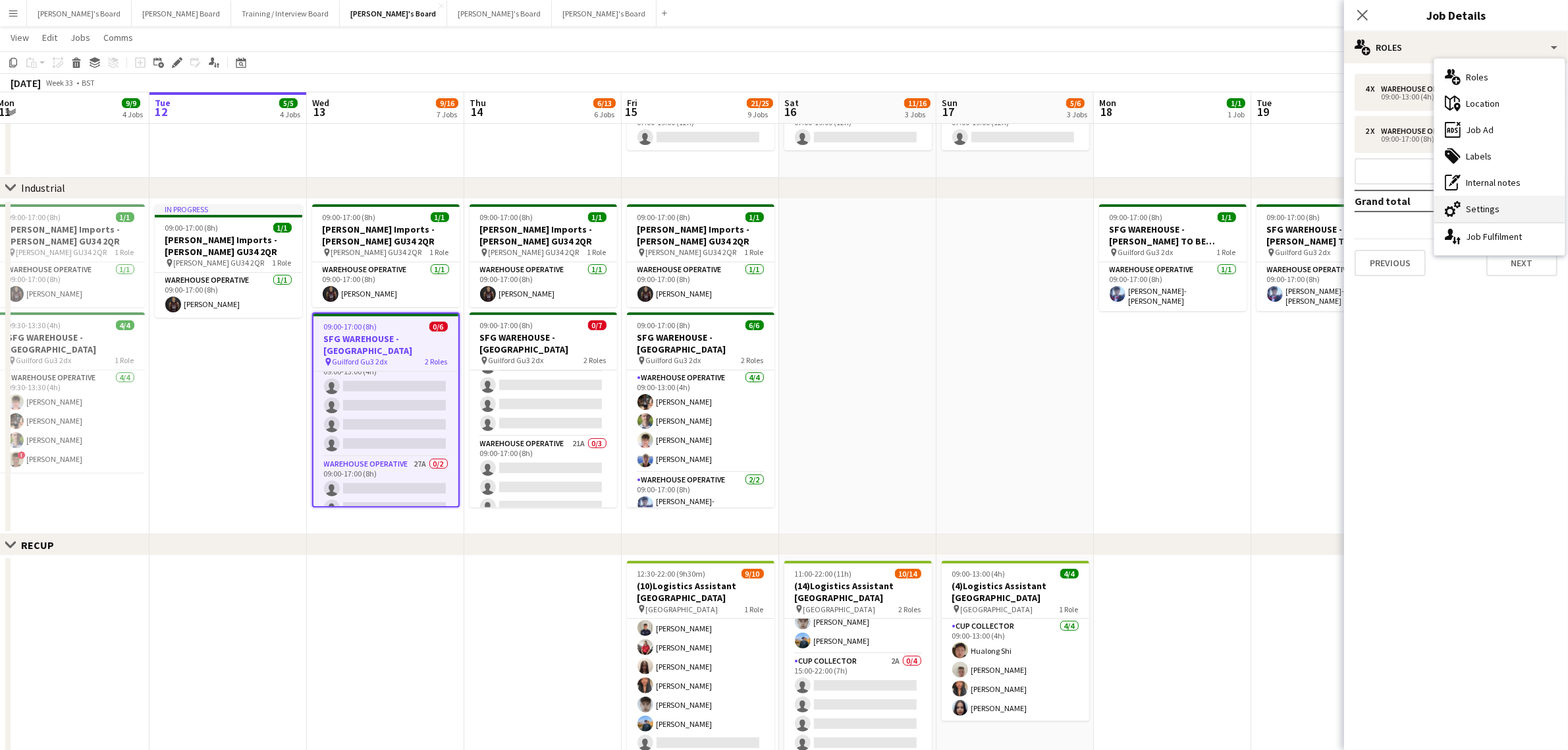
click at [1530, 213] on div "cog-double-3 Settings" at bounding box center [1500, 209] width 131 height 27
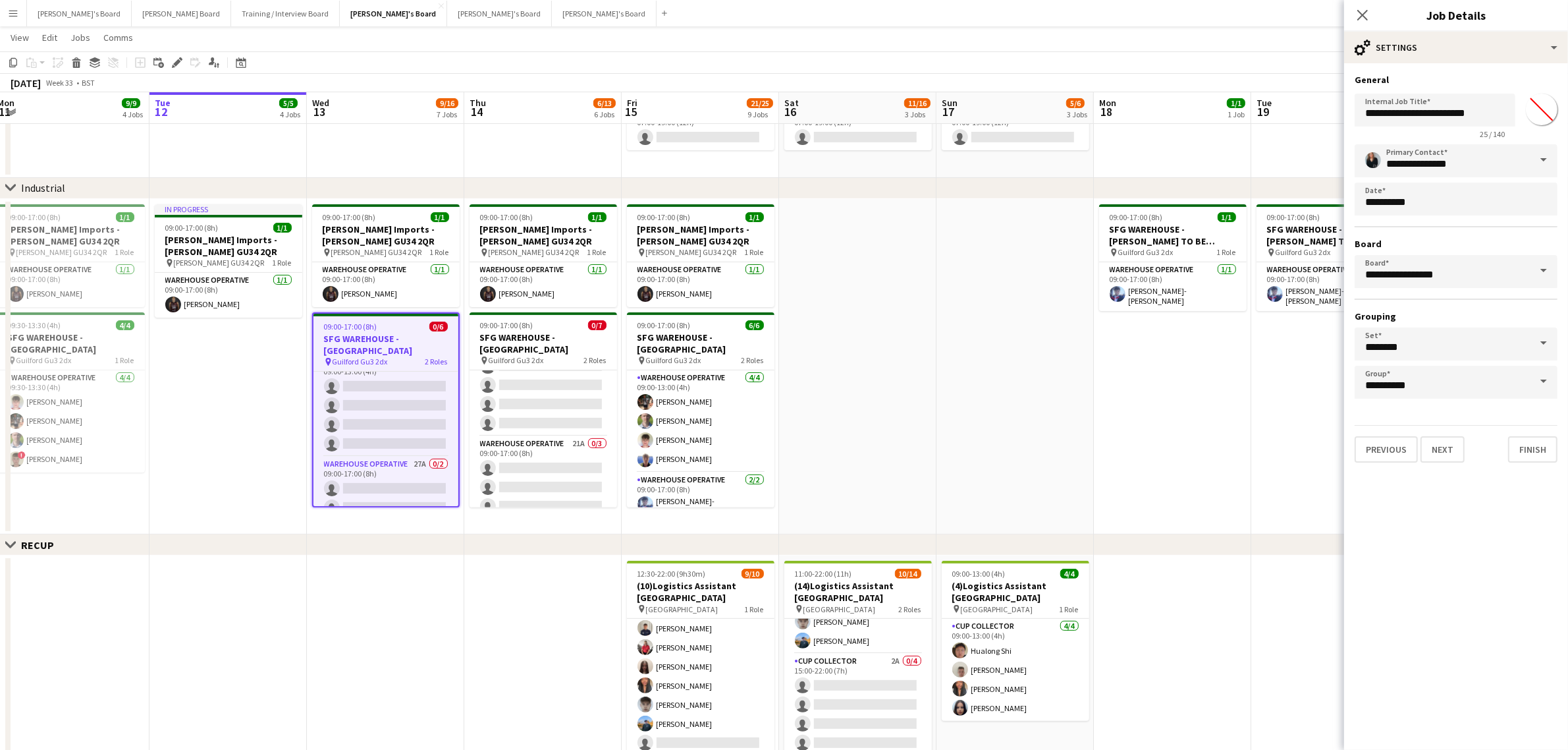
click at [1540, 265] on span at bounding box center [1544, 270] width 28 height 31
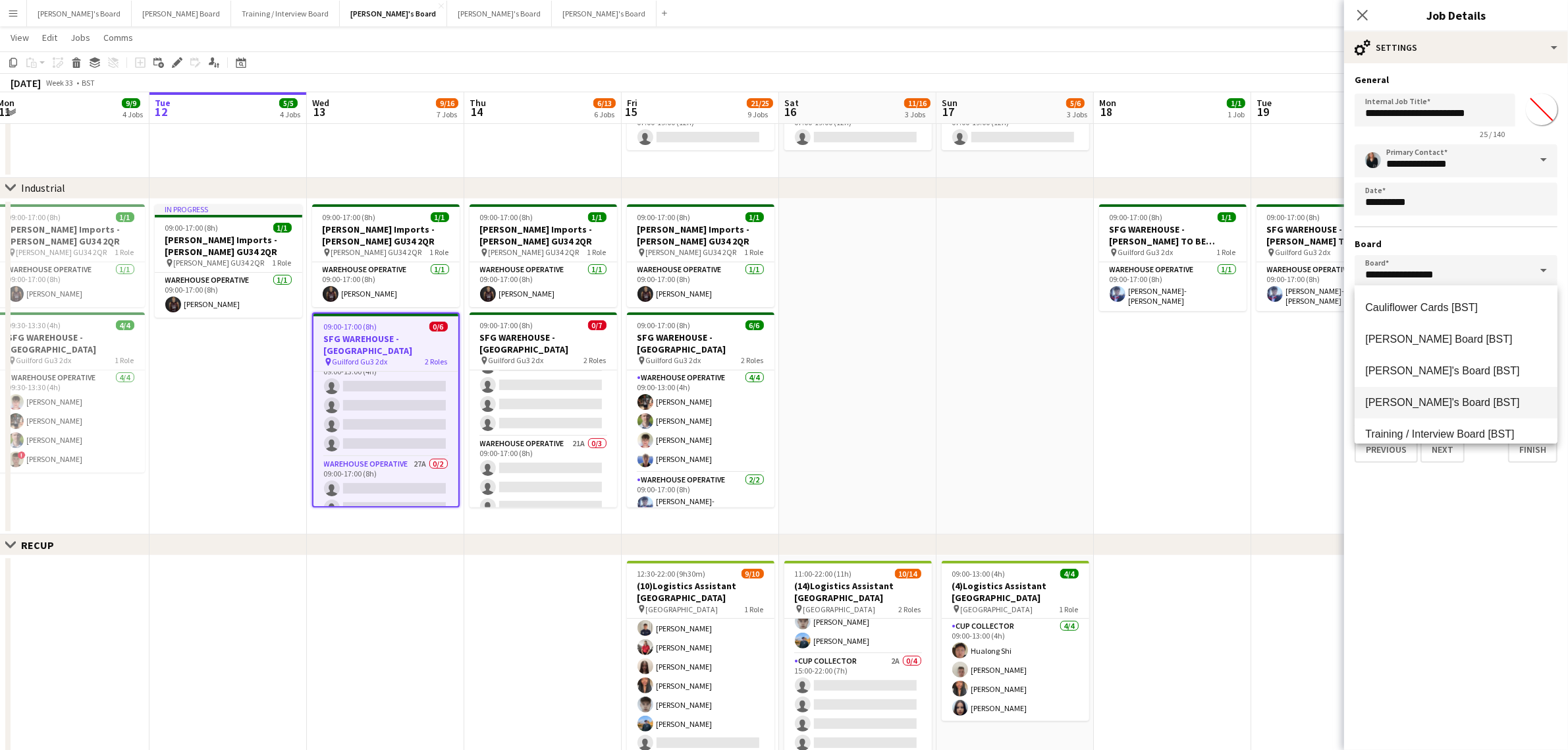
scroll to position [41, 0]
click at [1444, 430] on mat-option "Training / Interview Board [BST]" at bounding box center [1456, 422] width 203 height 31
type input "**********"
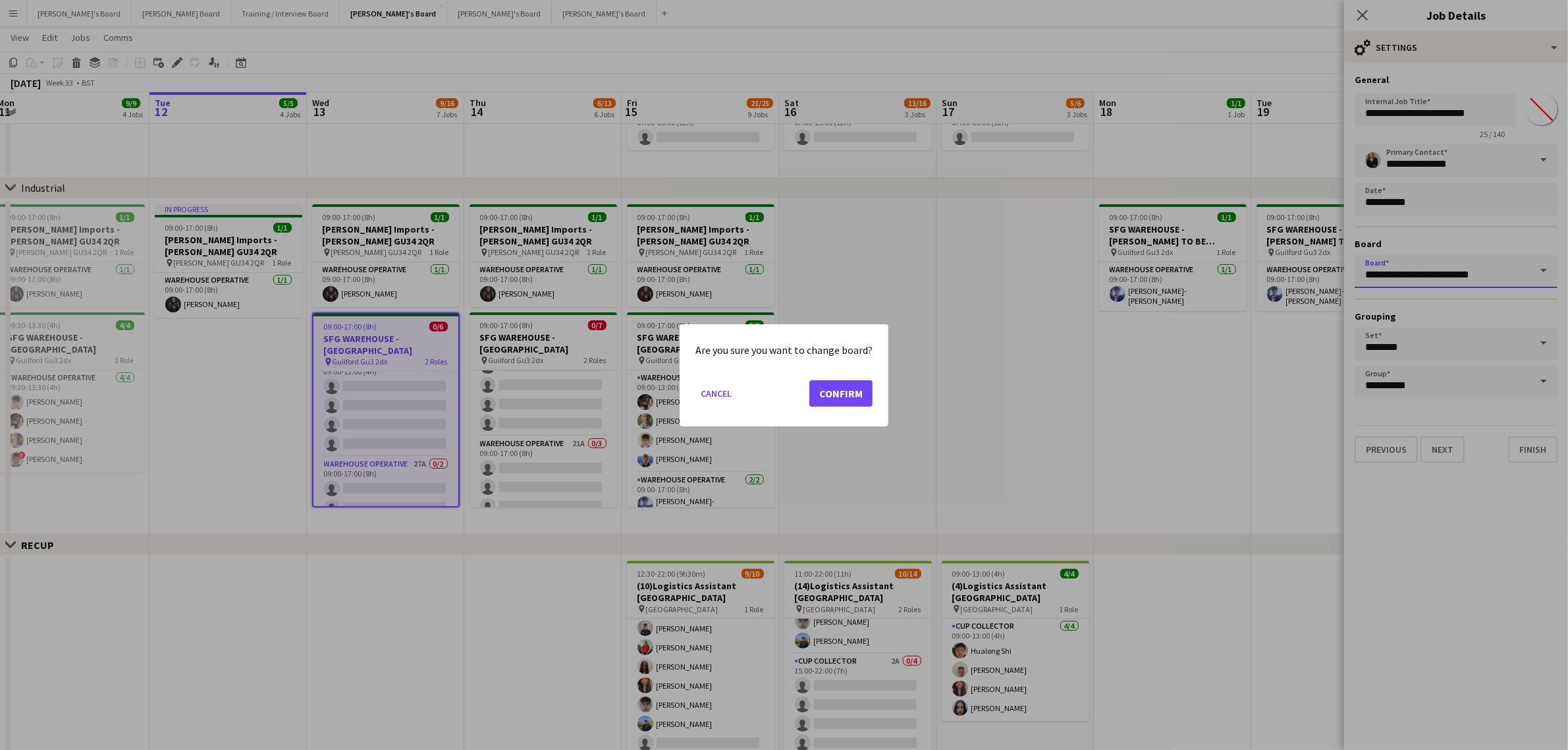
scroll to position [0, 0]
click at [842, 390] on button "Confirm" at bounding box center [841, 392] width 64 height 27
type input "**********"
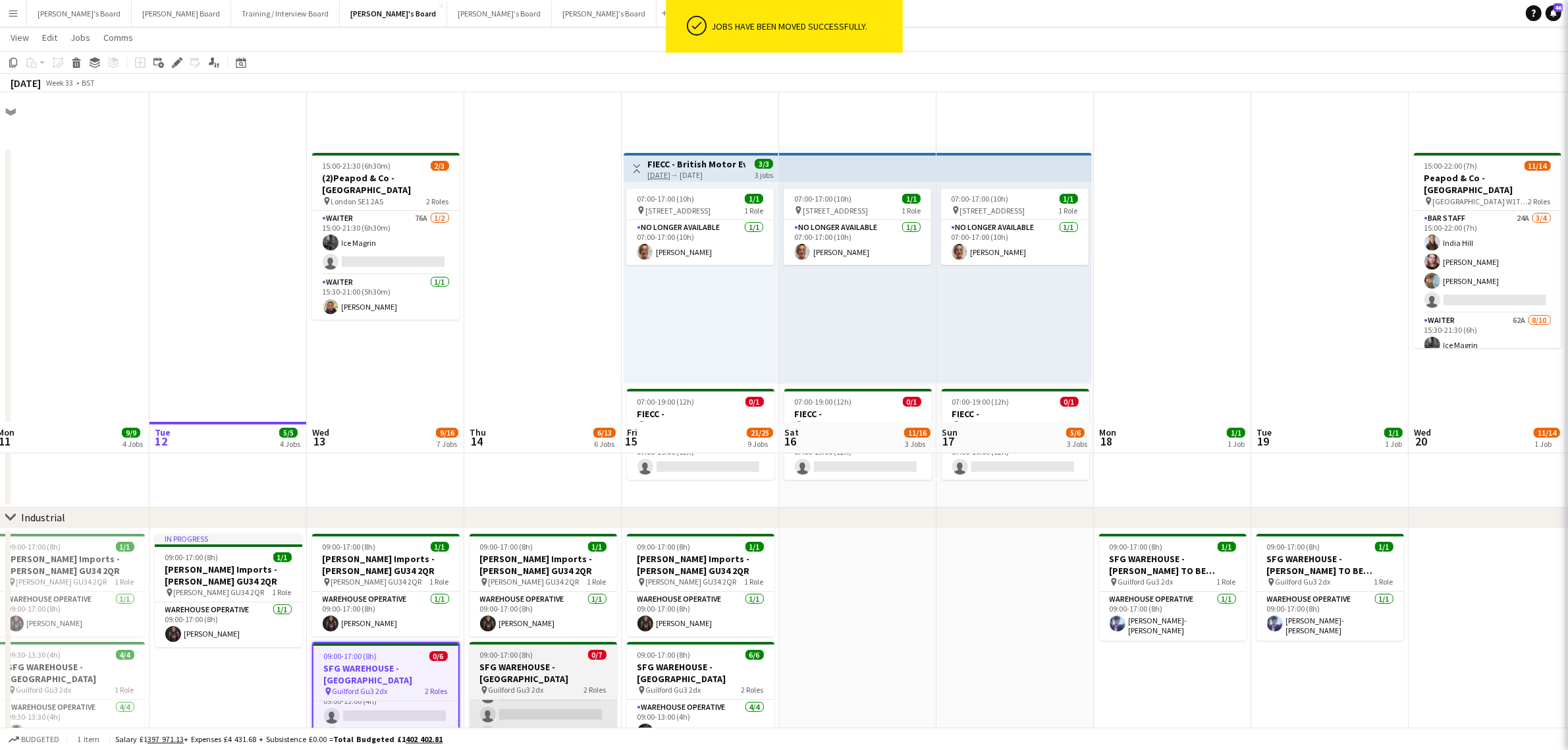
scroll to position [330, 0]
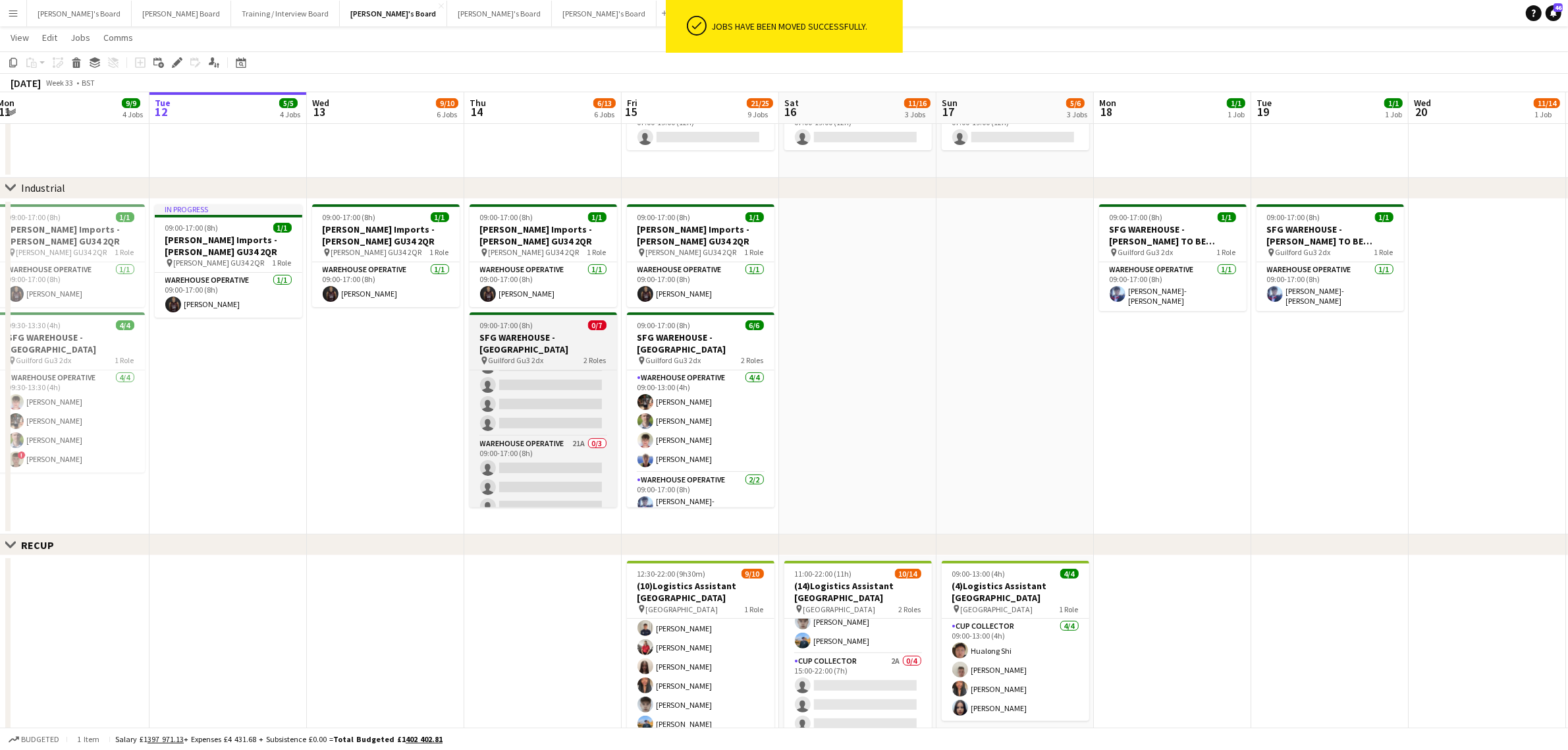
click at [532, 334] on h3 "SFG WAREHOUSE - [GEOGRAPHIC_DATA]" at bounding box center [543, 344] width 147 height 24
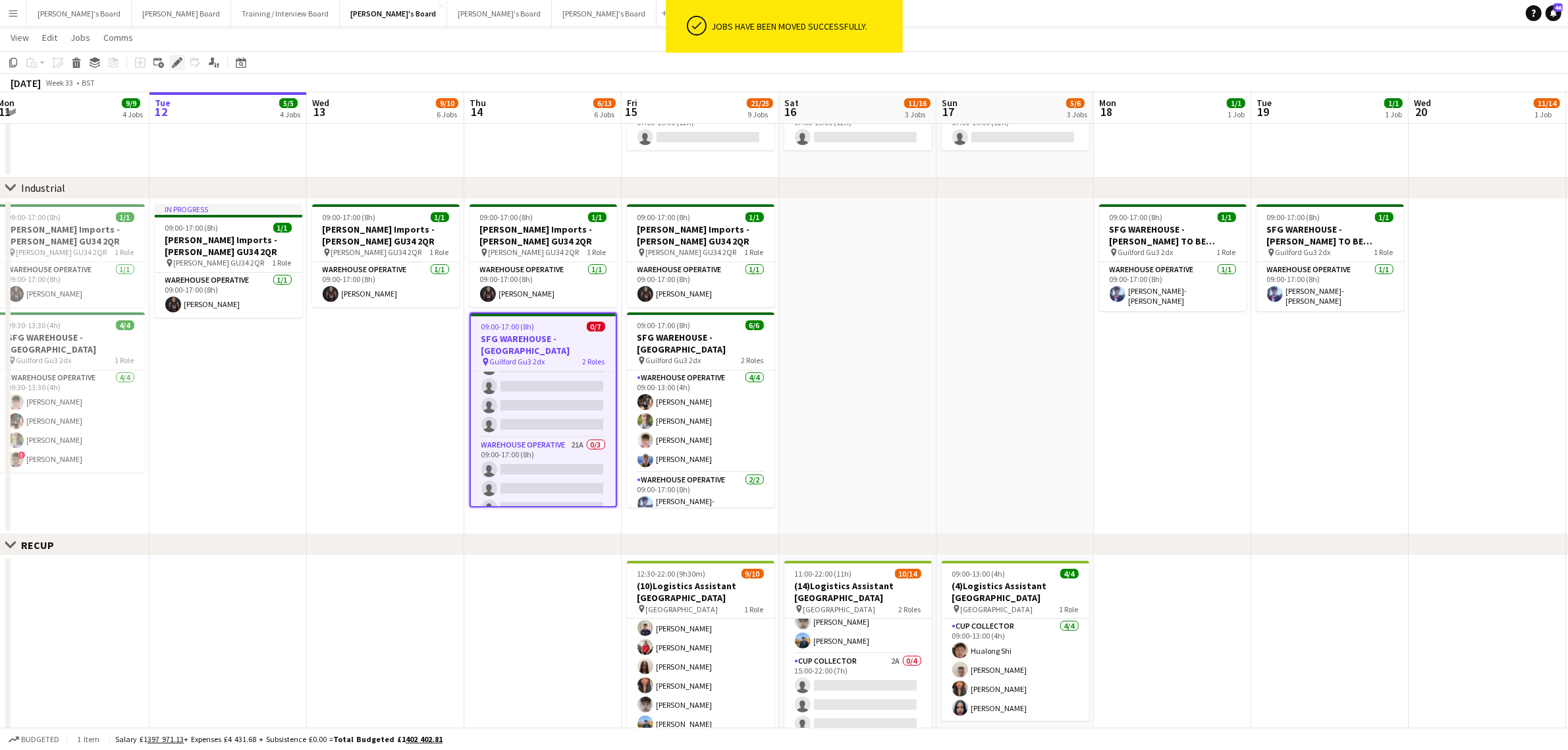
click at [177, 58] on icon "Edit" at bounding box center [177, 62] width 10 height 10
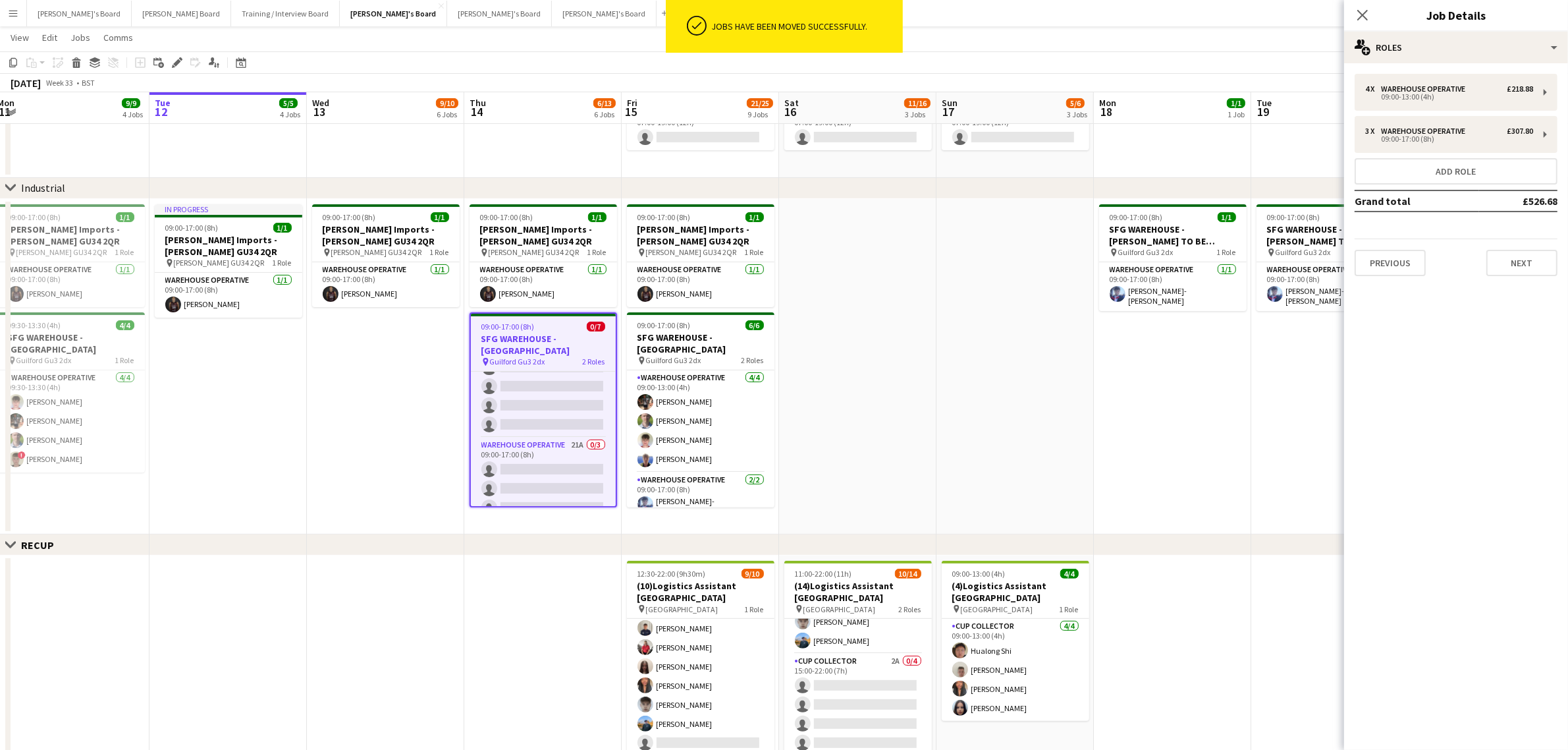
click at [1474, 28] on div "Close pop-in Job Details" at bounding box center [1456, 15] width 224 height 31
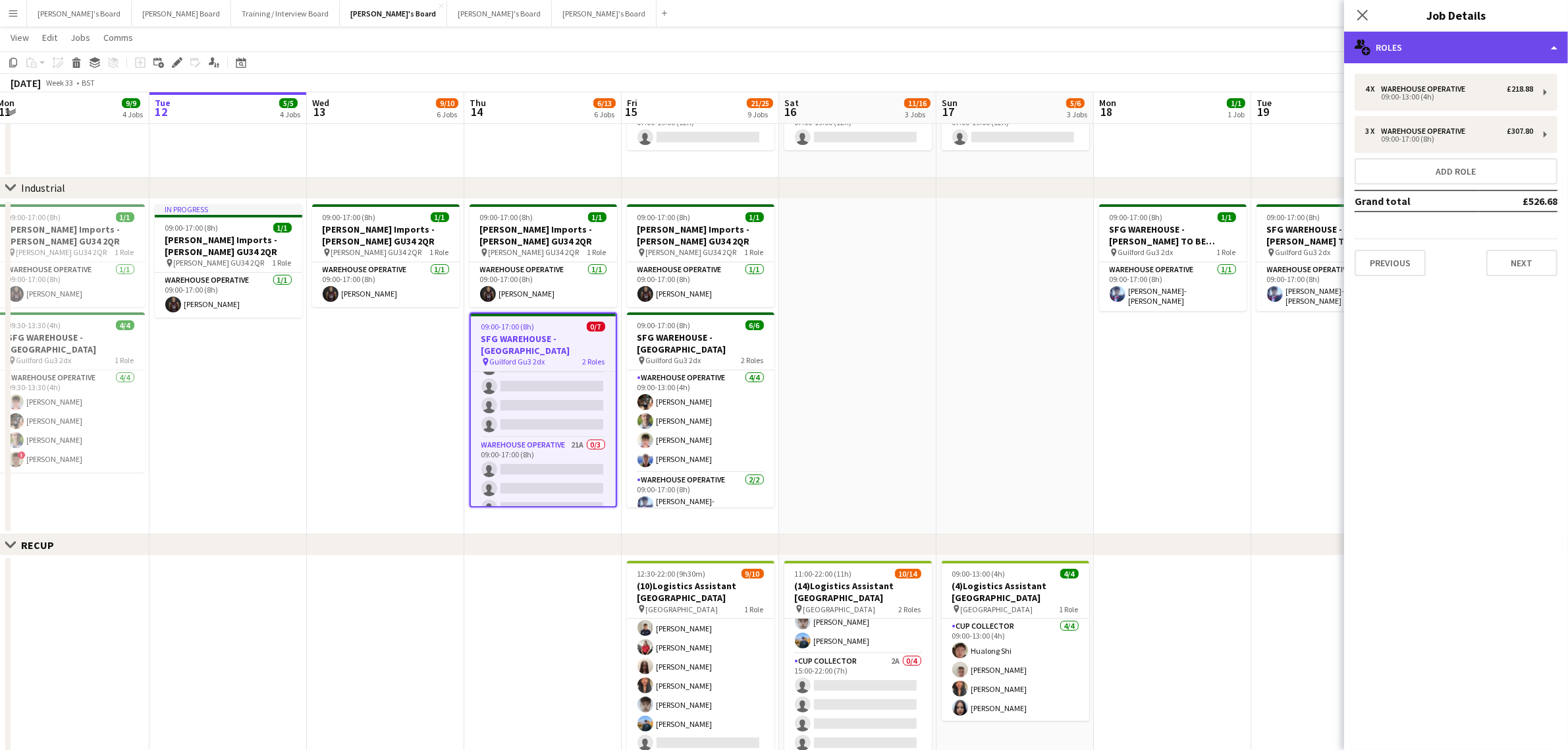
click at [1470, 46] on div "multiple-users-add Roles" at bounding box center [1456, 47] width 224 height 31
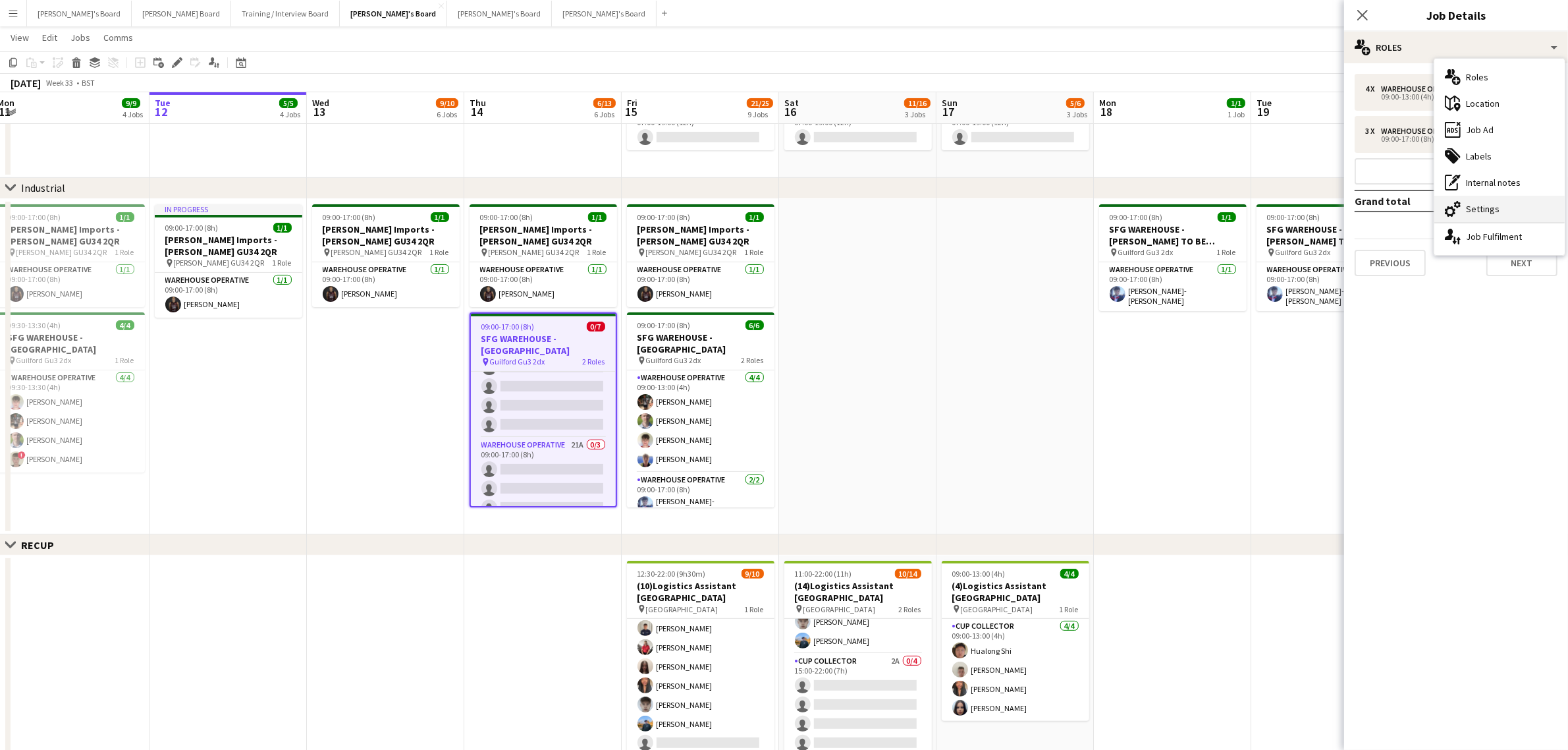
click at [1491, 213] on div "cog-double-3 Settings" at bounding box center [1500, 209] width 131 height 27
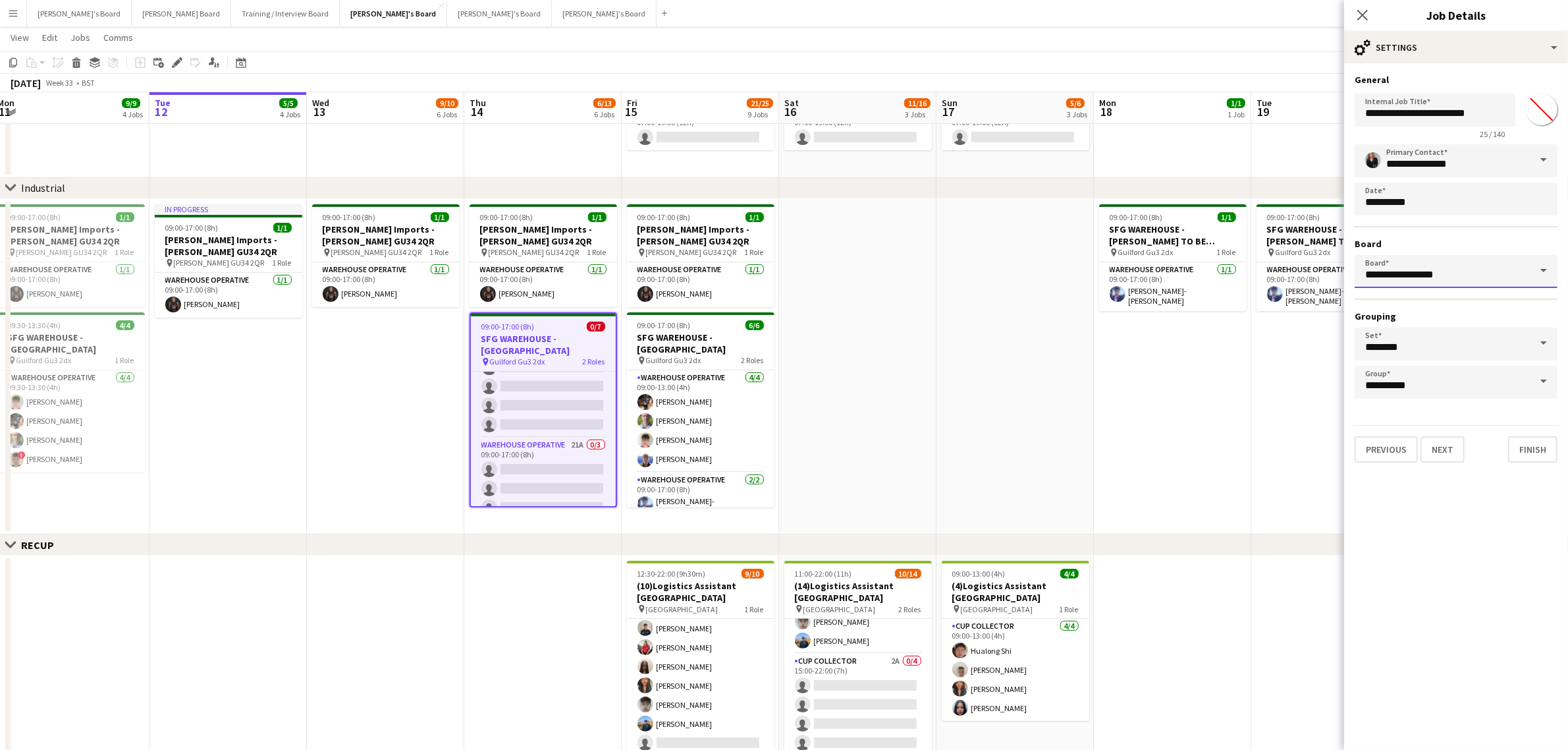
click at [1488, 269] on input "**********" at bounding box center [1456, 271] width 203 height 33
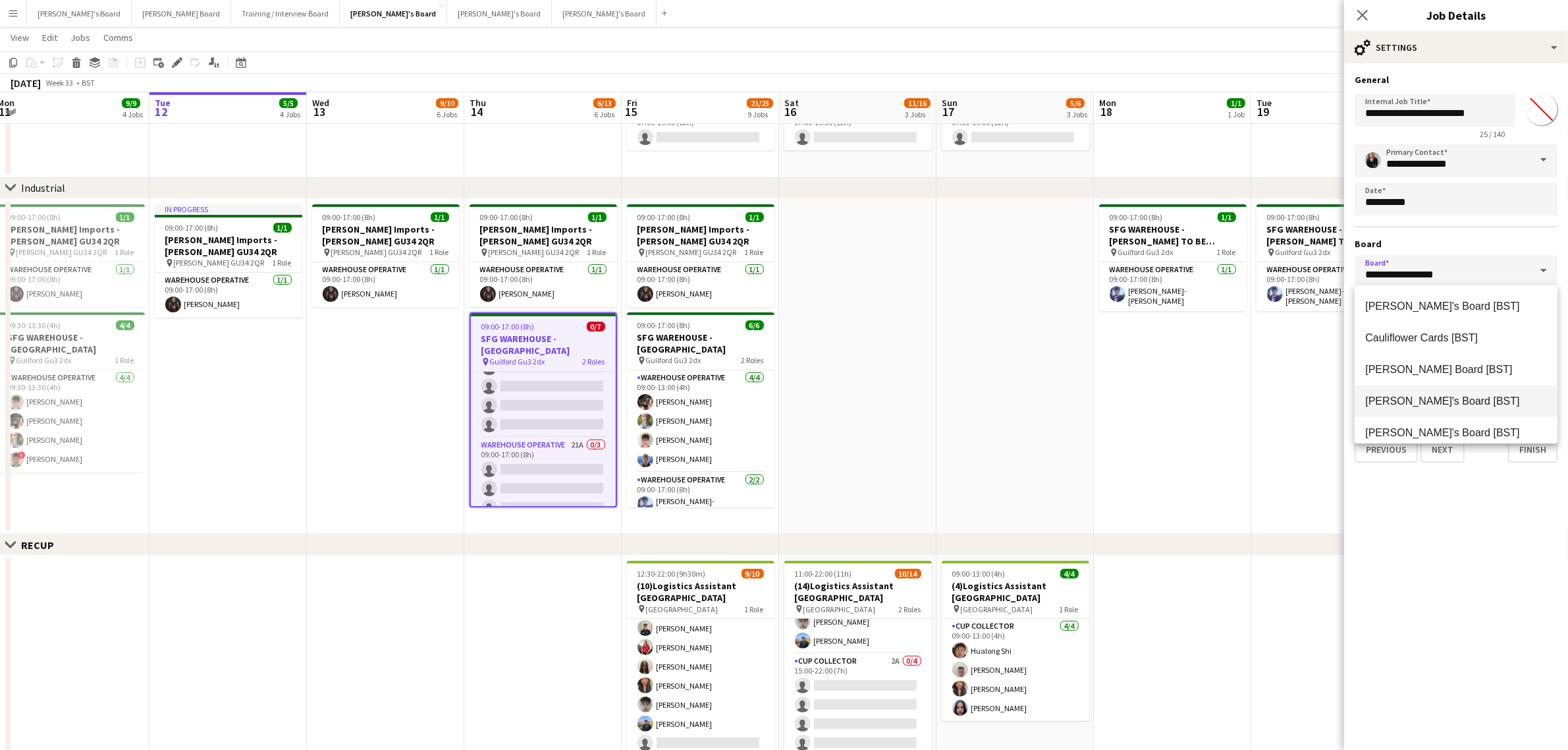
scroll to position [41, 0]
click at [1401, 424] on span "Training / Interview Board [BST]" at bounding box center [1440, 422] width 149 height 11
type input "**********"
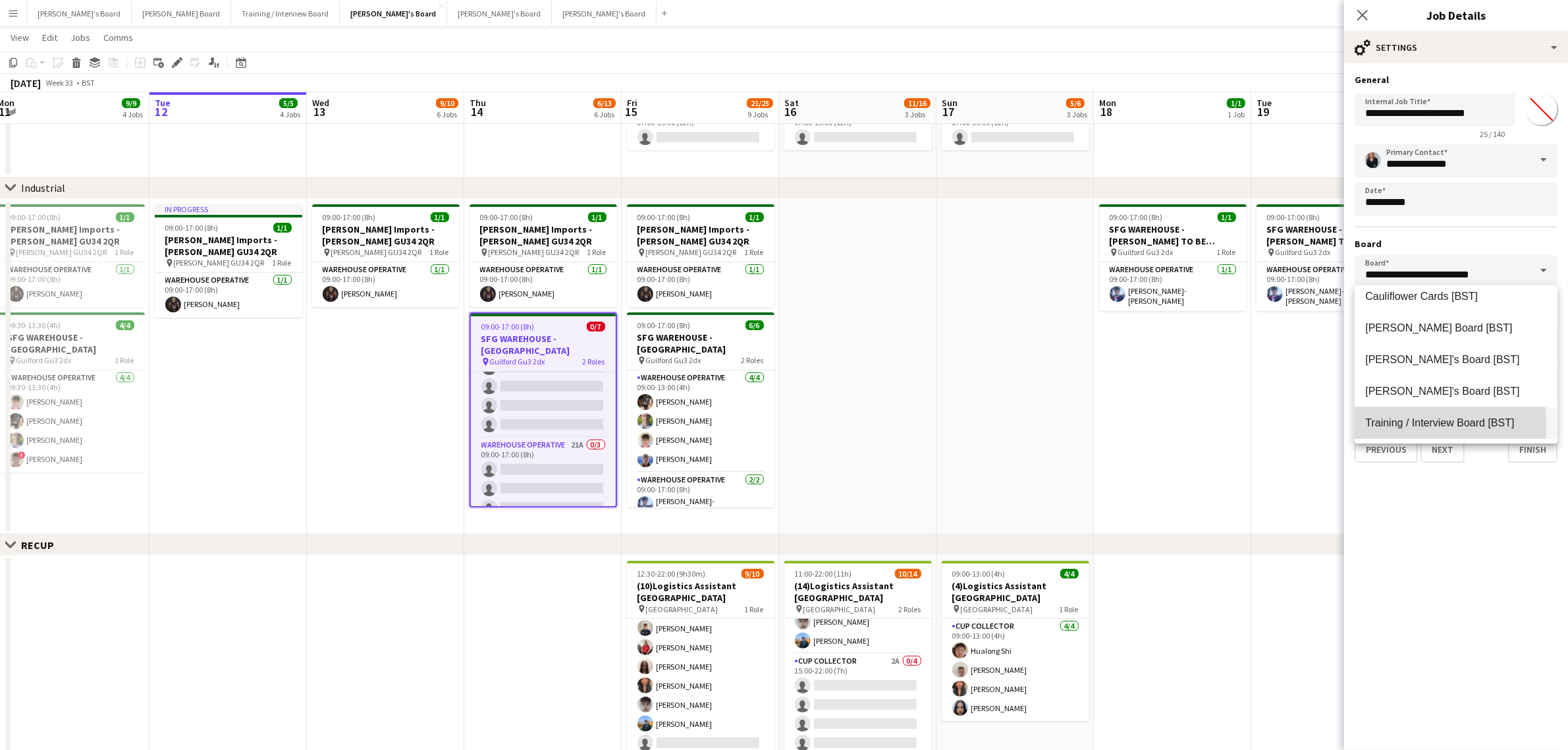
scroll to position [0, 0]
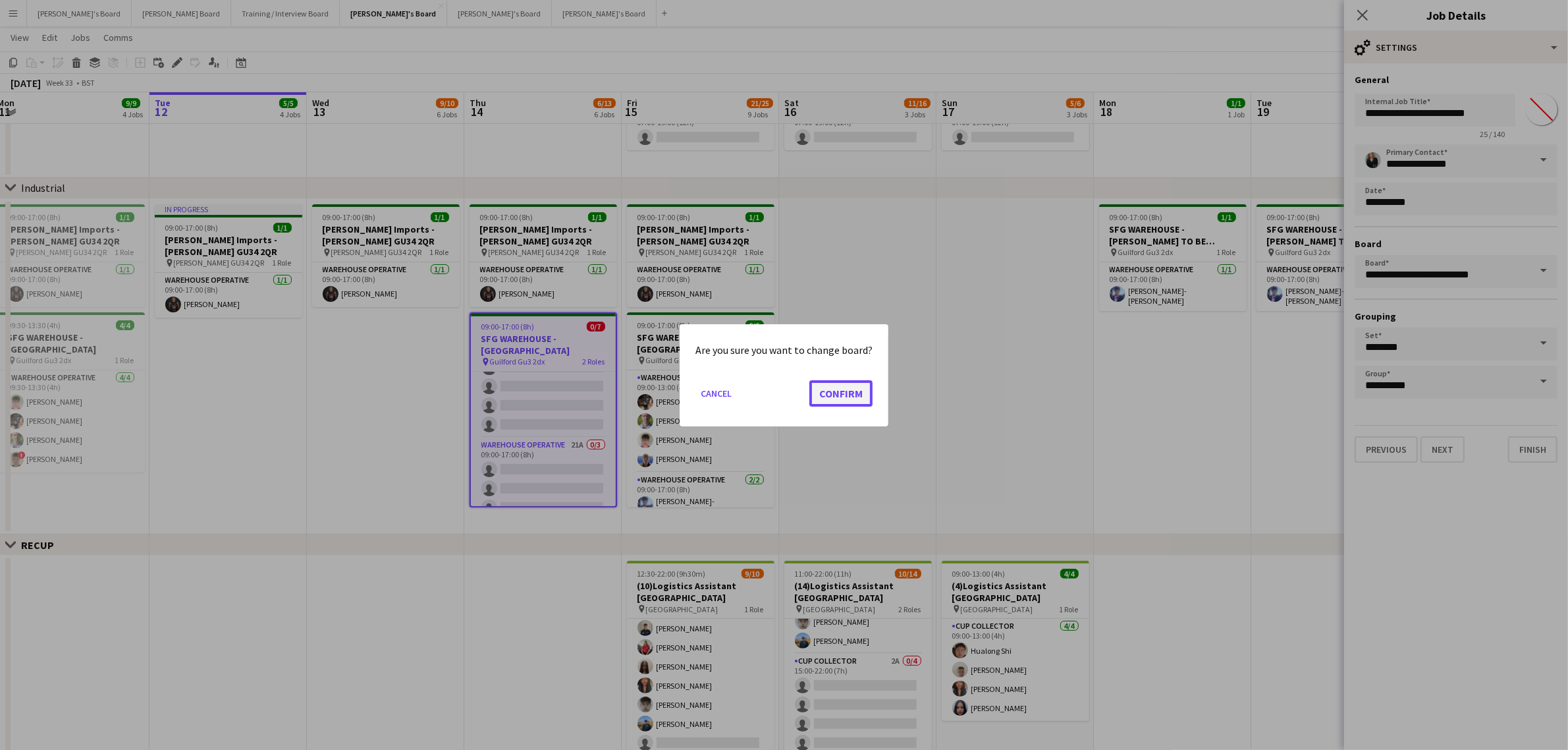
click at [838, 390] on button "Confirm" at bounding box center [841, 392] width 64 height 27
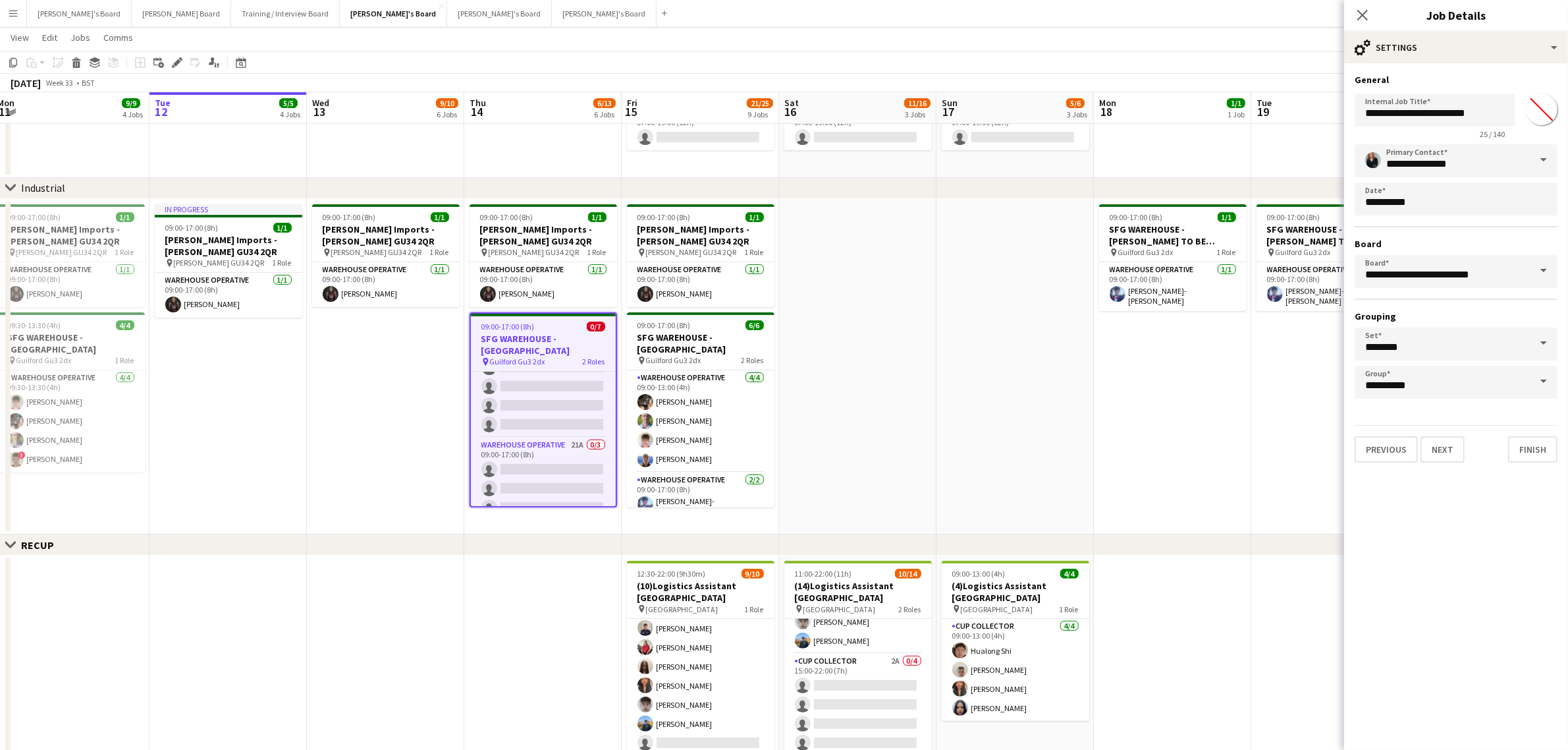
type input "**********"
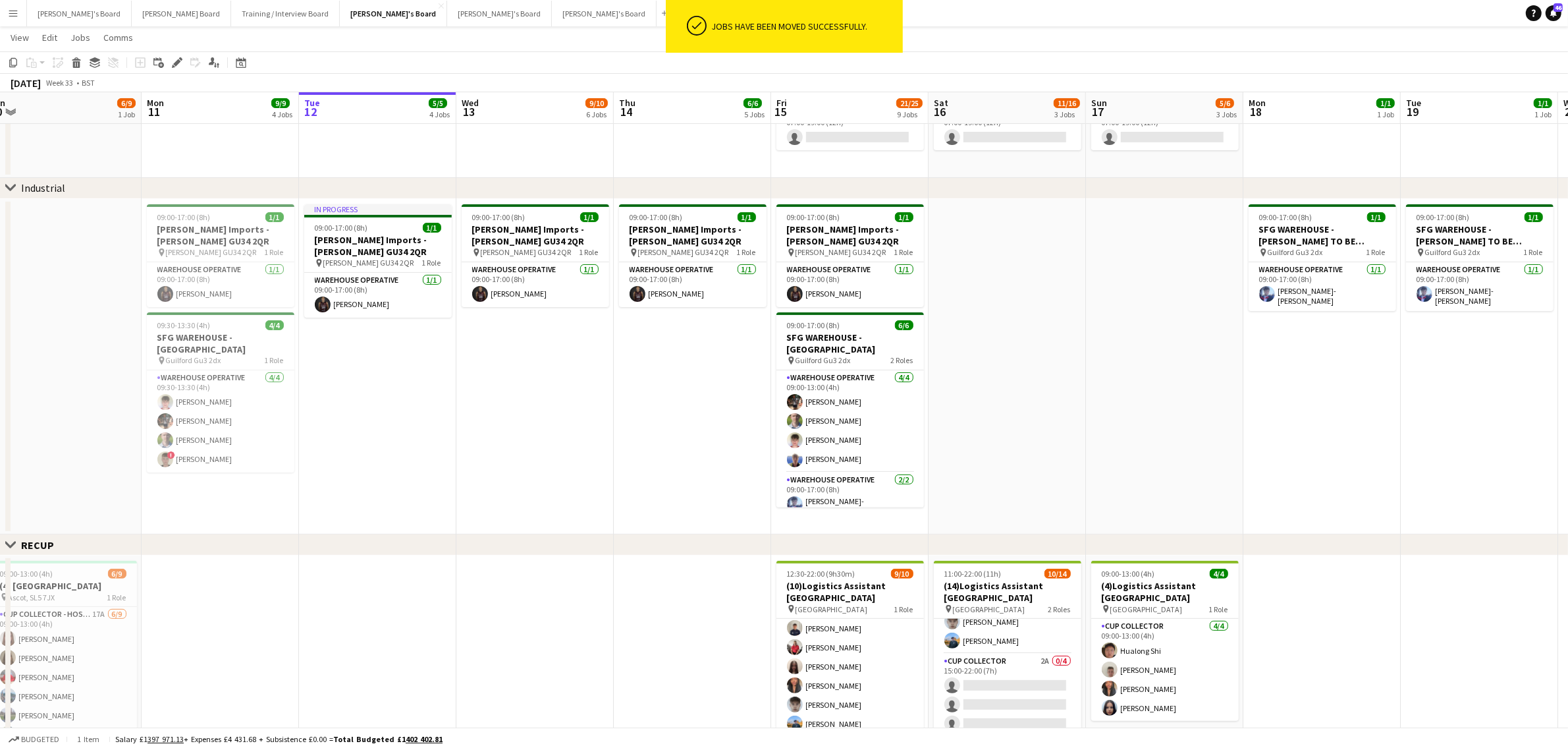
scroll to position [0, 417]
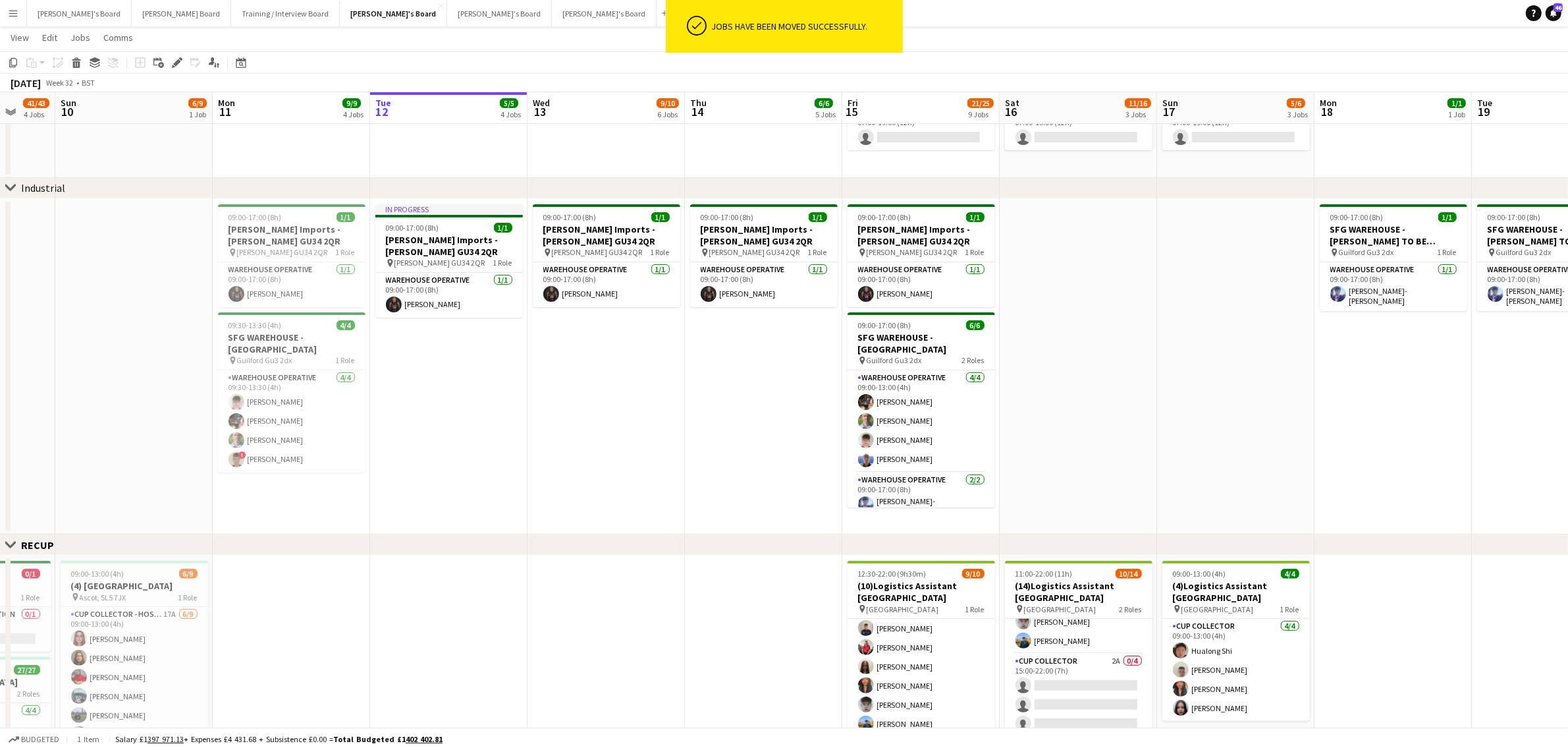
drag, startPoint x: 135, startPoint y: 414, endPoint x: 355, endPoint y: 422, distance: 220.1
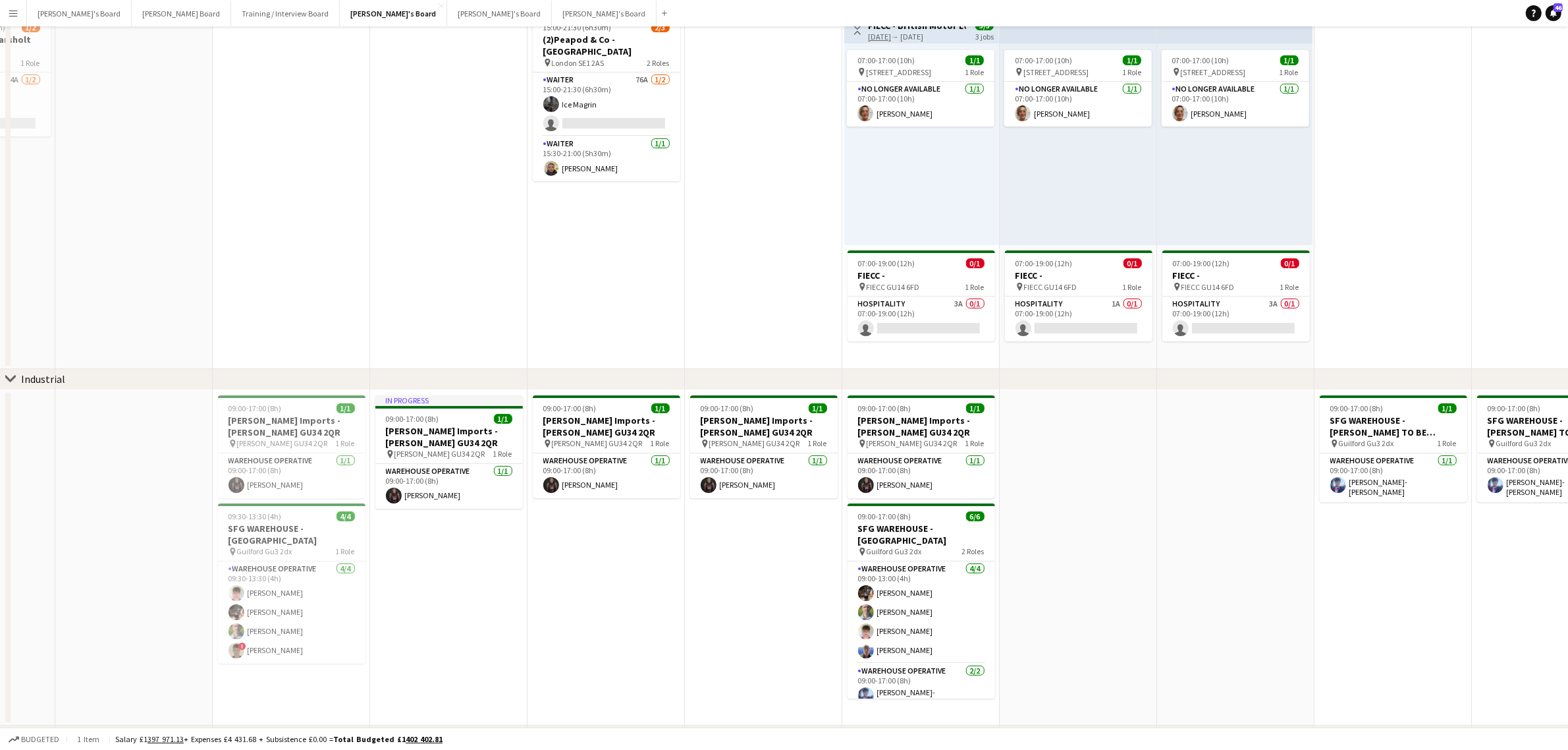
scroll to position [0, 0]
